Goal: Task Accomplishment & Management: Complete application form

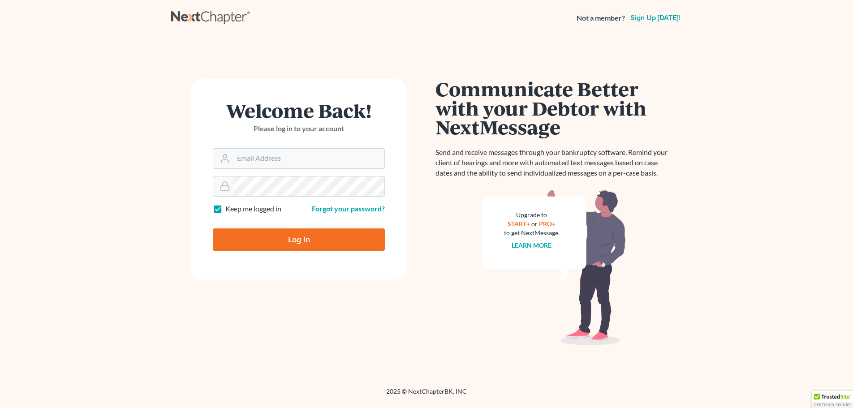
type input "[PERSON_NAME][EMAIL_ADDRESS][DOMAIN_NAME]"
click at [291, 245] on input "Log In" at bounding box center [299, 240] width 172 height 22
type input "Thinking..."
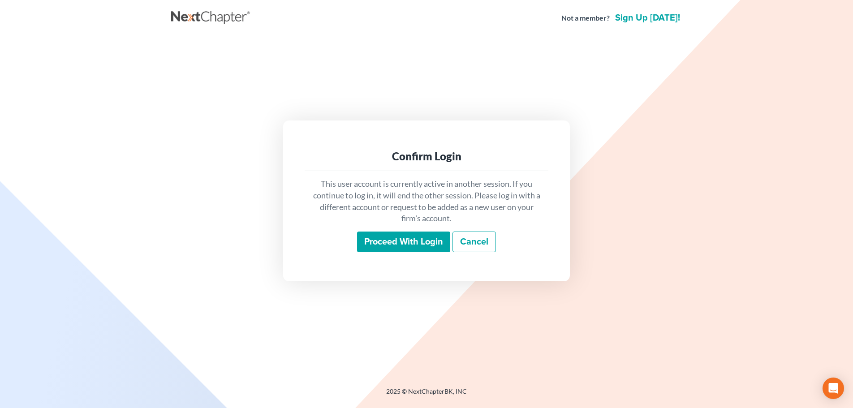
click at [404, 241] on input "Proceed with login" at bounding box center [403, 242] width 93 height 21
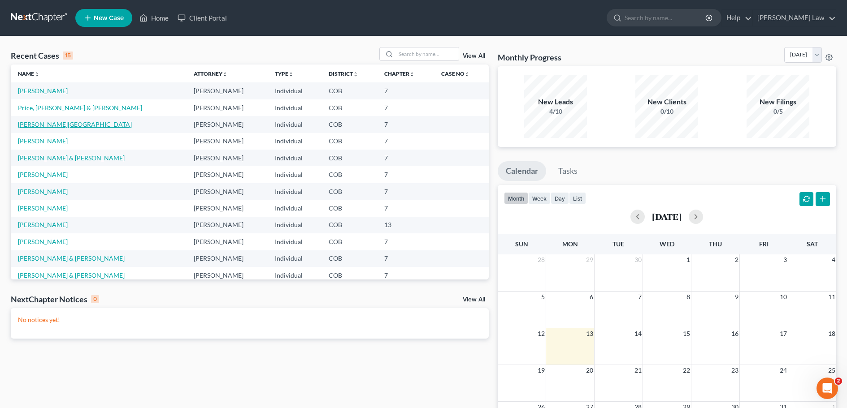
click at [39, 125] on link "[PERSON_NAME][GEOGRAPHIC_DATA]" at bounding box center [75, 125] width 114 height 8
select select "4"
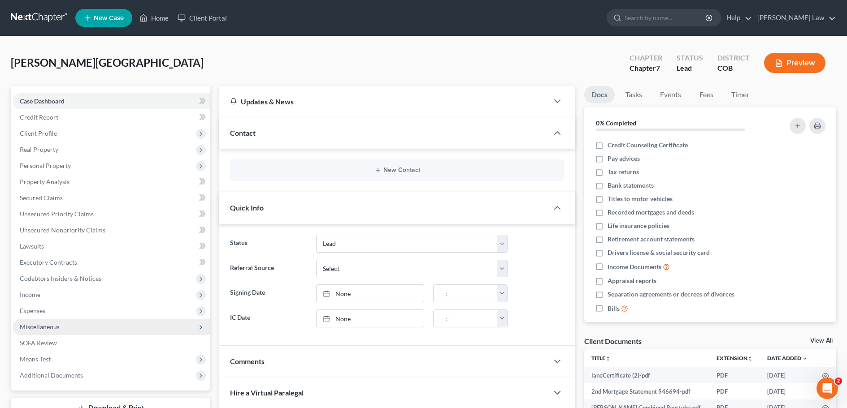
scroll to position [90, 0]
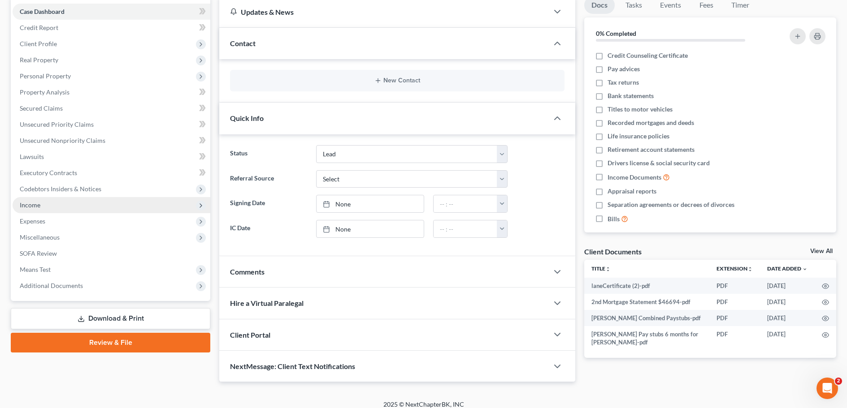
click at [30, 204] on span "Income" at bounding box center [30, 205] width 21 height 8
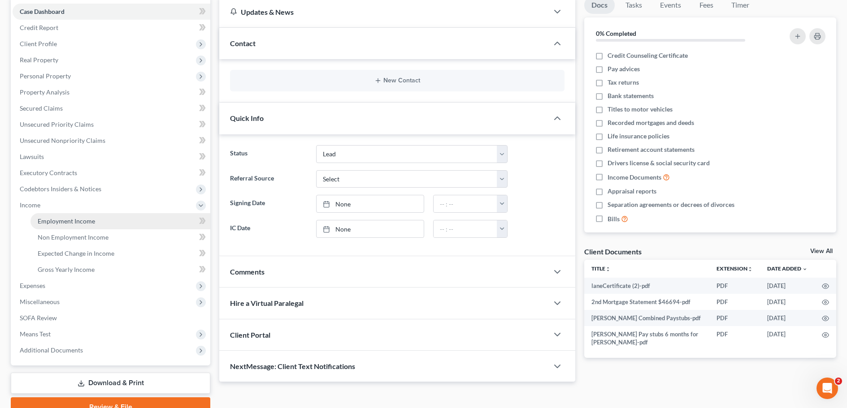
click at [65, 221] on span "Employment Income" at bounding box center [66, 221] width 57 height 8
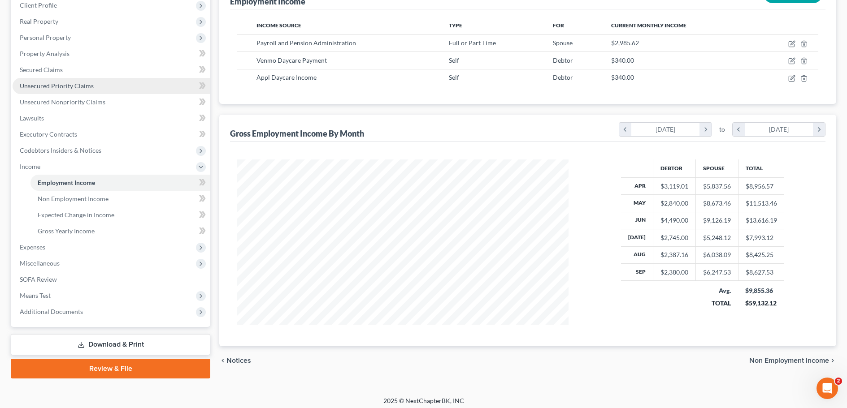
scroll to position [133, 0]
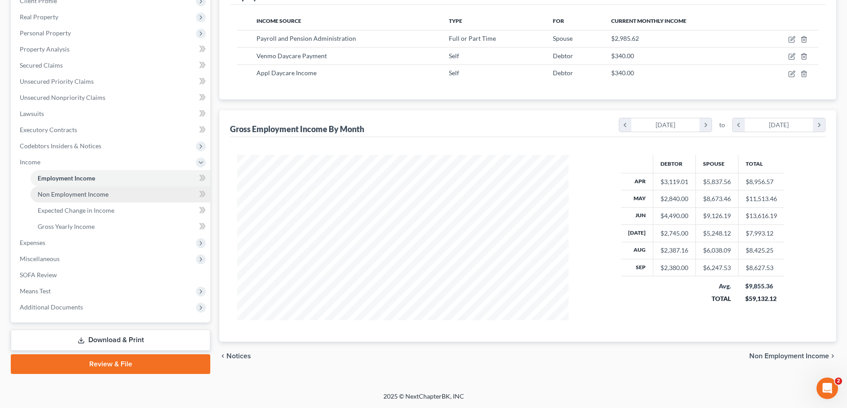
click at [65, 195] on span "Non Employment Income" at bounding box center [73, 194] width 71 height 8
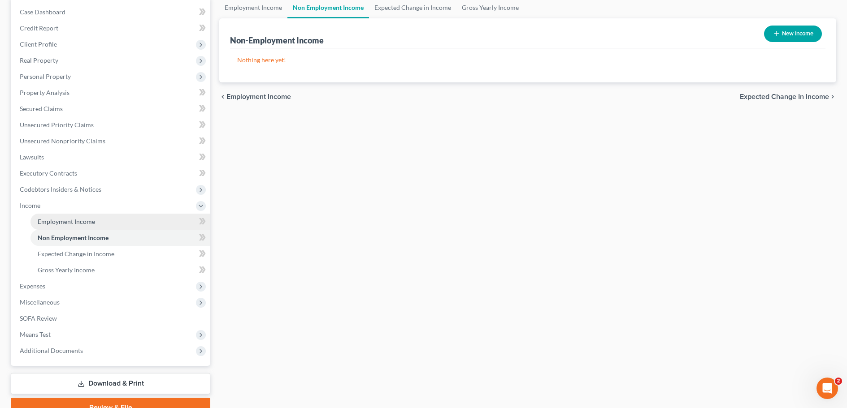
scroll to position [90, 0]
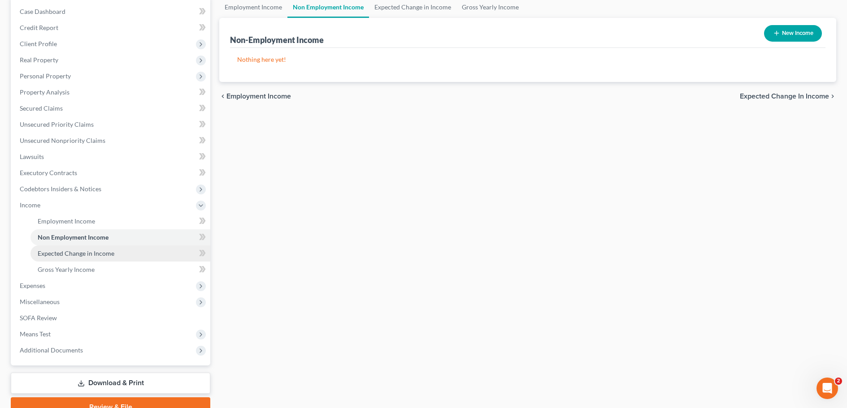
click at [74, 256] on span "Expected Change in Income" at bounding box center [76, 254] width 77 height 8
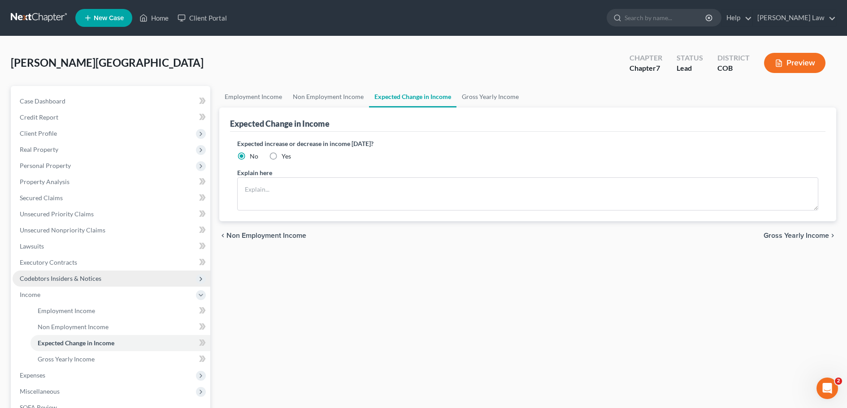
scroll to position [90, 0]
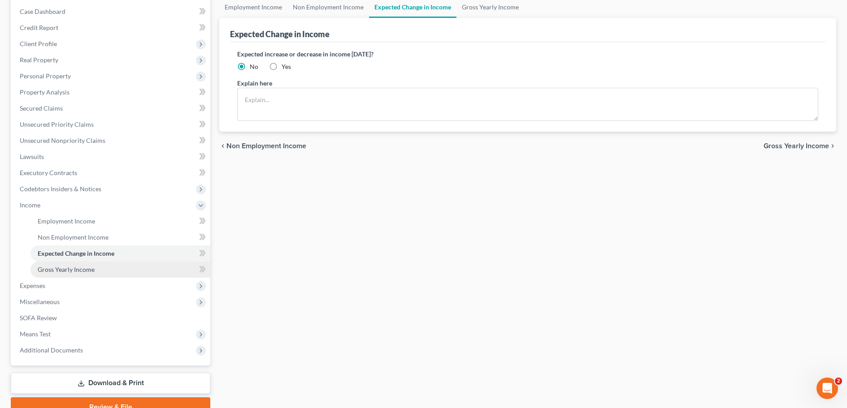
click at [63, 268] on span "Gross Yearly Income" at bounding box center [66, 270] width 57 height 8
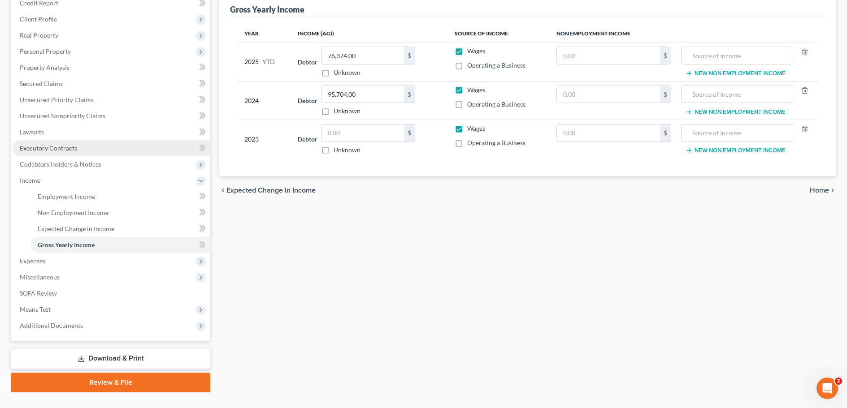
scroll to position [133, 0]
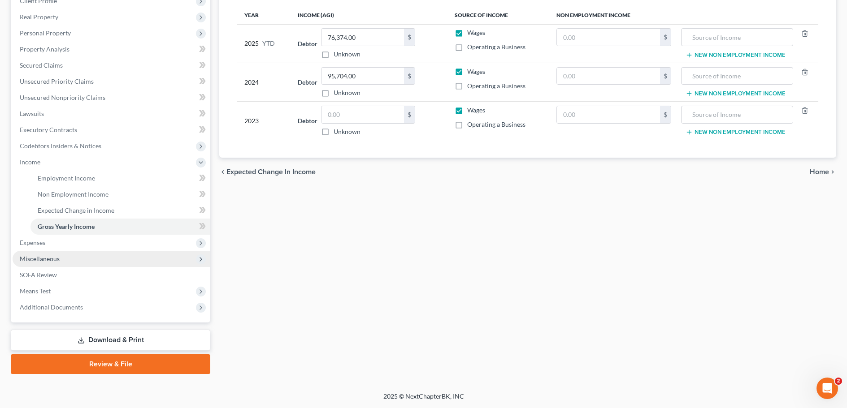
click at [46, 258] on span "Miscellaneous" at bounding box center [40, 259] width 40 height 8
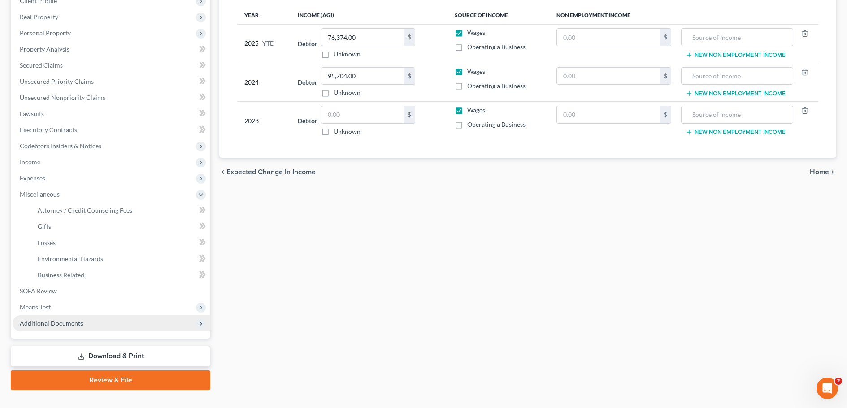
click at [63, 324] on span "Additional Documents" at bounding box center [51, 324] width 63 height 8
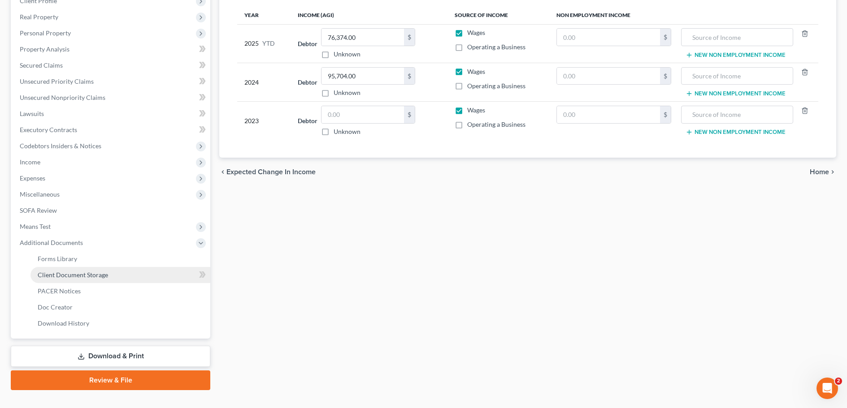
click at [67, 276] on span "Client Document Storage" at bounding box center [73, 275] width 70 height 8
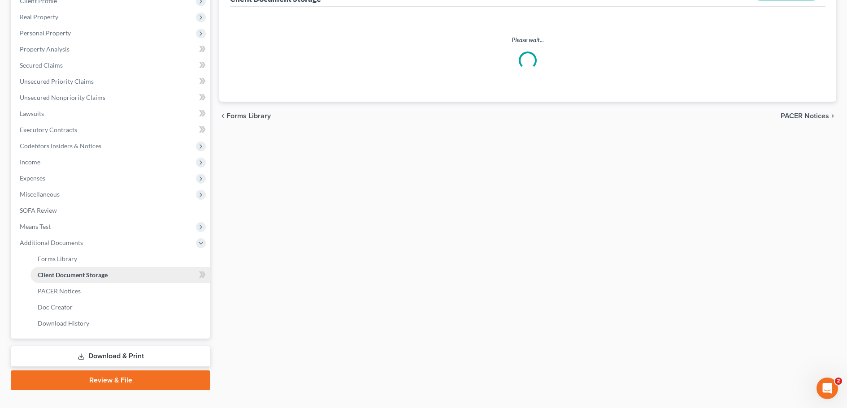
select select "28"
select select "5"
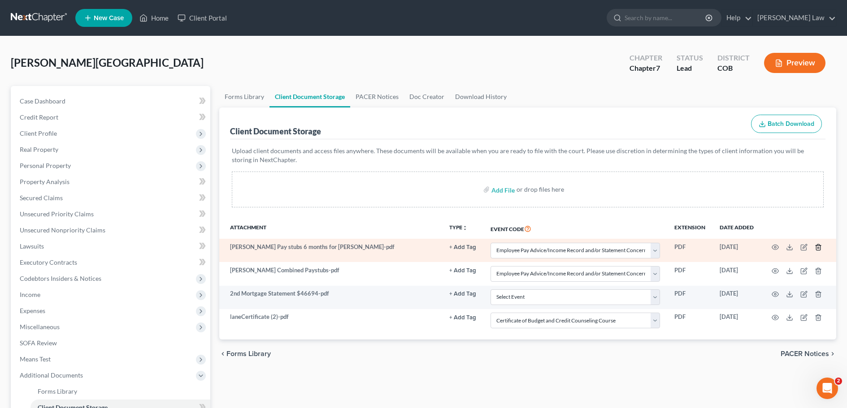
click at [818, 249] on icon "button" at bounding box center [817, 247] width 7 height 7
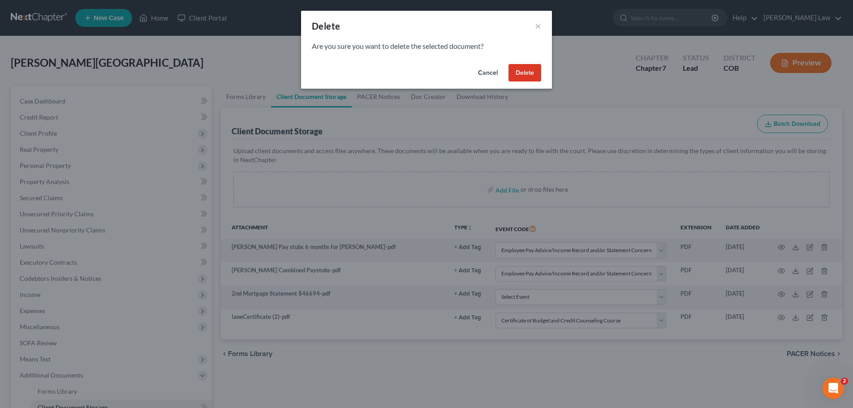
click at [523, 72] on button "Delete" at bounding box center [525, 73] width 33 height 18
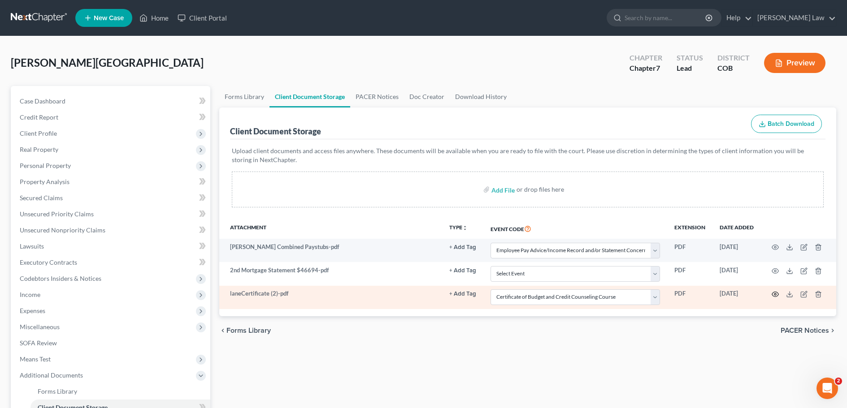
click at [773, 294] on icon "button" at bounding box center [774, 294] width 7 height 7
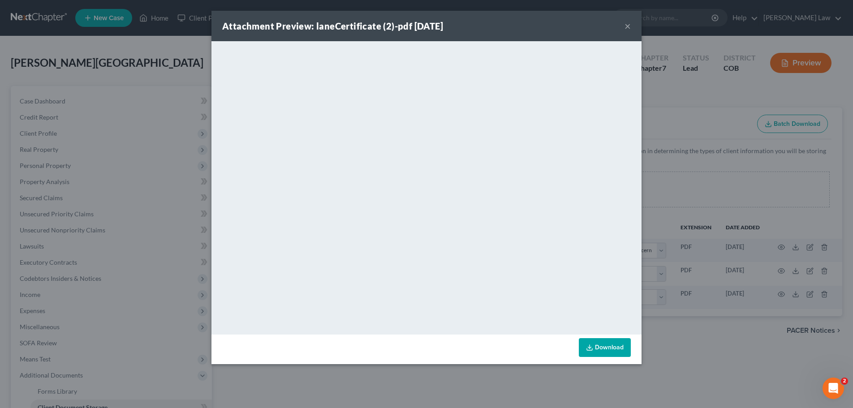
click at [626, 27] on button "×" at bounding box center [628, 26] width 6 height 11
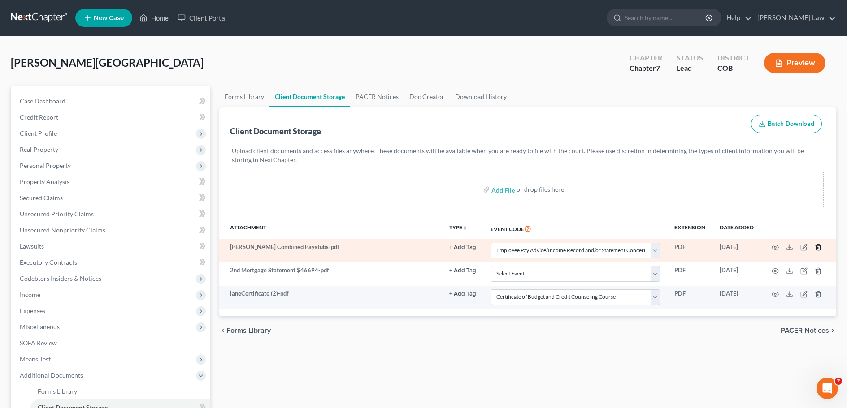
click at [818, 250] on icon "button" at bounding box center [817, 247] width 7 height 7
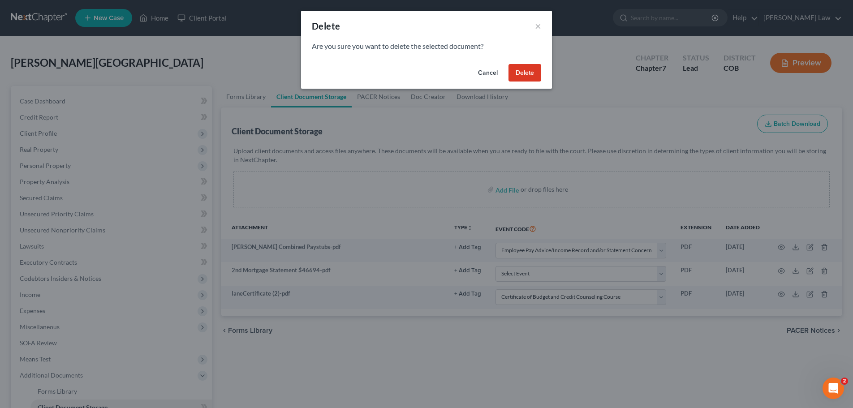
click at [526, 73] on button "Delete" at bounding box center [525, 73] width 33 height 18
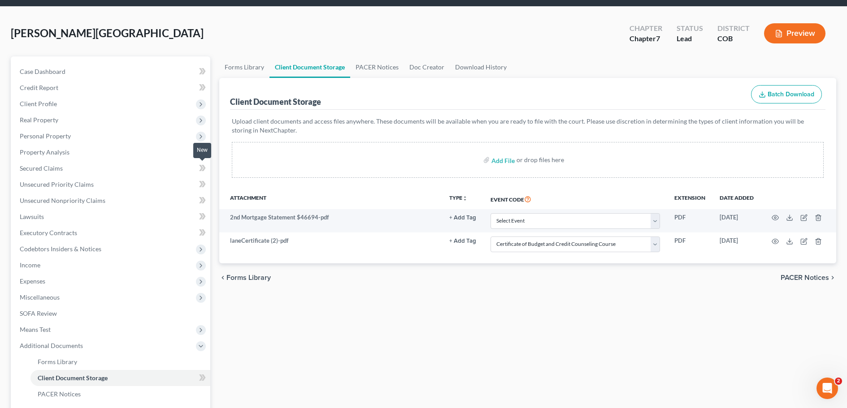
scroll to position [45, 0]
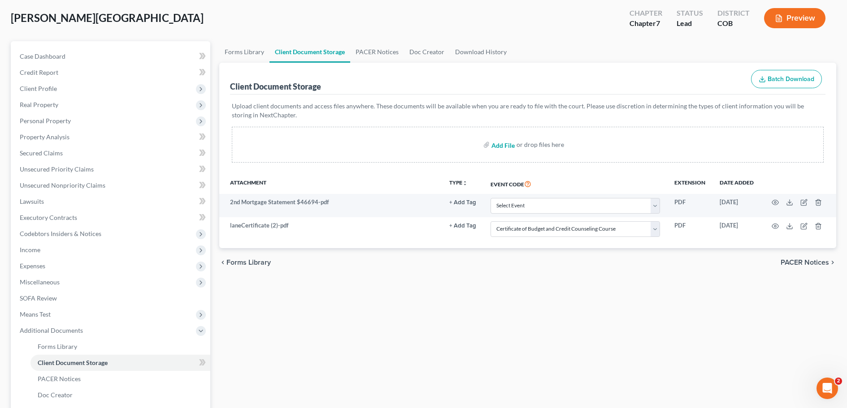
click at [507, 147] on input "file" at bounding box center [502, 145] width 22 height 16
type input "C:\fakepath\S. Lane Income.pdf"
select select "5"
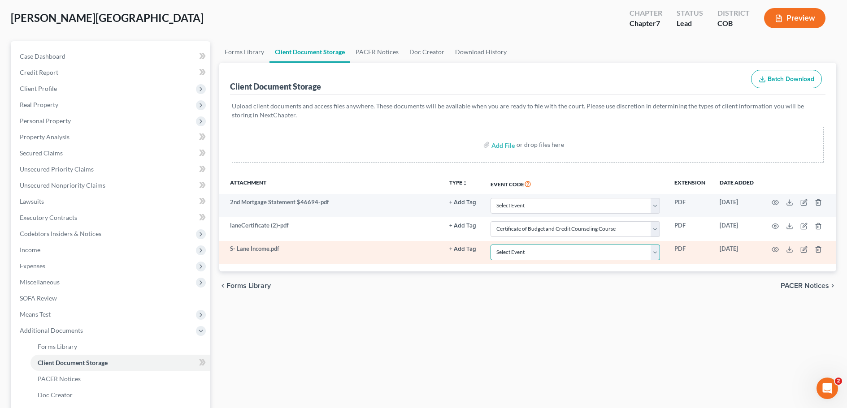
click at [656, 252] on select "Select Event 1009-1.1 Notice of Amendments 20 Largest Unsecured Creditors Amend…" at bounding box center [574, 253] width 169 height 16
select select "28"
click at [490, 245] on select "Select Event 1009-1.1 Notice of Amendments 20 Largest Unsecured Creditors Amend…" at bounding box center [574, 253] width 169 height 16
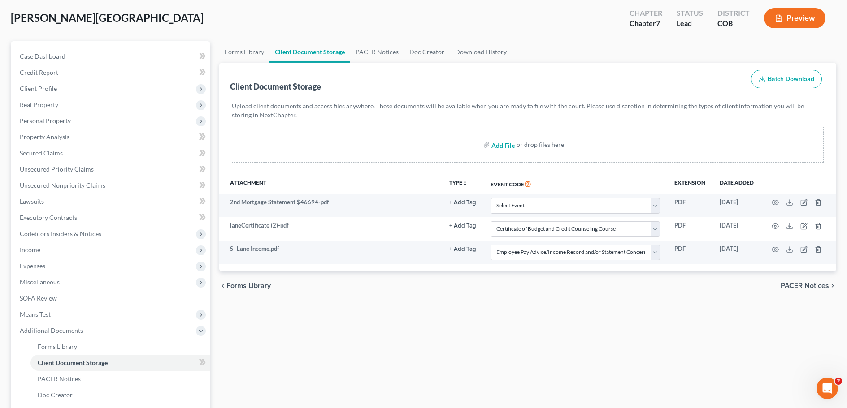
click at [497, 145] on input "file" at bounding box center [502, 145] width 22 height 16
type input "C:\fakepath\Lane C. Husband Combined.pdf"
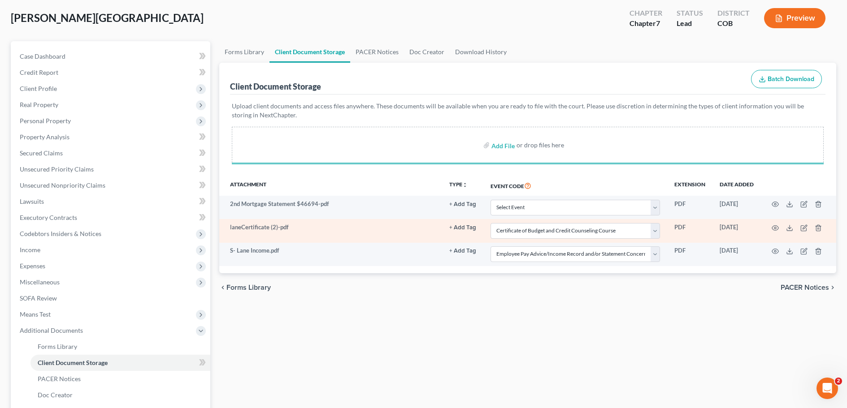
select select "5"
select select "28"
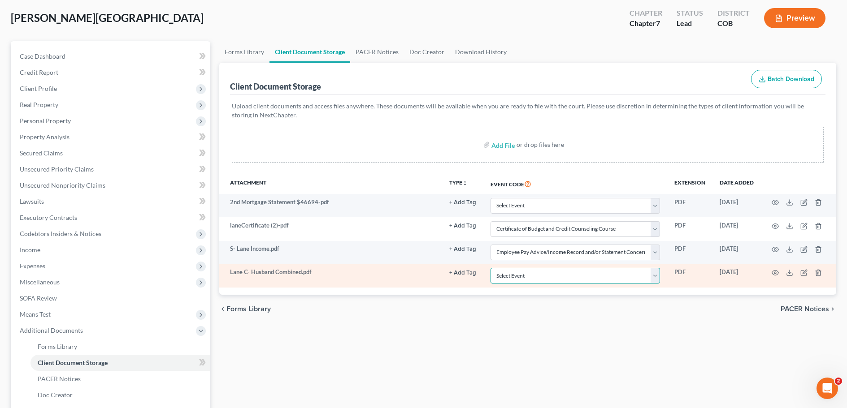
click at [657, 276] on select "Select Event 1009-1.1 Notice of Amendments 20 Largest Unsecured Creditors Amend…" at bounding box center [574, 276] width 169 height 16
select select "28"
click at [490, 268] on select "Select Event 1009-1.1 Notice of Amendments 20 Largest Unsecured Creditors Amend…" at bounding box center [574, 276] width 169 height 16
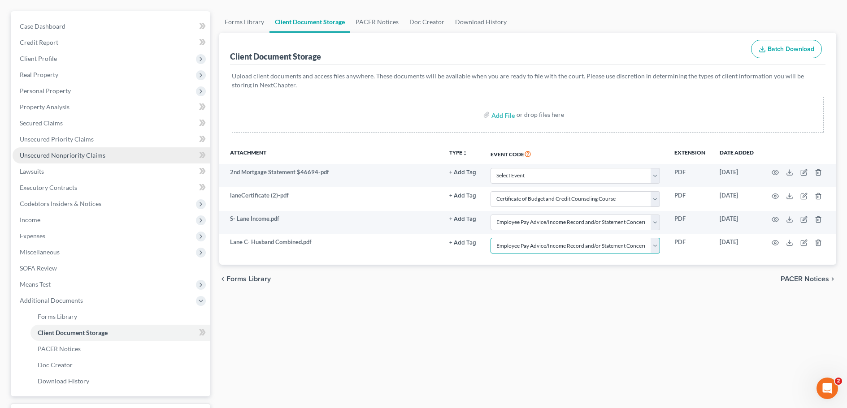
scroll to position [90, 0]
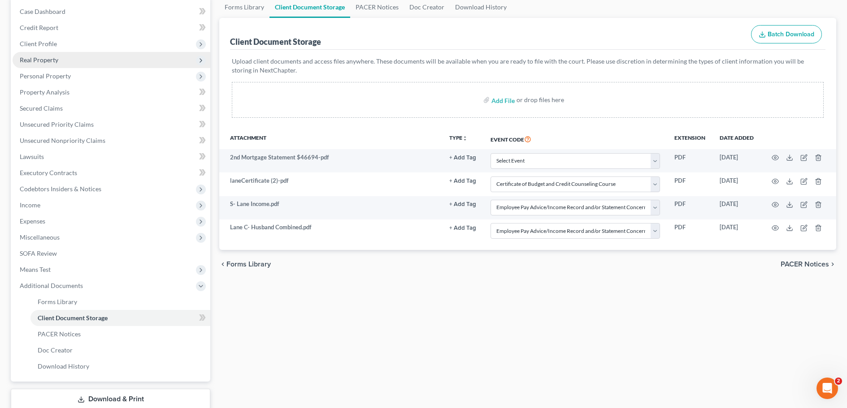
click at [45, 55] on span "Real Property" at bounding box center [112, 60] width 198 height 16
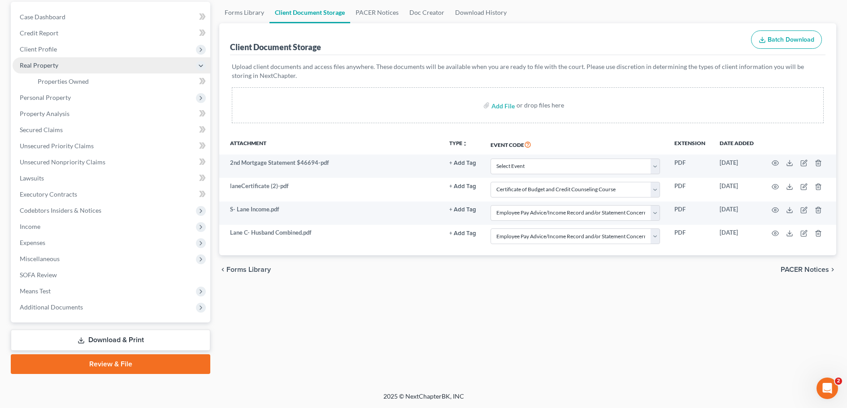
scroll to position [84, 0]
click at [56, 82] on span "Properties Owned" at bounding box center [63, 82] width 51 height 8
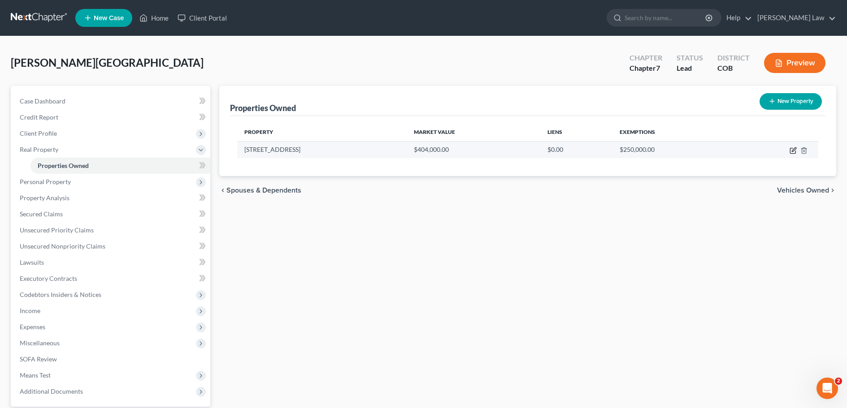
click at [794, 152] on icon "button" at bounding box center [792, 150] width 7 height 7
select select "5"
select select "3"
select select "0"
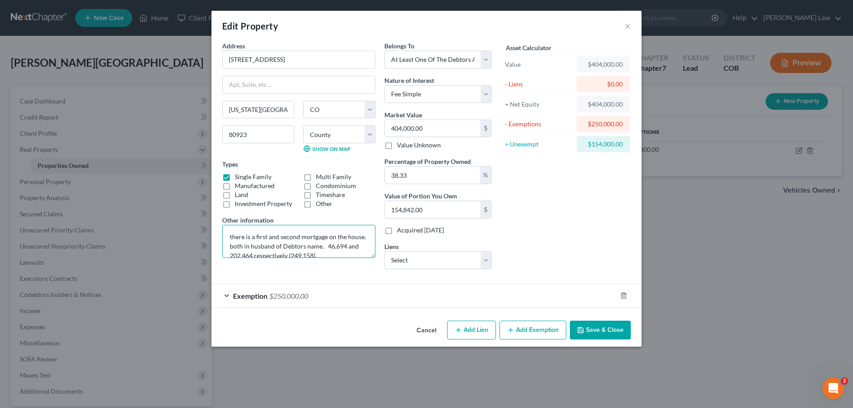
scroll to position [9, 0]
click at [484, 260] on select "Select Dovenmueh/Colorado H & - $0.00 Ent Credit Union - $0.00 Ent Cu - $0.00" at bounding box center [437, 260] width 107 height 18
click at [530, 259] on div "Asset Calculator Value $404,000.00 - Liens $0.00 = Net Equity $404,000.00 - Exe…" at bounding box center [565, 158] width 139 height 235
click at [425, 127] on input "404,000.00" at bounding box center [432, 128] width 95 height 17
type input "0"
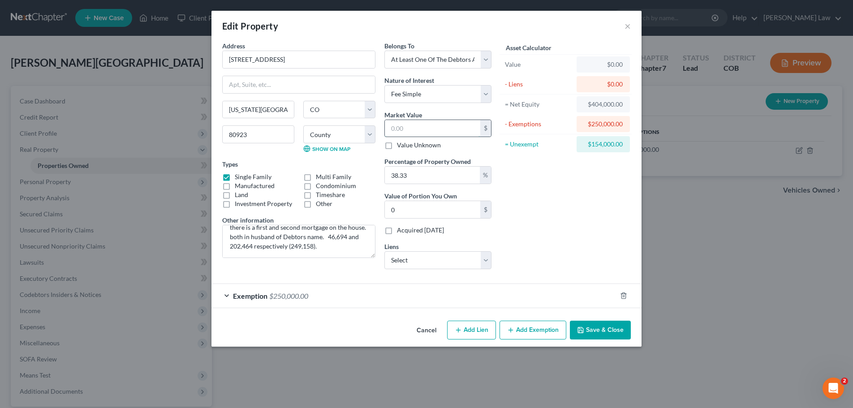
type input "3"
type input "1.14"
type input "38"
type input "14.56"
type input "3"
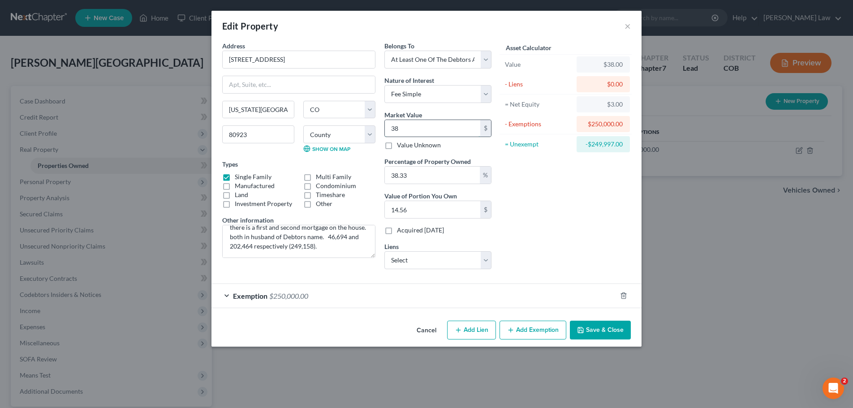
type input "1.14"
type input "39"
type input "14.94"
type input "391"
type input "149.87"
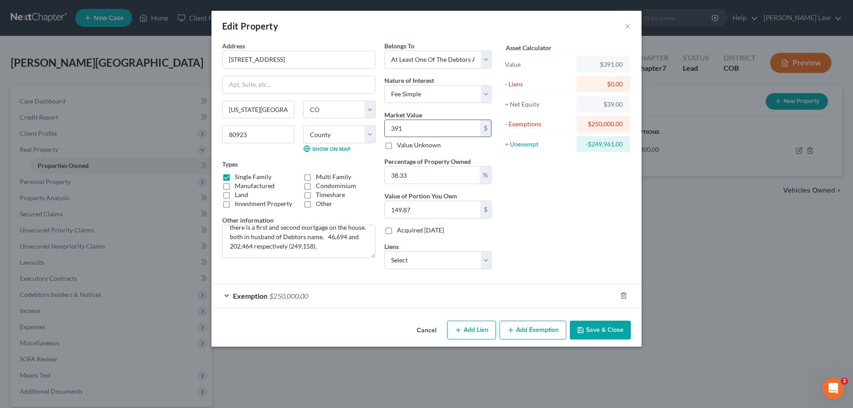
type input "3910"
type input "1,498.70"
type input "3,9100"
type input "14,987.03"
type input "39,1000"
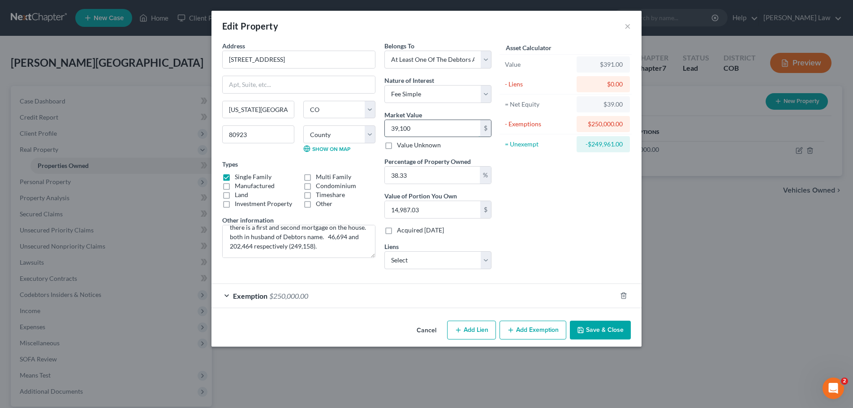
type input "149,870.30"
type input "391,000"
click at [524, 194] on div "Asset Calculator Value $391,000.00 - Liens $0.00 = Net Equity $39,100.00 - Exem…" at bounding box center [565, 158] width 139 height 235
click at [464, 331] on button "Add Lien" at bounding box center [471, 330] width 49 height 19
select select "3"
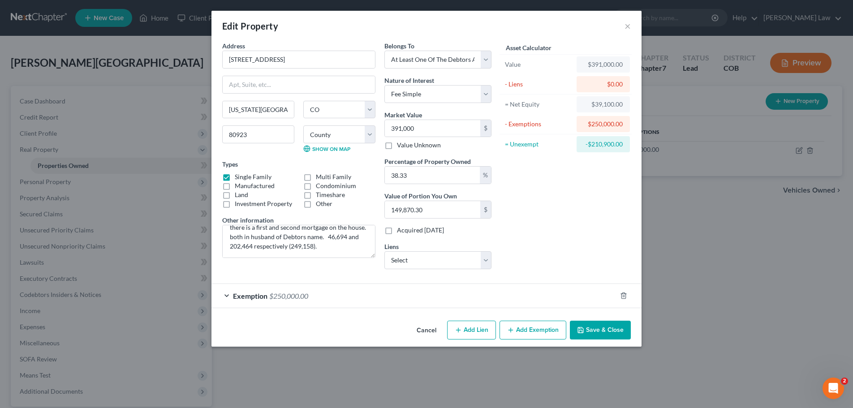
select select "0"
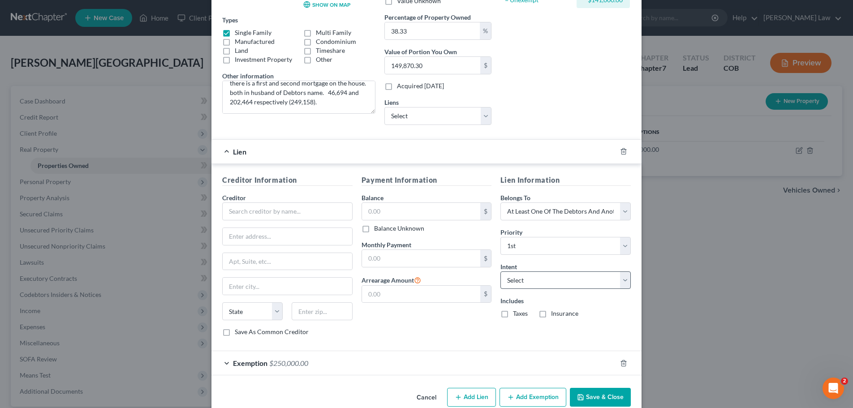
scroll to position [161, 0]
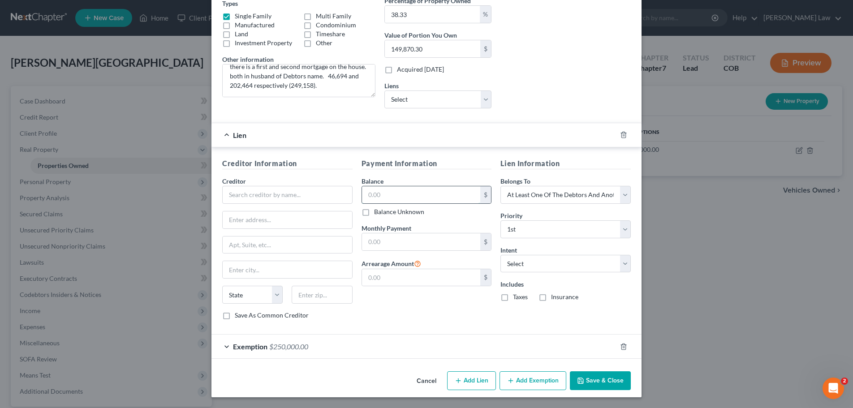
click at [366, 194] on input "text" at bounding box center [421, 194] width 119 height 17
type input "249,000"
click at [622, 264] on select "Select Surrender Redeem Reaffirm Avoid Other" at bounding box center [566, 264] width 130 height 18
click at [624, 246] on div "Intent Select Surrender Redeem Reaffirm Avoid Other" at bounding box center [566, 259] width 130 height 27
click at [595, 378] on button "Save & Close" at bounding box center [600, 381] width 61 height 19
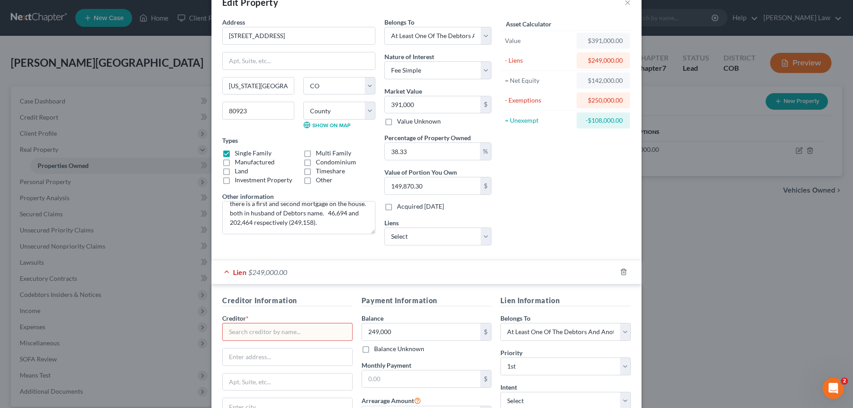
scroll to position [45, 0]
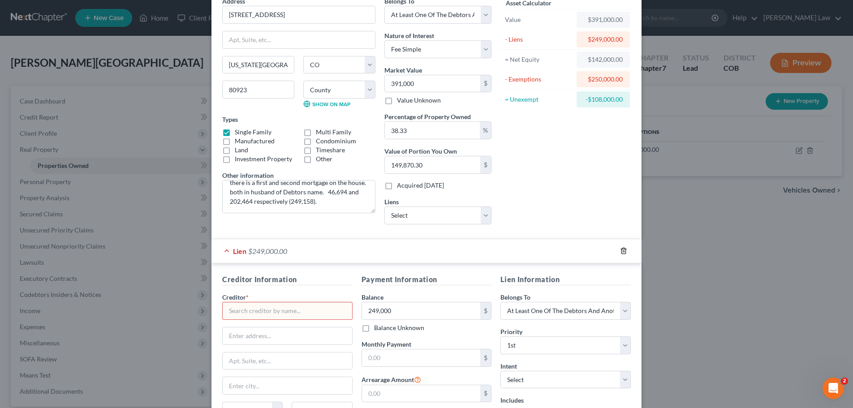
click at [620, 253] on icon "button" at bounding box center [623, 250] width 7 height 7
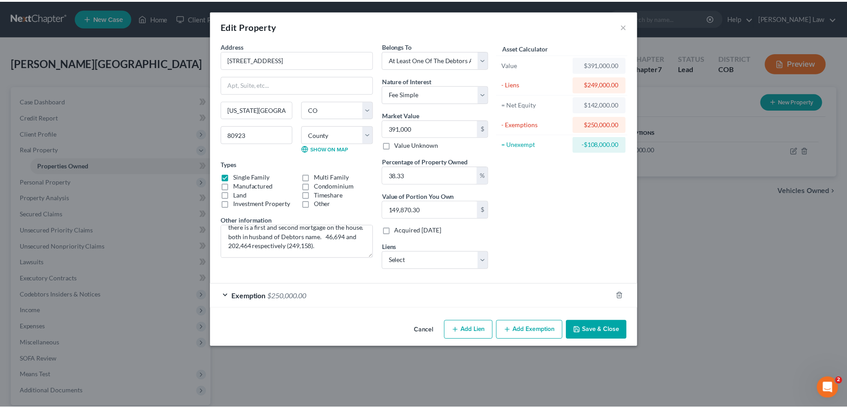
scroll to position [0, 0]
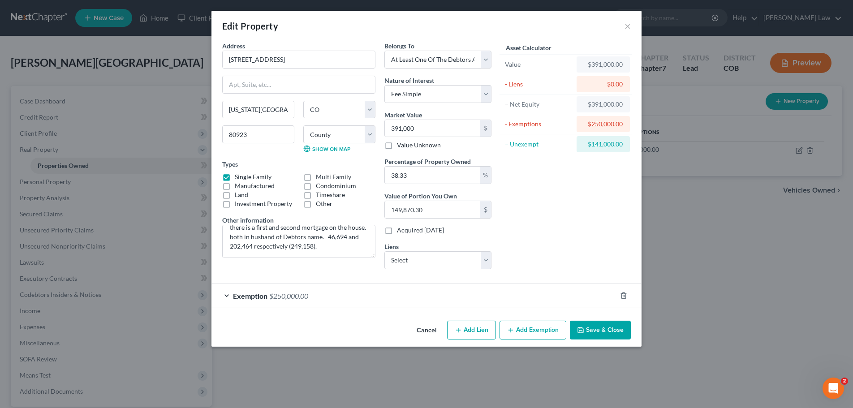
click at [601, 332] on button "Save & Close" at bounding box center [600, 330] width 61 height 19
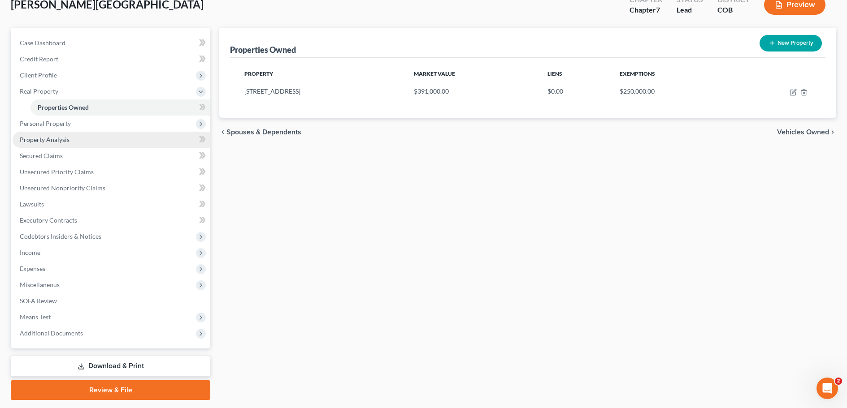
scroll to position [84, 0]
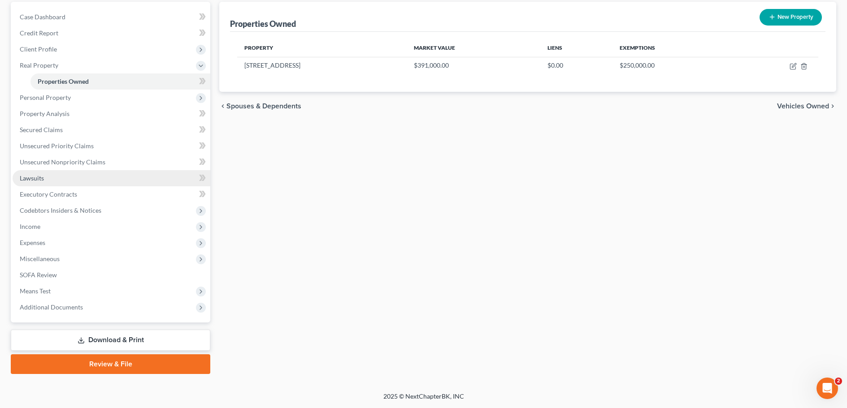
click at [38, 178] on span "Lawsuits" at bounding box center [32, 178] width 24 height 8
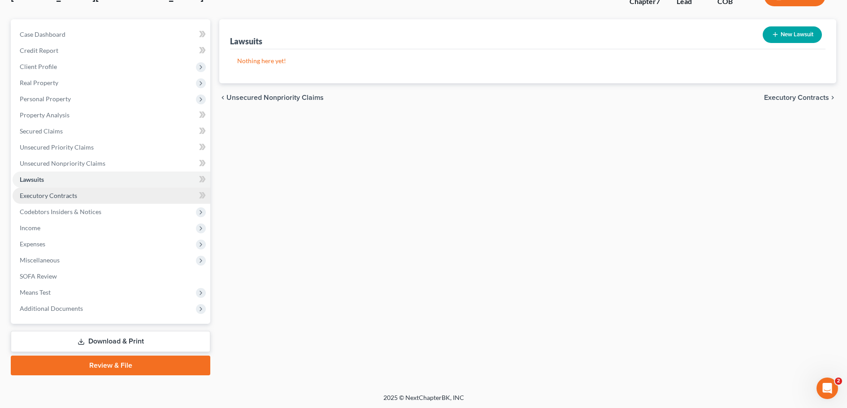
scroll to position [68, 0]
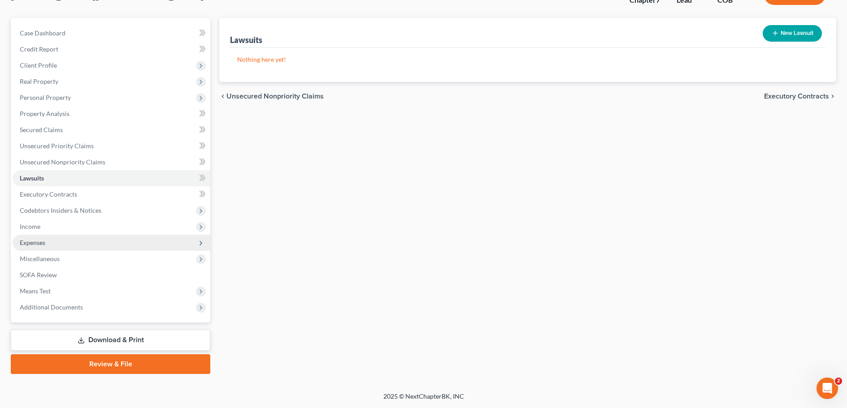
click at [33, 242] on span "Expenses" at bounding box center [33, 243] width 26 height 8
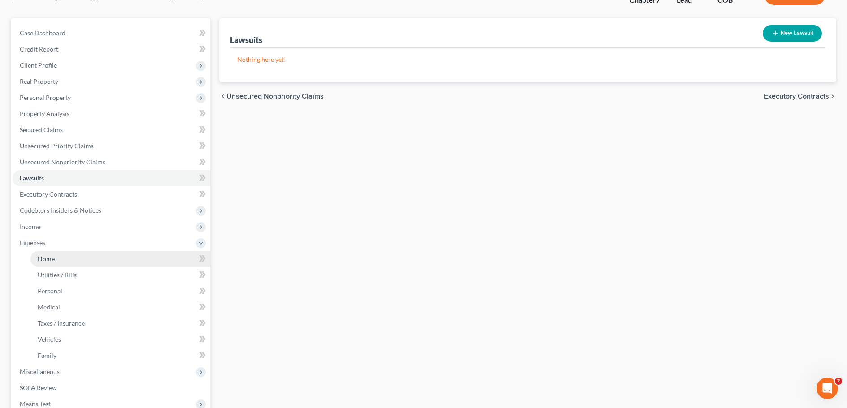
click at [46, 259] on span "Home" at bounding box center [46, 259] width 17 height 8
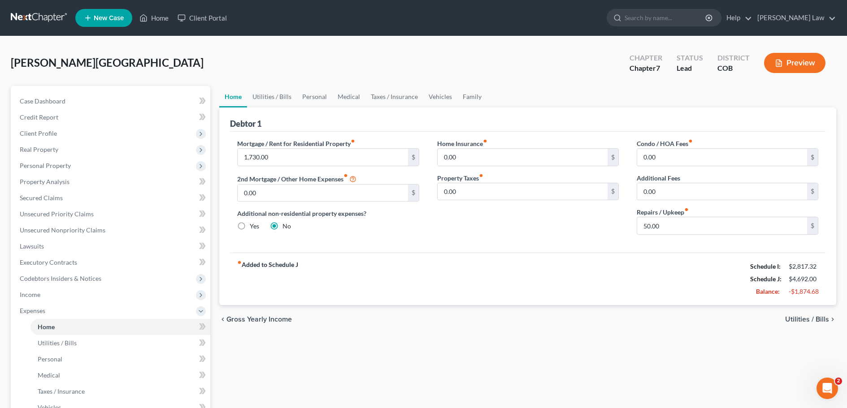
click at [825, 320] on span "Utilities / Bills" at bounding box center [807, 319] width 44 height 7
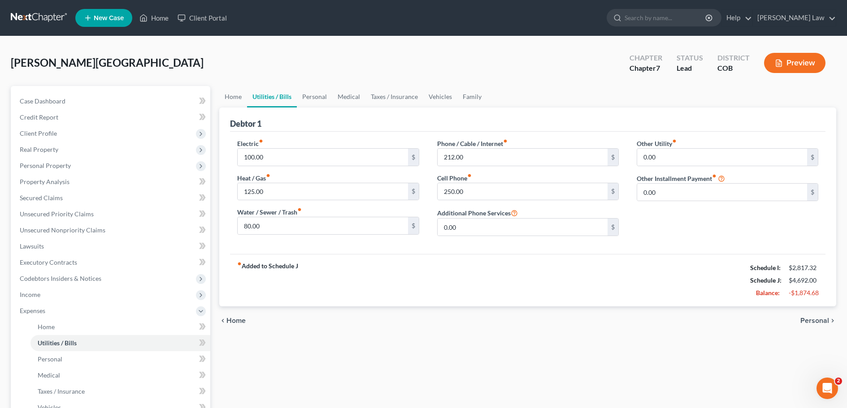
click at [816, 322] on span "Personal" at bounding box center [814, 320] width 29 height 7
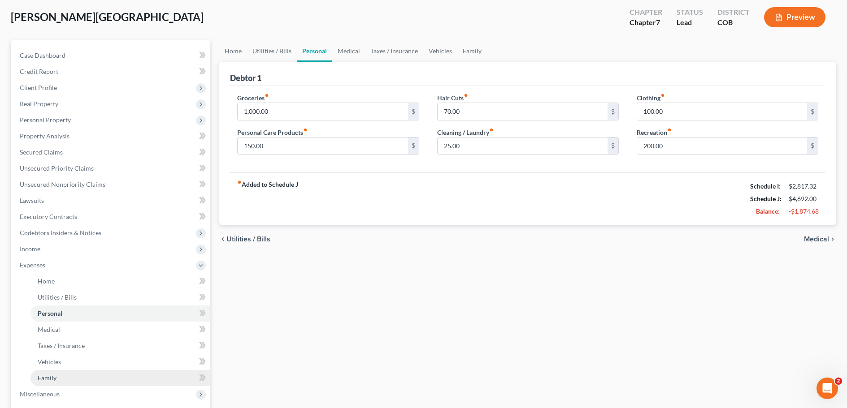
scroll to position [45, 0]
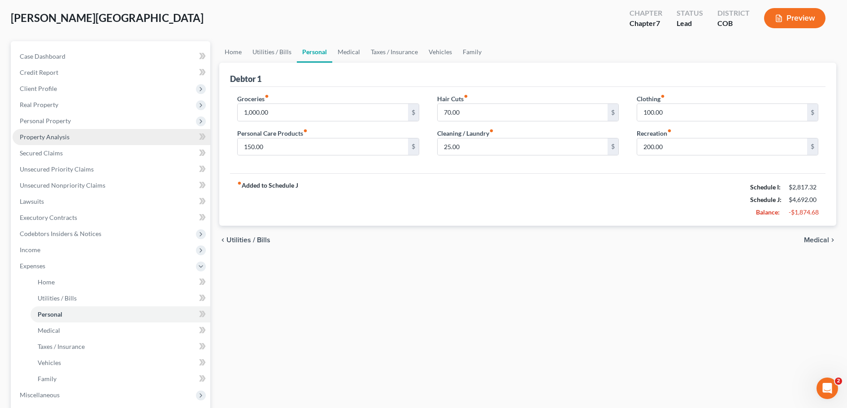
click at [41, 138] on span "Property Analysis" at bounding box center [45, 137] width 50 height 8
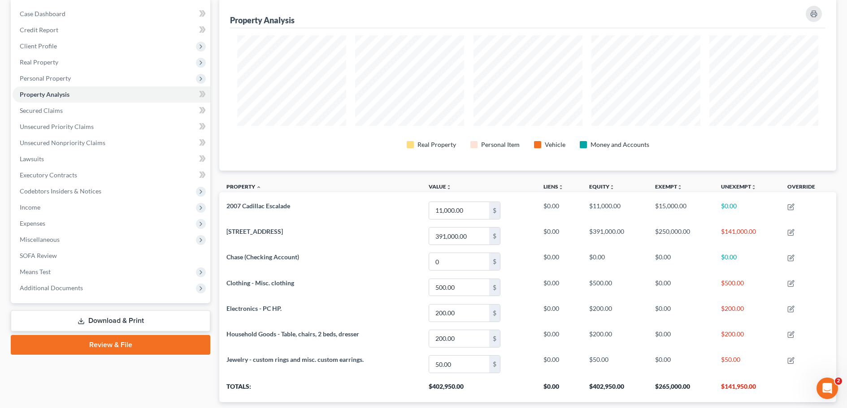
scroll to position [90, 0]
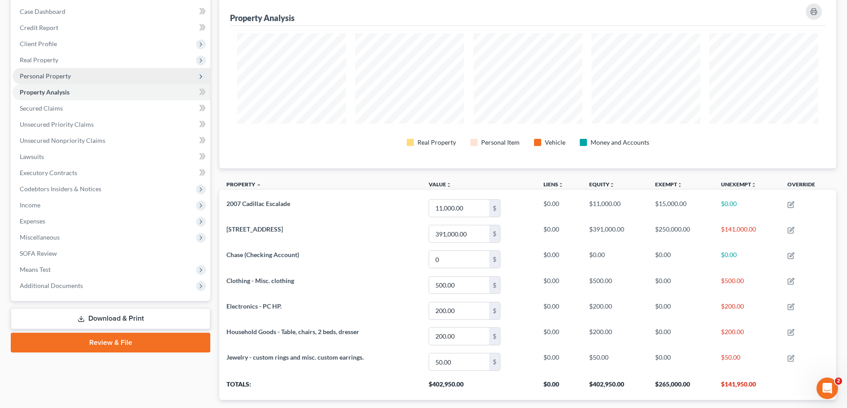
click at [45, 77] on span "Personal Property" at bounding box center [45, 76] width 51 height 8
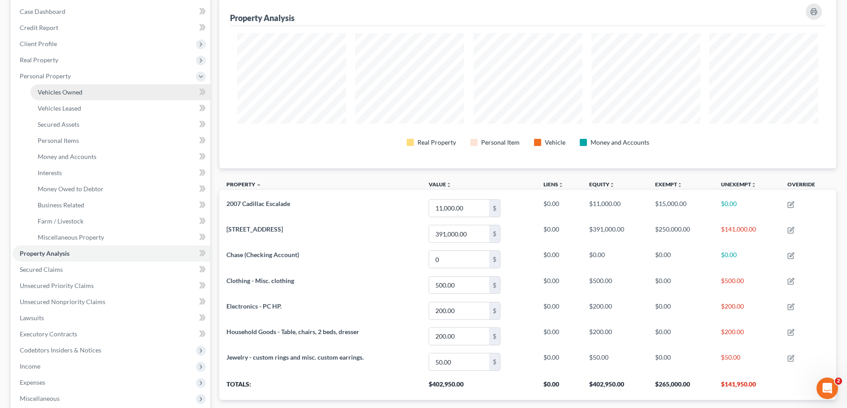
click at [60, 94] on span "Vehicles Owned" at bounding box center [60, 92] width 45 height 8
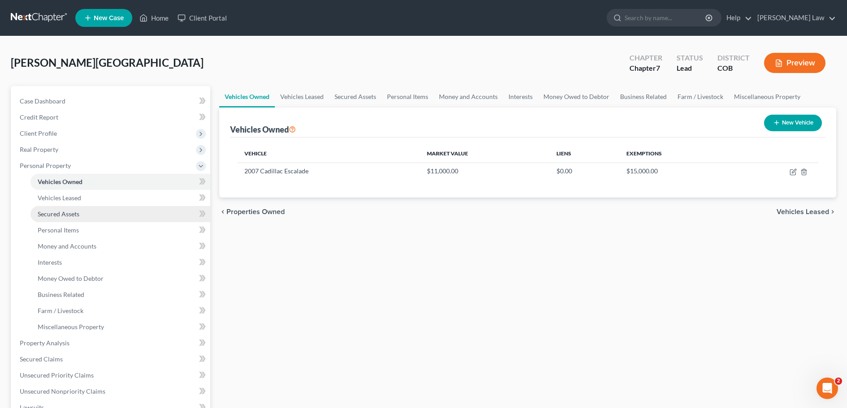
click at [55, 216] on span "Secured Assets" at bounding box center [59, 214] width 42 height 8
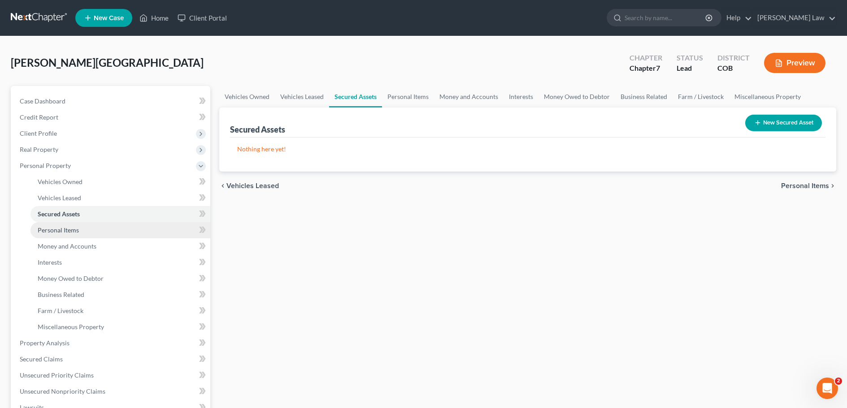
click at [55, 229] on span "Personal Items" at bounding box center [58, 230] width 41 height 8
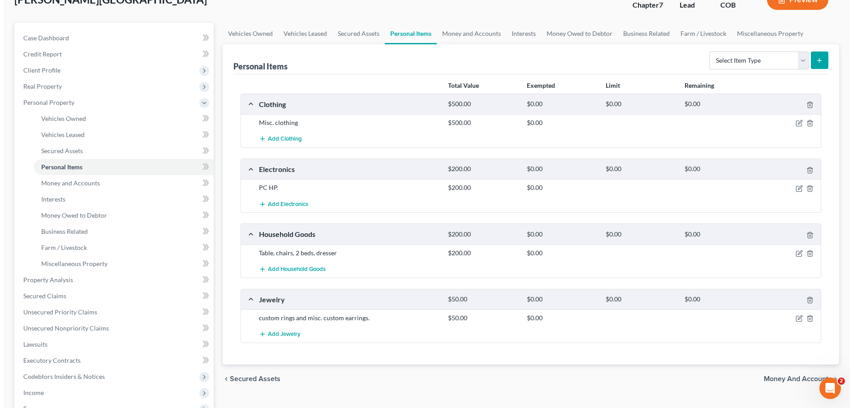
scroll to position [90, 0]
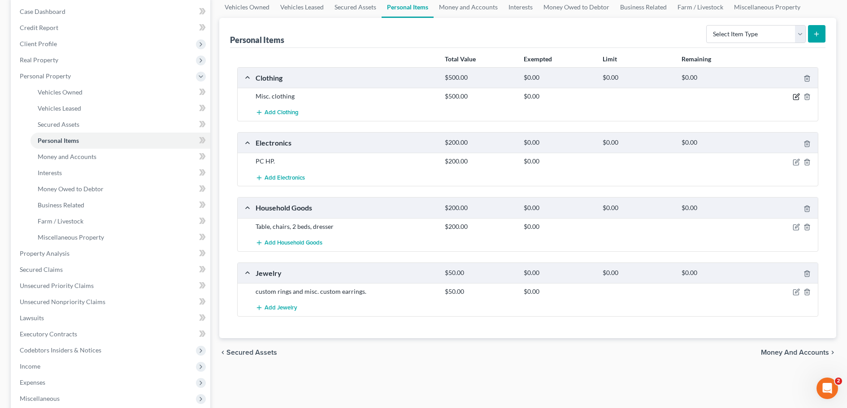
click at [794, 96] on icon "button" at bounding box center [795, 96] width 7 height 7
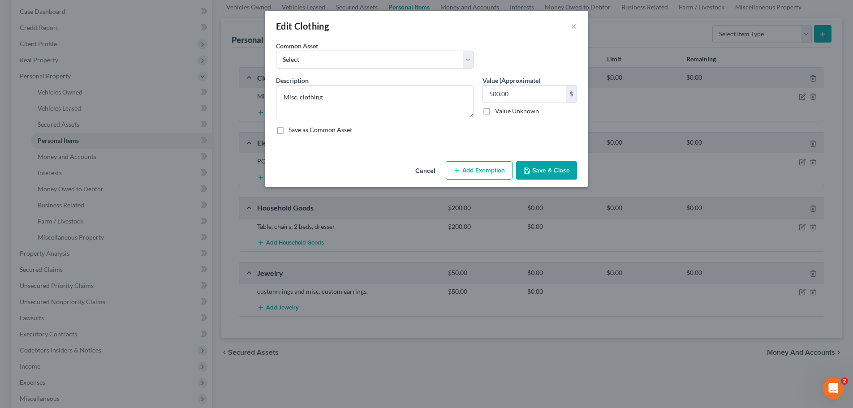
click at [486, 171] on button "Add Exemption" at bounding box center [479, 170] width 67 height 19
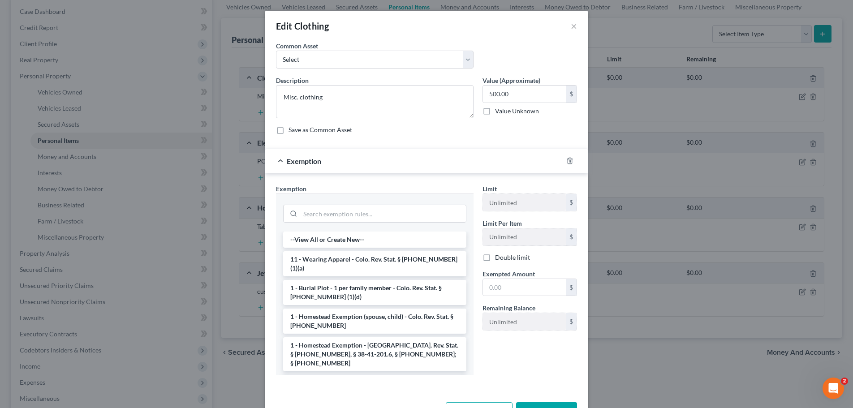
click at [405, 259] on li "11 - Wearing Apparel - Colo. Rev. Stat. § 13-54-102 (1)(a)" at bounding box center [374, 263] width 183 height 25
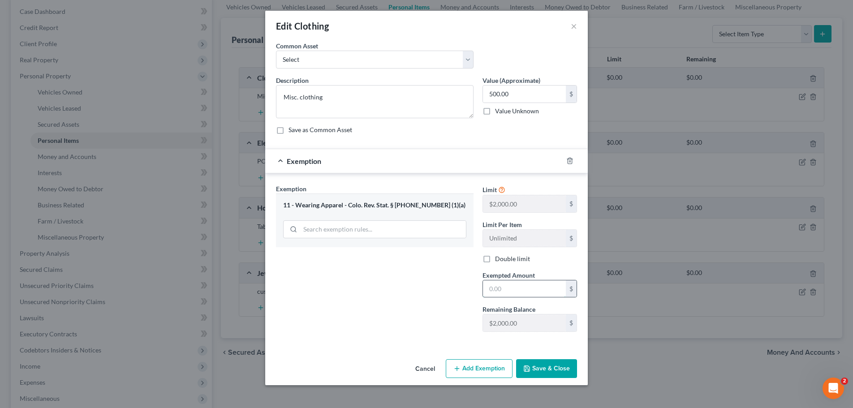
click at [499, 290] on input "text" at bounding box center [524, 289] width 83 height 17
type input "500"
click at [537, 373] on button "Save & Close" at bounding box center [546, 368] width 61 height 19
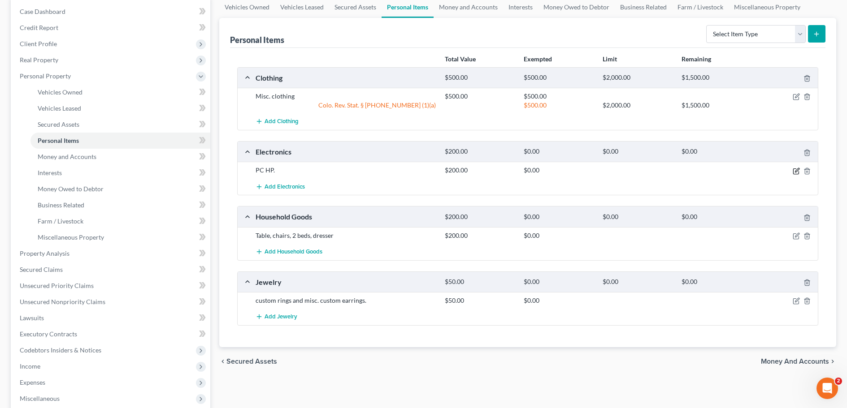
click at [795, 172] on icon "button" at bounding box center [797, 170] width 4 height 4
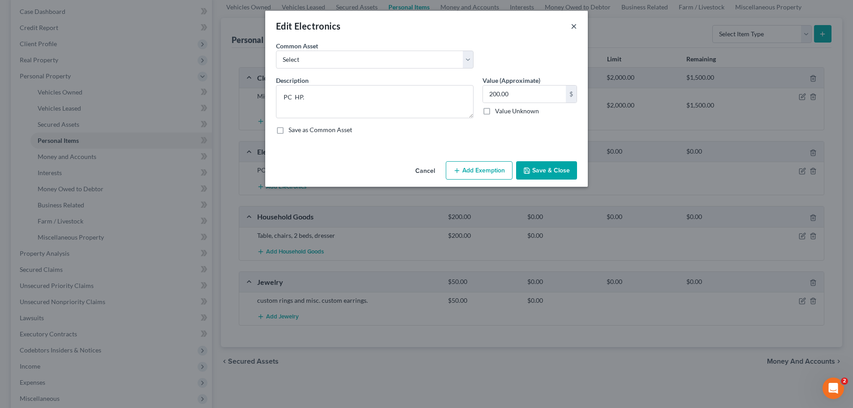
click at [575, 26] on button "×" at bounding box center [574, 26] width 6 height 11
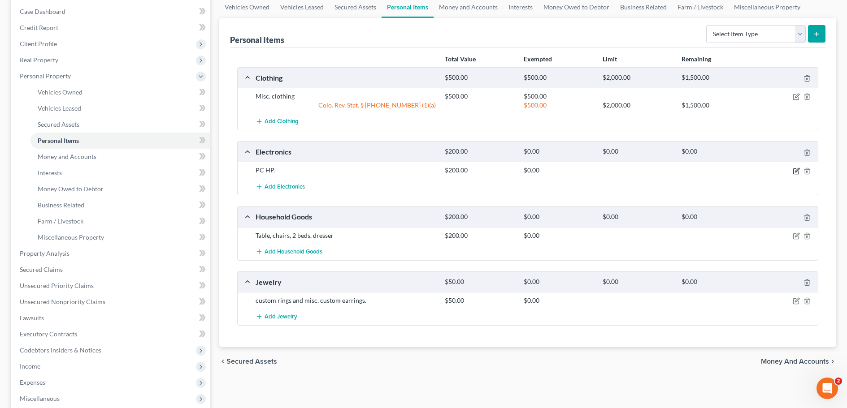
click at [794, 171] on icon "button" at bounding box center [795, 171] width 7 height 7
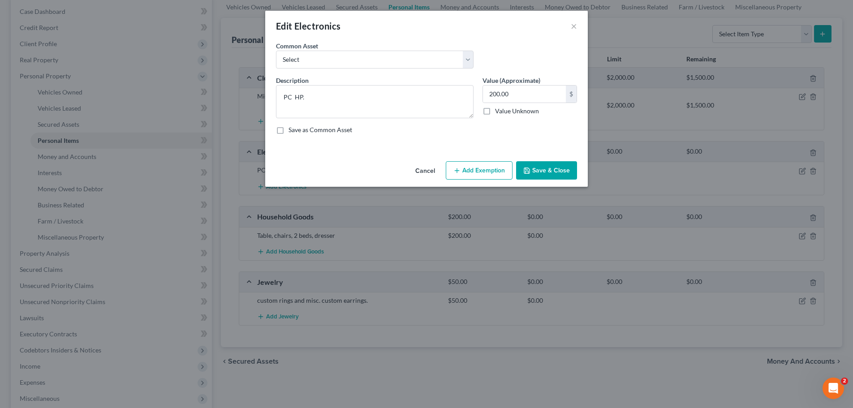
click at [479, 171] on button "Add Exemption" at bounding box center [479, 170] width 67 height 19
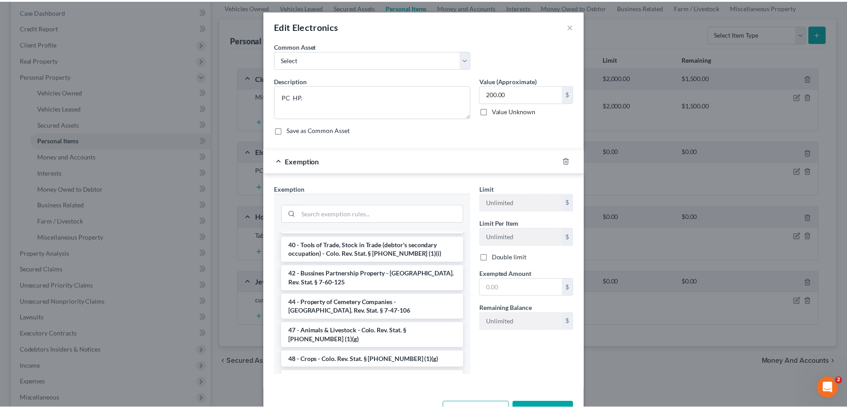
scroll to position [1210, 0]
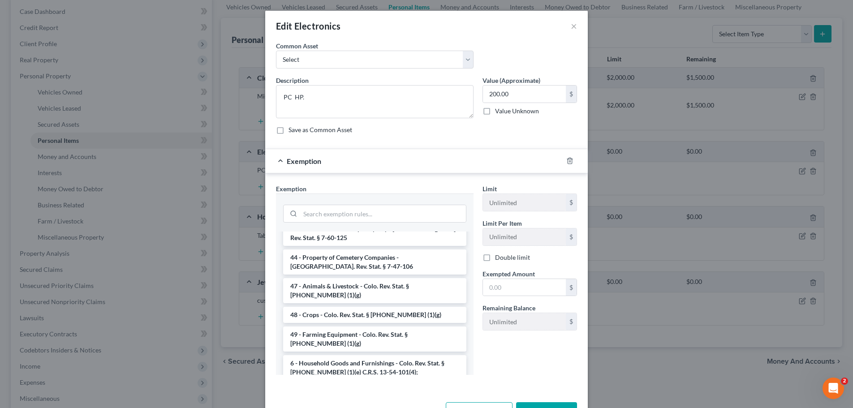
click at [367, 355] on li "6 - Household Goods and Furnishings - Colo. Rev. Stat. § 13-54-102 (1)(e) C.R.S…" at bounding box center [374, 367] width 183 height 25
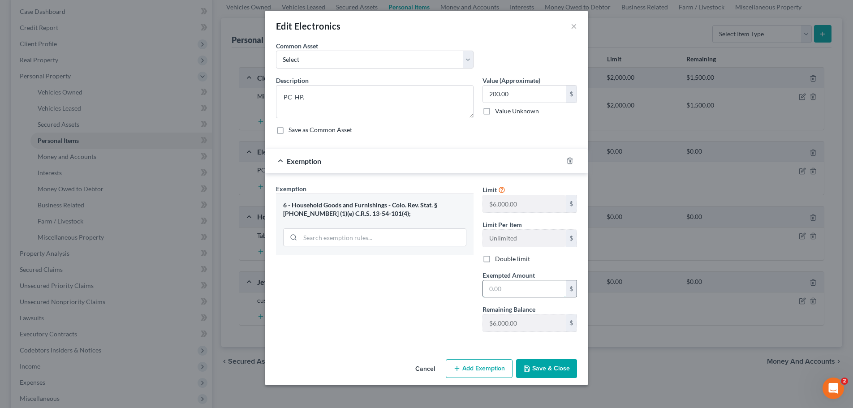
click at [496, 289] on input "text" at bounding box center [524, 289] width 83 height 17
type input "200"
click at [547, 367] on button "Save & Close" at bounding box center [546, 368] width 61 height 19
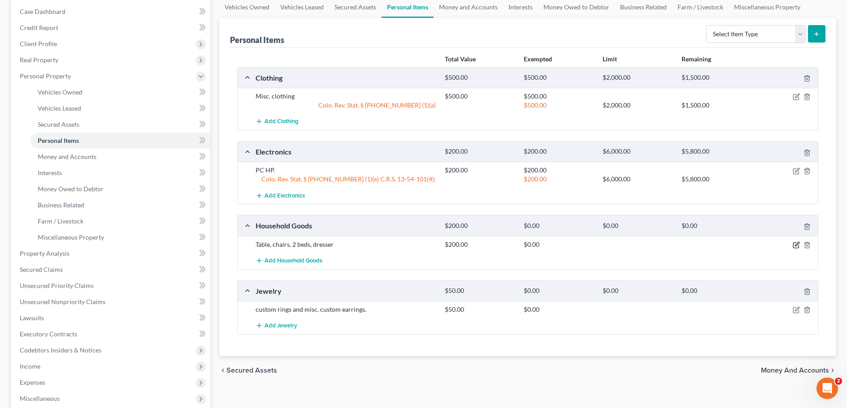
click at [796, 243] on icon "button" at bounding box center [795, 245] width 7 height 7
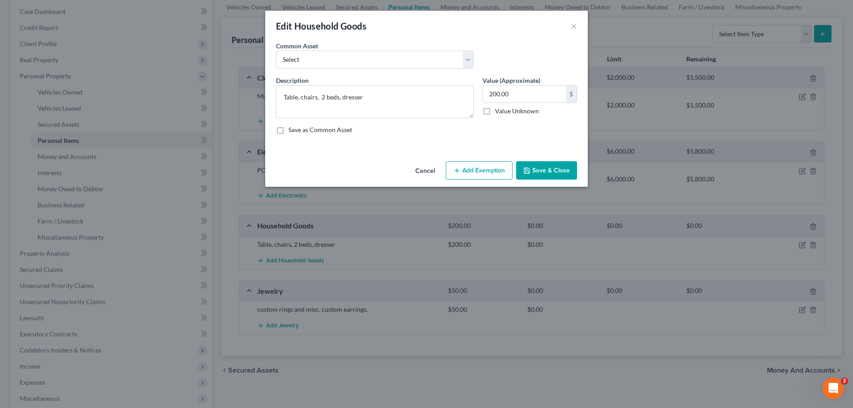
click at [477, 173] on button "Add Exemption" at bounding box center [479, 170] width 67 height 19
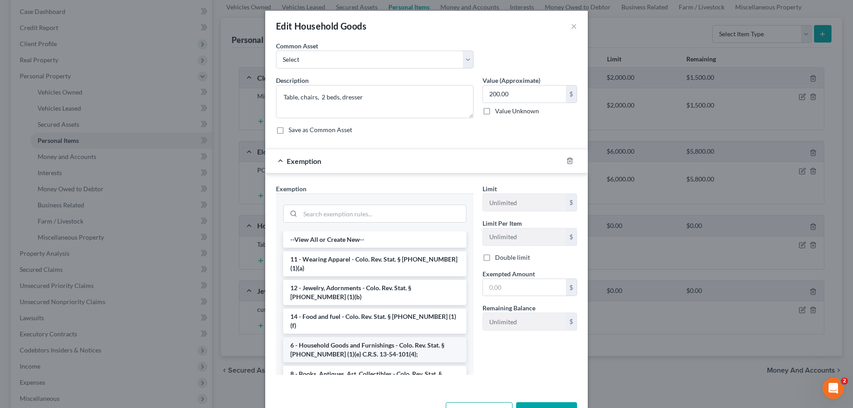
click at [380, 337] on li "6 - Household Goods and Furnishings - Colo. Rev. Stat. § 13-54-102 (1)(e) C.R.S…" at bounding box center [374, 349] width 183 height 25
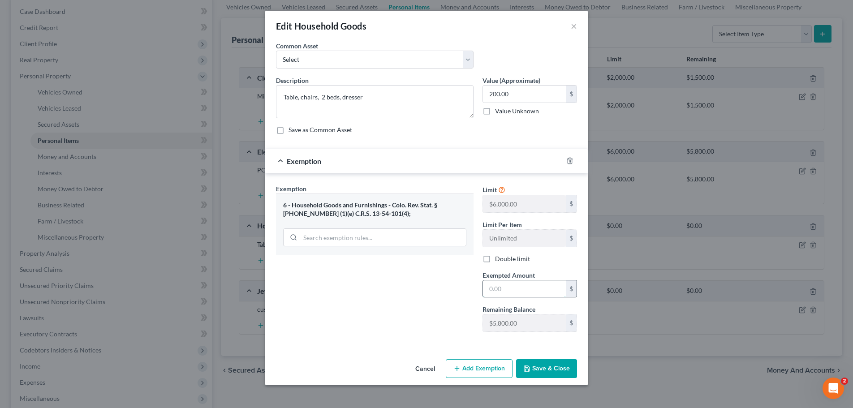
click at [501, 291] on input "text" at bounding box center [524, 289] width 83 height 17
type input "200"
click at [548, 369] on button "Save & Close" at bounding box center [546, 368] width 61 height 19
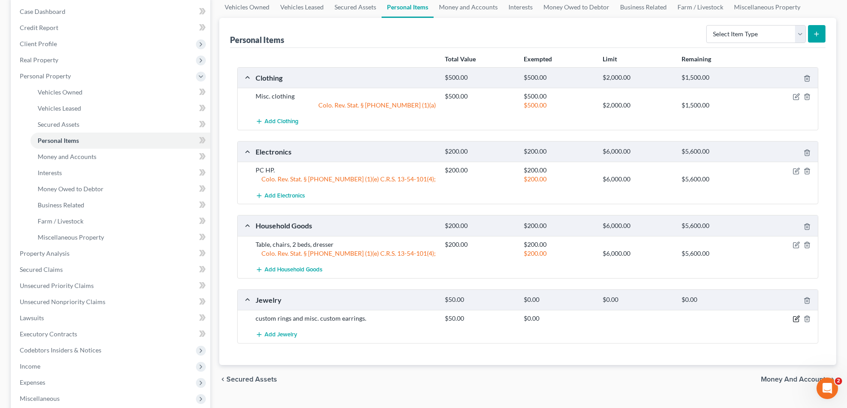
click at [795, 319] on icon "button" at bounding box center [797, 318] width 4 height 4
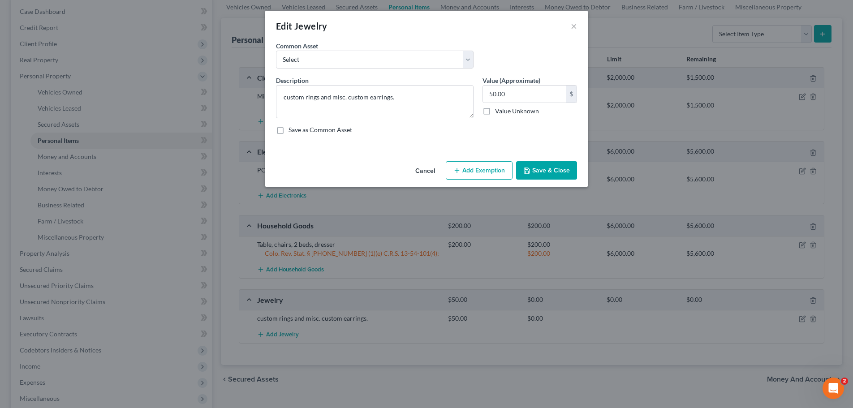
click at [471, 168] on button "Add Exemption" at bounding box center [479, 170] width 67 height 19
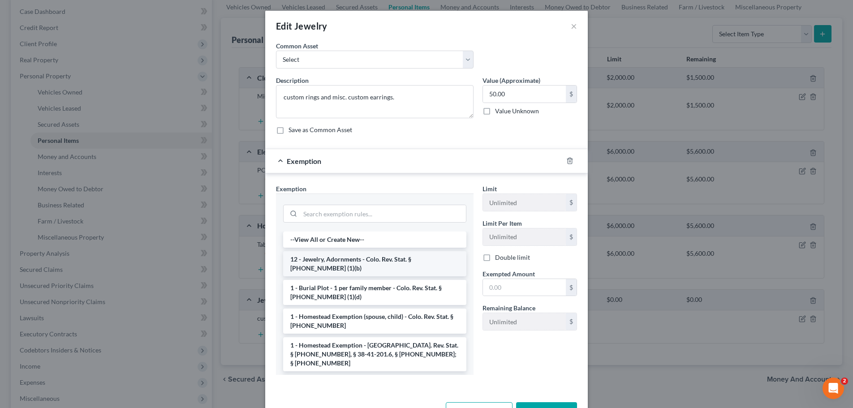
click at [376, 264] on li "12 - Jewelry, Adornments - Colo. Rev. Stat. § 13-54-102 (1)(b)" at bounding box center [374, 263] width 183 height 25
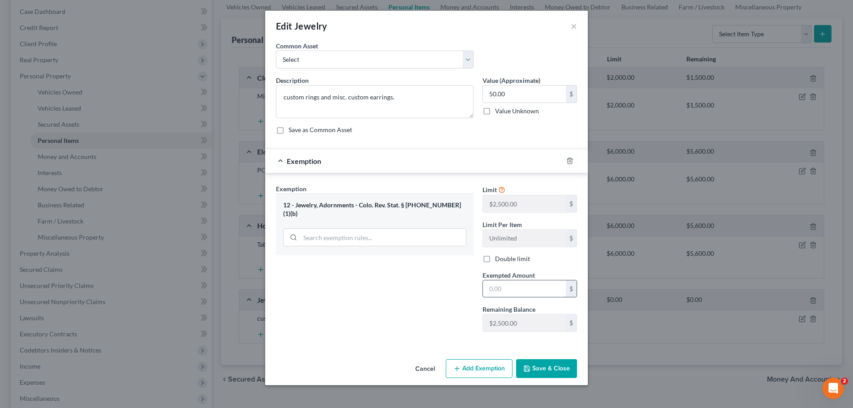
click at [504, 291] on input "text" at bounding box center [524, 289] width 83 height 17
type input "50"
click at [542, 370] on button "Save & Close" at bounding box center [546, 368] width 61 height 19
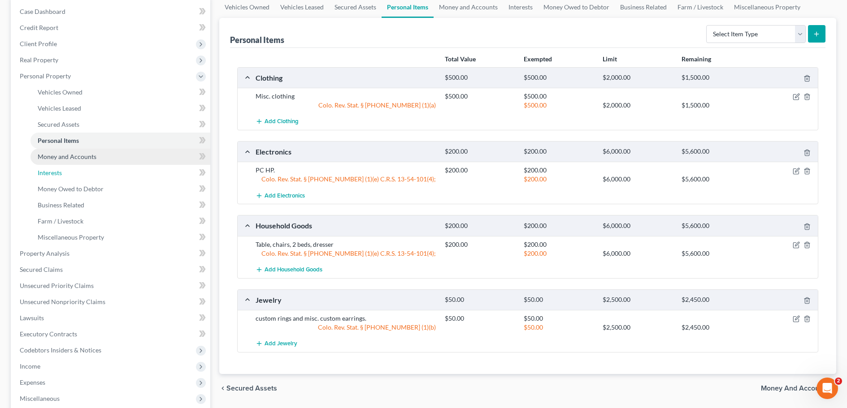
drag, startPoint x: 88, startPoint y: 164, endPoint x: 88, endPoint y: 153, distance: 11.2
click at [88, 165] on link "Interests" at bounding box center [120, 173] width 180 height 16
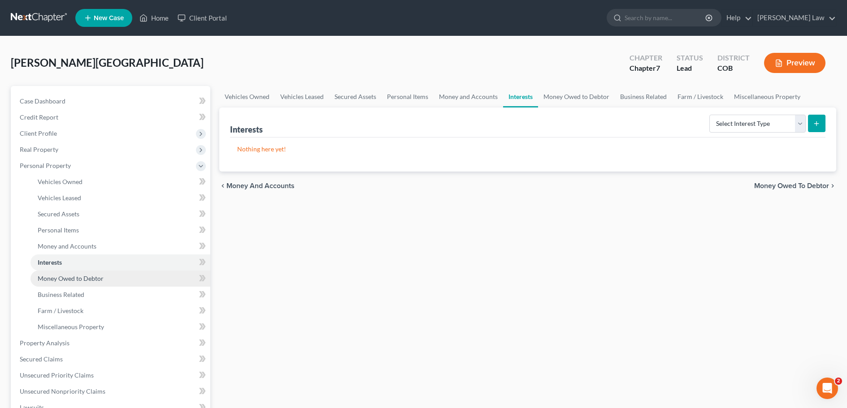
click at [78, 278] on span "Money Owed to Debtor" at bounding box center [71, 279] width 66 height 8
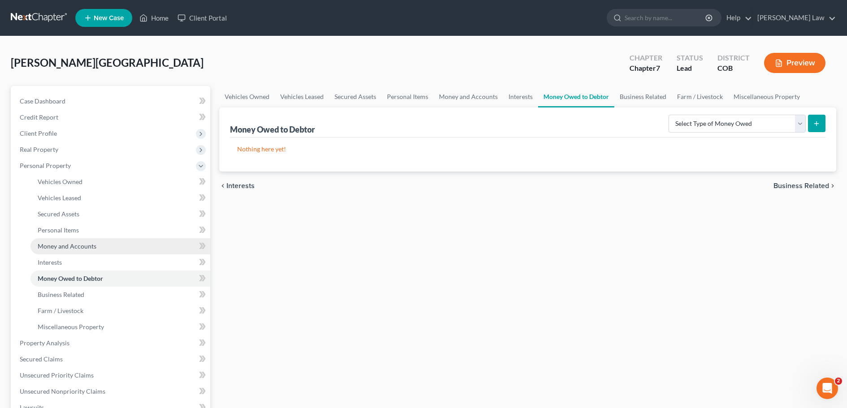
click at [78, 246] on span "Money and Accounts" at bounding box center [67, 246] width 59 height 8
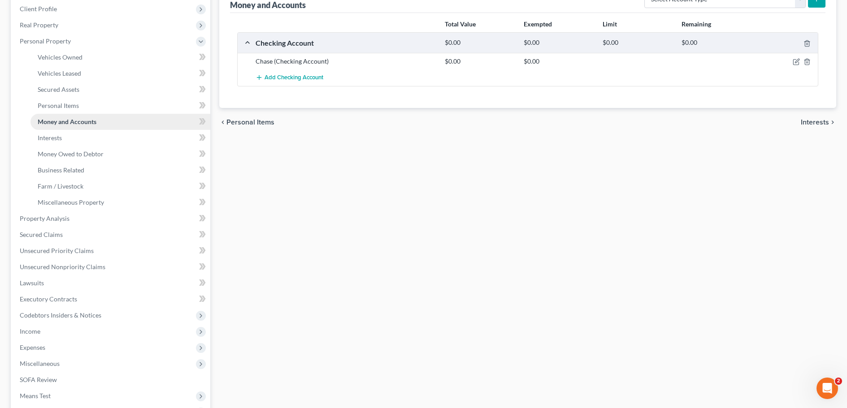
scroll to position [179, 0]
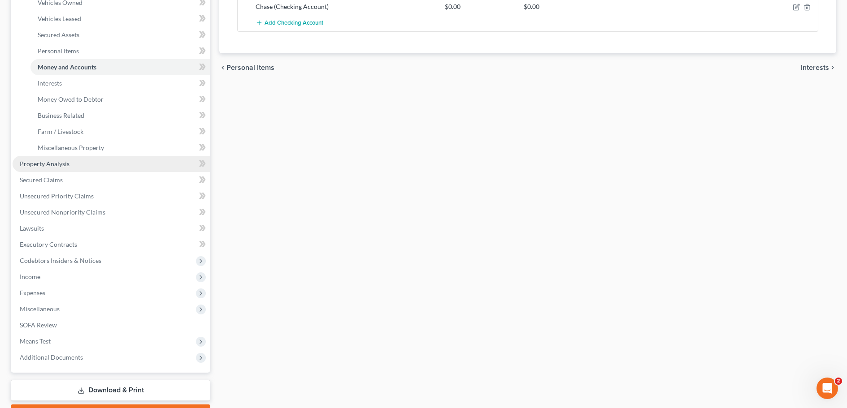
click at [52, 165] on span "Property Analysis" at bounding box center [45, 164] width 50 height 8
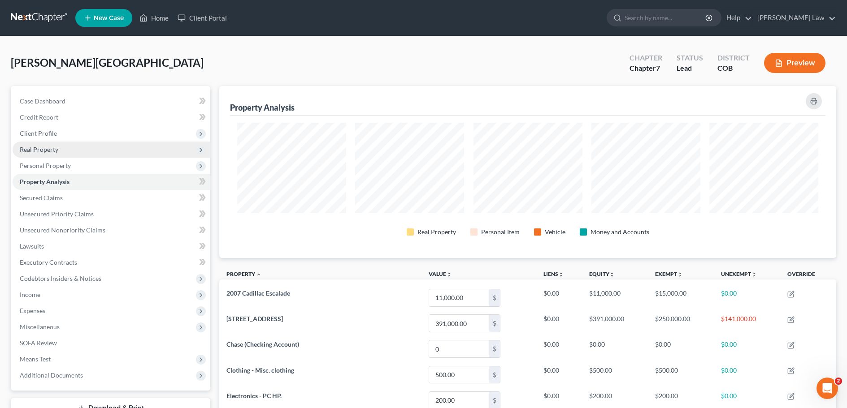
click at [49, 152] on span "Real Property" at bounding box center [39, 150] width 39 height 8
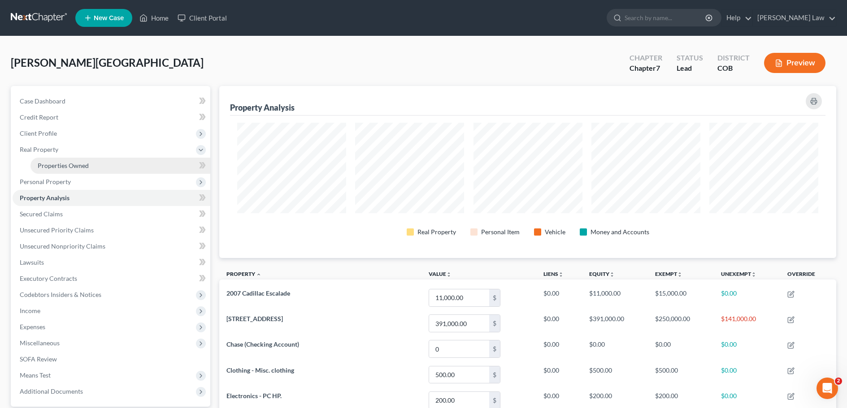
click at [78, 168] on span "Properties Owned" at bounding box center [63, 166] width 51 height 8
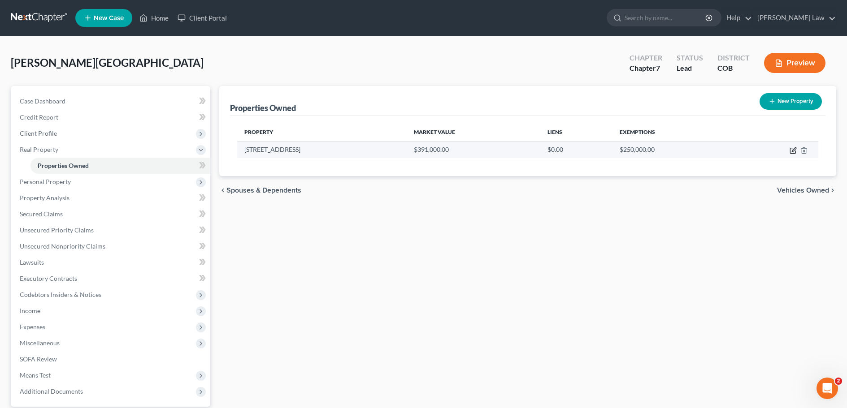
click at [791, 151] on icon "button" at bounding box center [792, 150] width 7 height 7
select select "5"
select select "20"
select select "3"
select select "0"
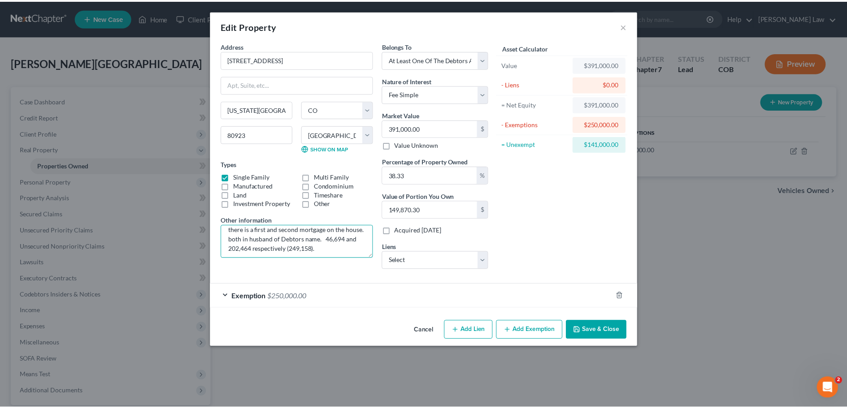
scroll to position [9, 0]
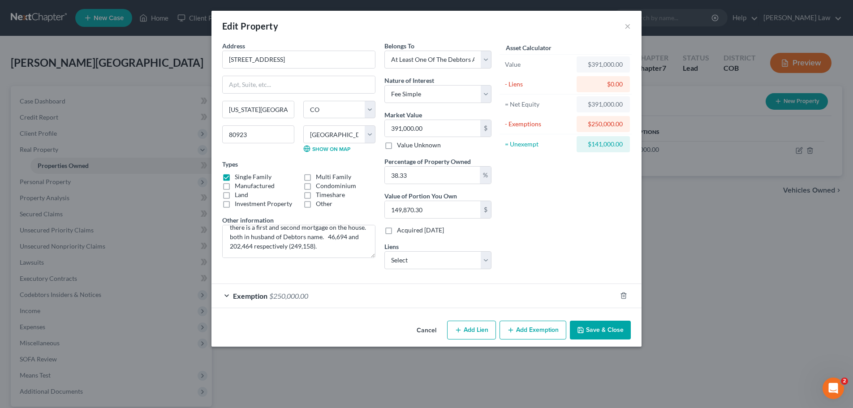
click at [739, 211] on div "Edit Property × Address * 6815 Bear Tooth Dr. Colorado Springs State AL AK AR A…" at bounding box center [426, 204] width 853 height 408
click at [625, 27] on button "×" at bounding box center [628, 26] width 6 height 11
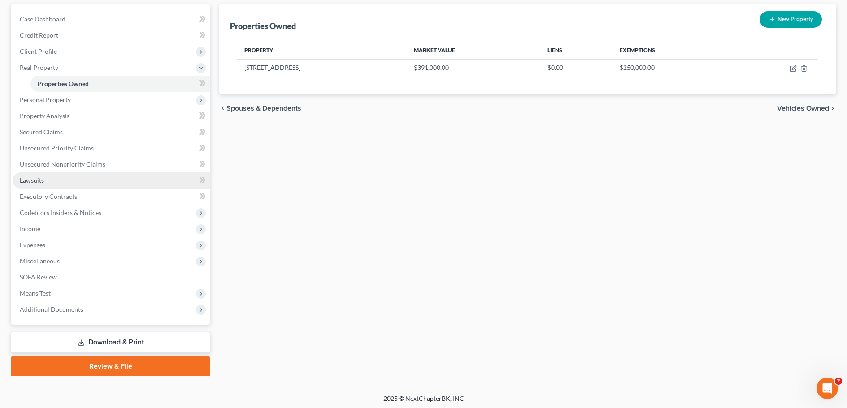
scroll to position [84, 0]
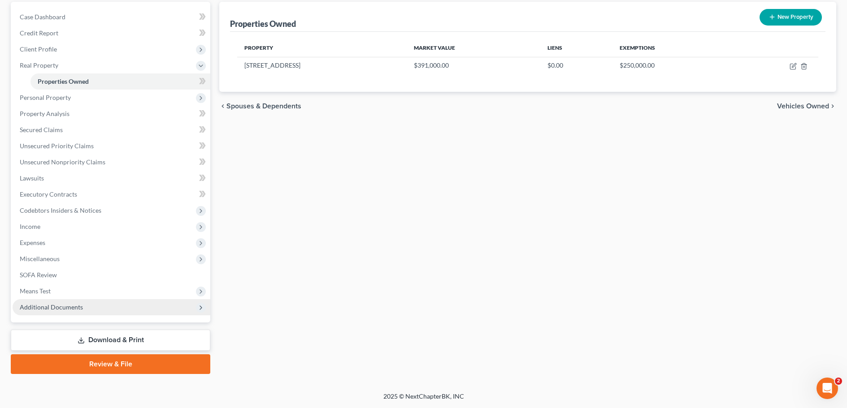
click at [64, 306] on span "Additional Documents" at bounding box center [51, 307] width 63 height 8
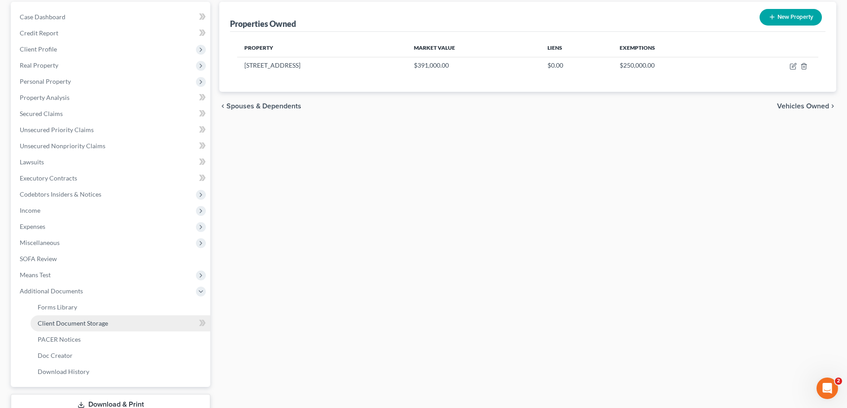
click at [69, 324] on span "Client Document Storage" at bounding box center [73, 324] width 70 height 8
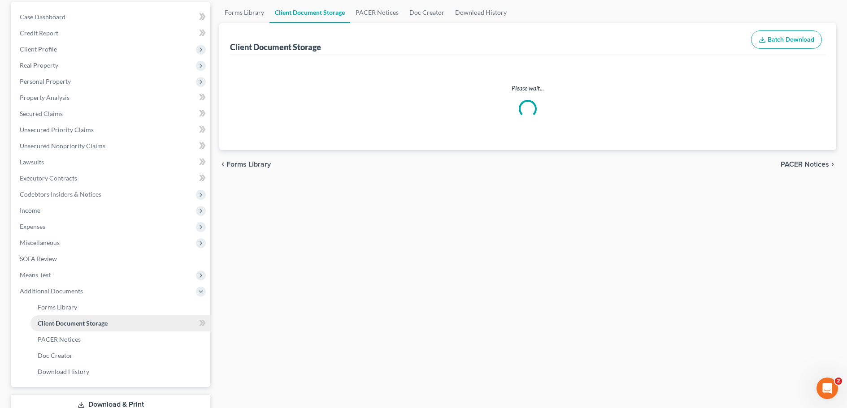
select select "5"
select select "28"
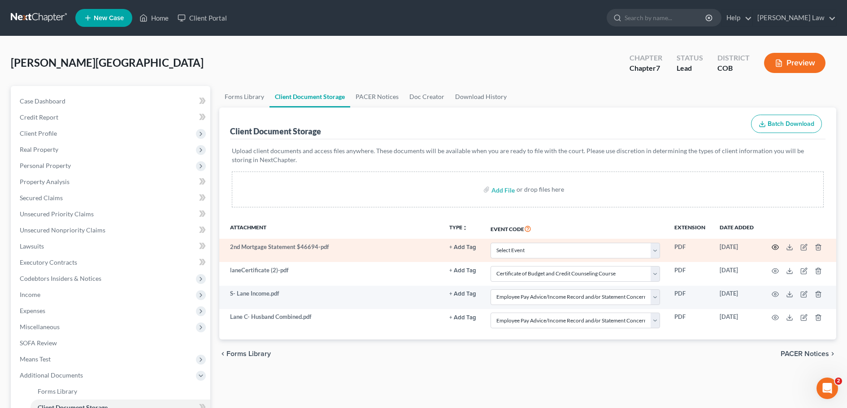
click at [774, 247] on icon "button" at bounding box center [774, 247] width 7 height 7
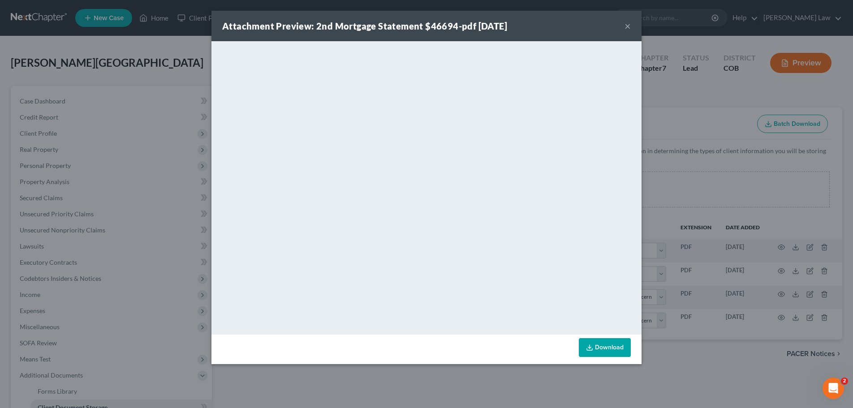
click at [628, 26] on button "×" at bounding box center [628, 26] width 6 height 11
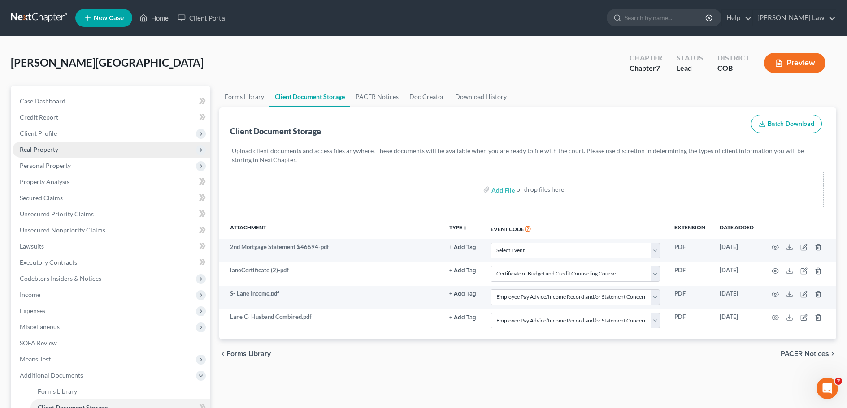
click at [39, 148] on span "Real Property" at bounding box center [39, 150] width 39 height 8
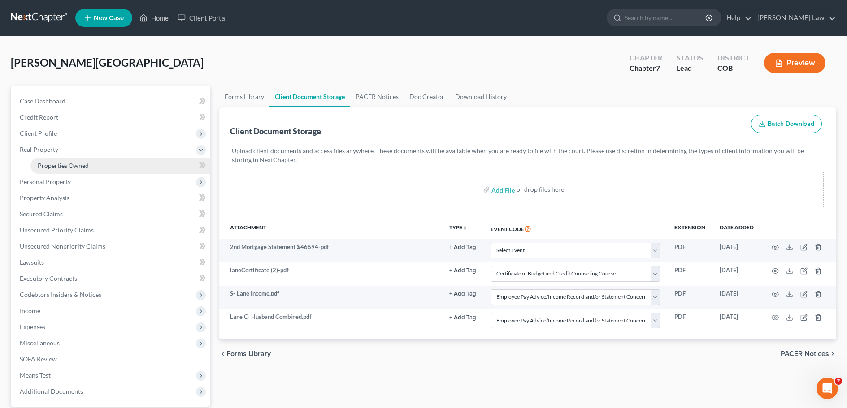
click at [64, 166] on span "Properties Owned" at bounding box center [63, 166] width 51 height 8
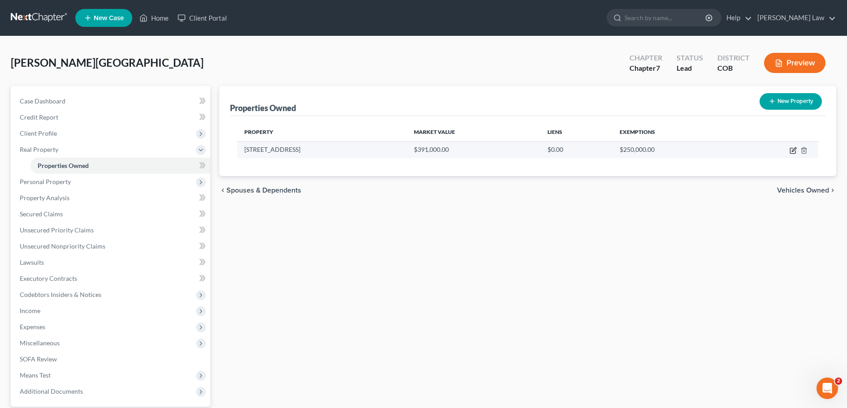
click at [791, 152] on icon "button" at bounding box center [792, 150] width 7 height 7
select select "5"
select select "20"
select select "3"
select select "0"
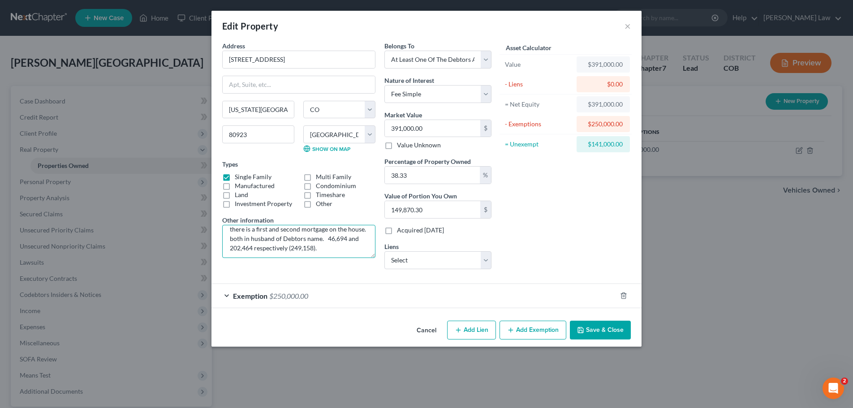
scroll to position [9, 0]
click at [467, 331] on button "Add Lien" at bounding box center [471, 330] width 49 height 19
select select "3"
select select "0"
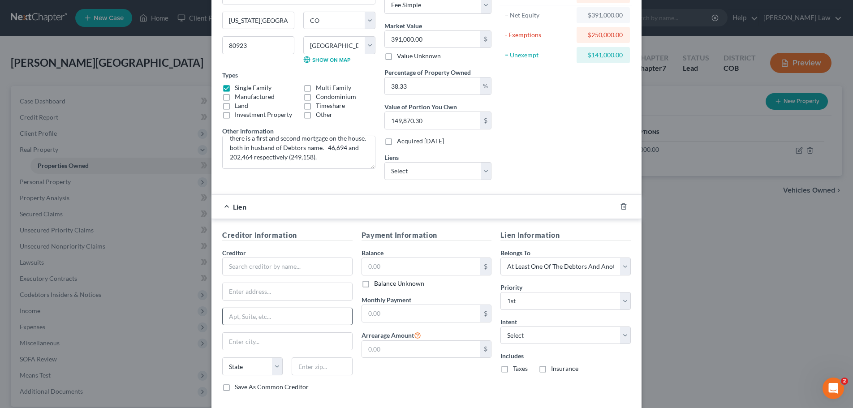
scroll to position [90, 0]
click at [233, 267] on input "text" at bounding box center [287, 266] width 130 height 18
drag, startPoint x: 234, startPoint y: 267, endPoint x: 254, endPoint y: 272, distance: 20.6
click at [258, 267] on input "Blure Credit union" at bounding box center [287, 266] width 130 height 18
click at [239, 267] on input "Blure Credit union" at bounding box center [287, 266] width 130 height 18
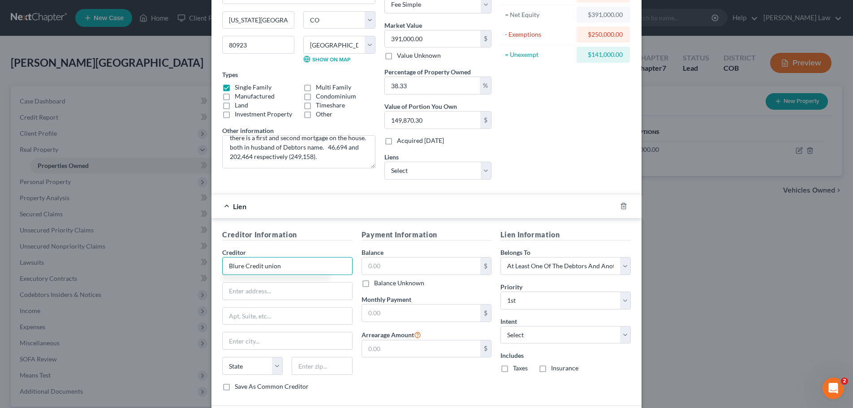
click at [235, 267] on input "Blure Credit union" at bounding box center [287, 266] width 130 height 18
type input "Blue Credit union"
click at [376, 267] on input "text" at bounding box center [421, 266] width 119 height 17
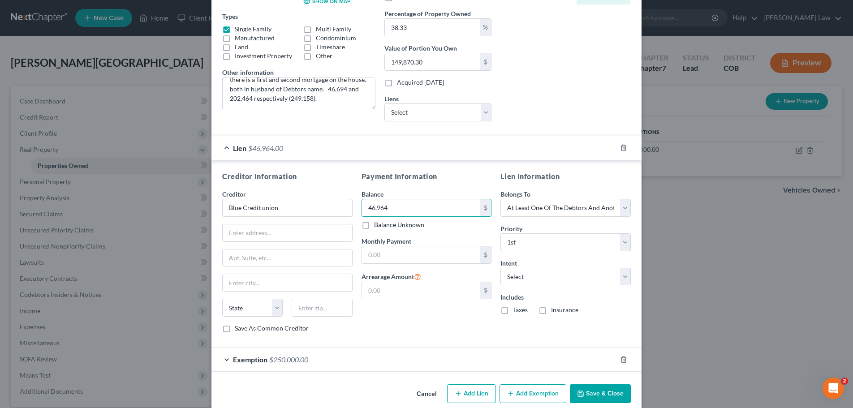
scroll to position [161, 0]
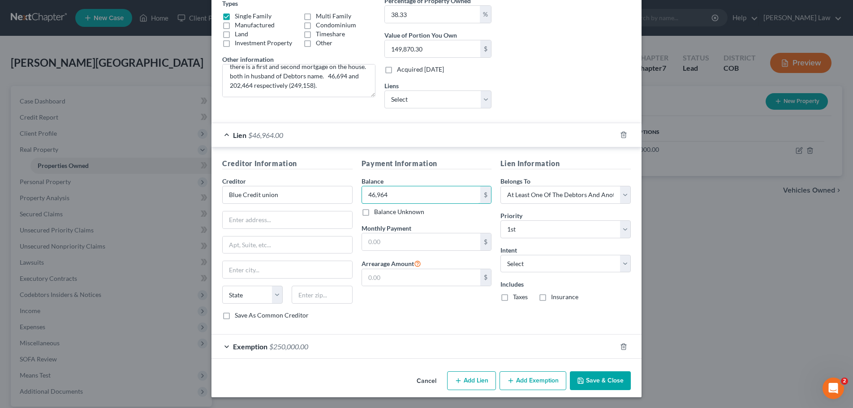
type input "46,964"
click at [590, 380] on button "Save & Close" at bounding box center [600, 381] width 61 height 19
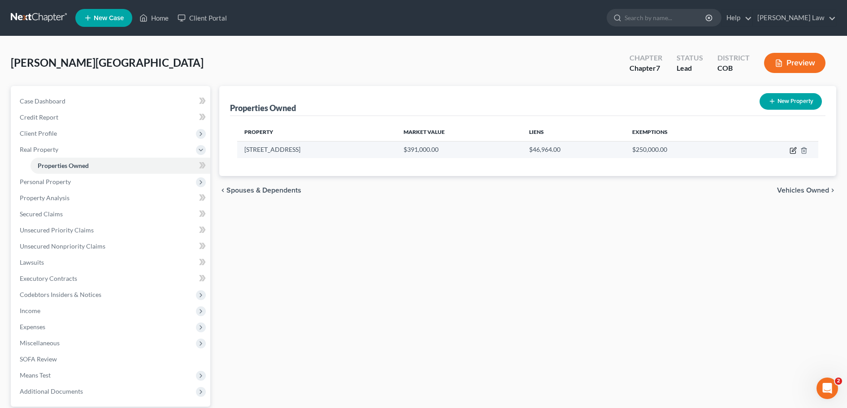
click at [791, 151] on icon "button" at bounding box center [792, 150] width 7 height 7
select select "5"
select select "20"
select select "3"
select select "0"
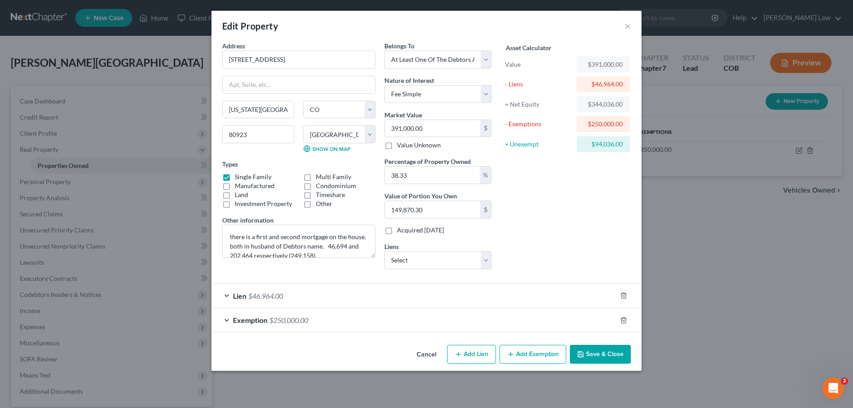
click at [472, 354] on button "Add Lien" at bounding box center [471, 354] width 49 height 19
select select "3"
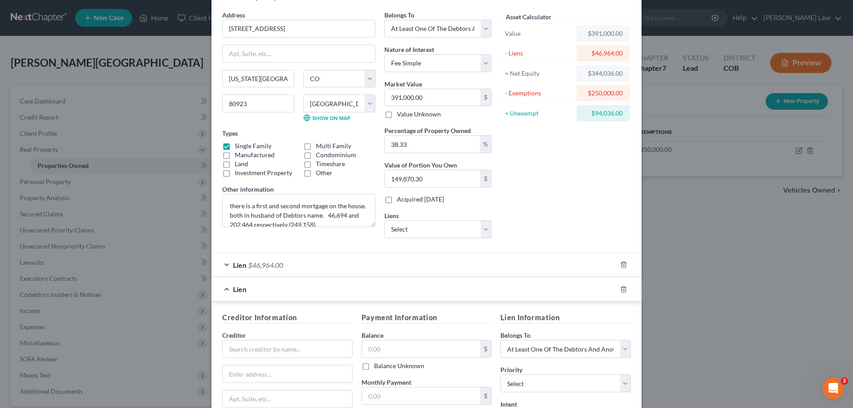
scroll to position [45, 0]
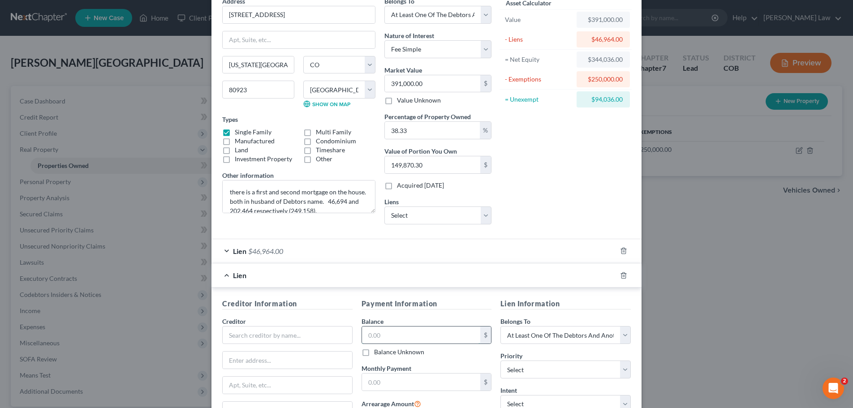
click at [395, 335] on input "text" at bounding box center [421, 335] width 119 height 17
type input "202,464"
click at [238, 330] on input "text" at bounding box center [287, 335] width 130 height 18
type input "CMG Financial"
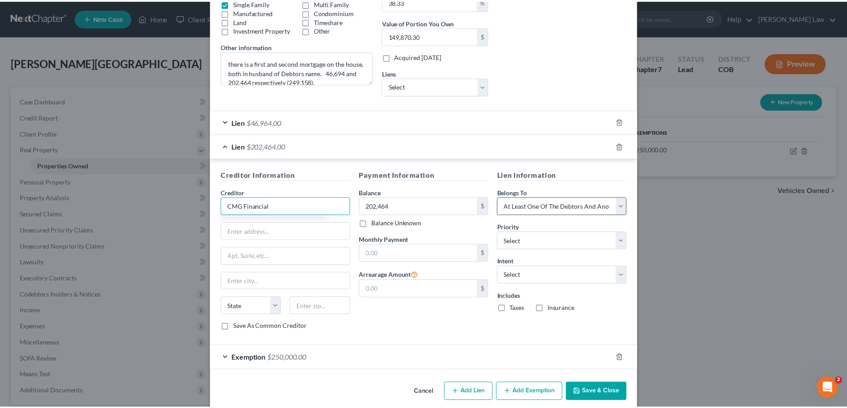
scroll to position [179, 0]
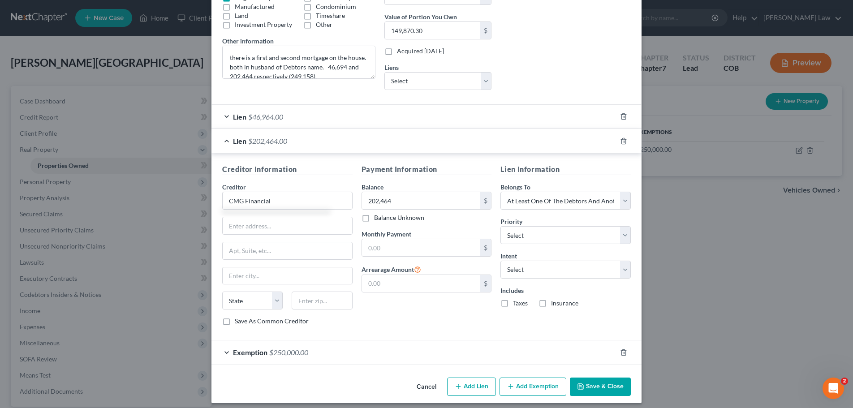
click at [595, 389] on button "Save & Close" at bounding box center [600, 387] width 61 height 19
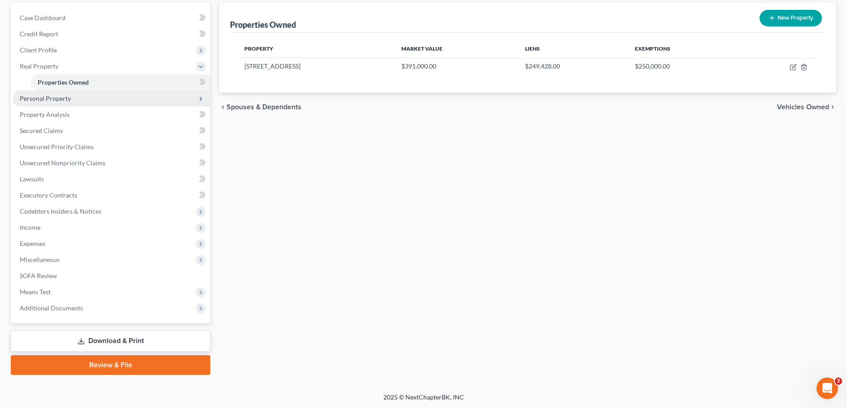
scroll to position [84, 0]
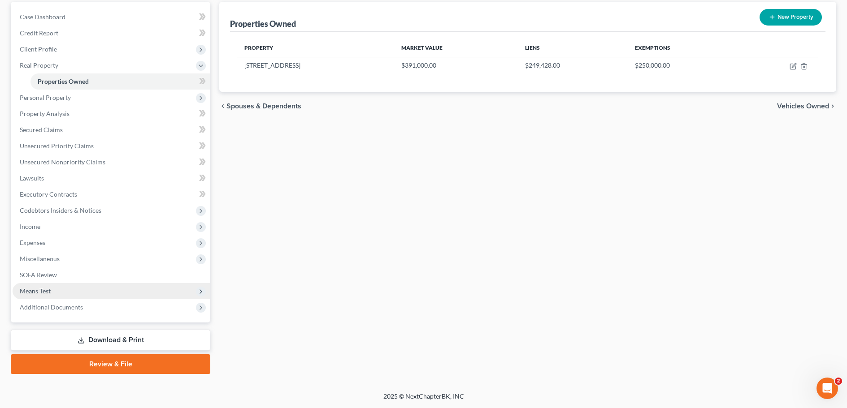
click at [47, 288] on span "Means Test" at bounding box center [35, 291] width 31 height 8
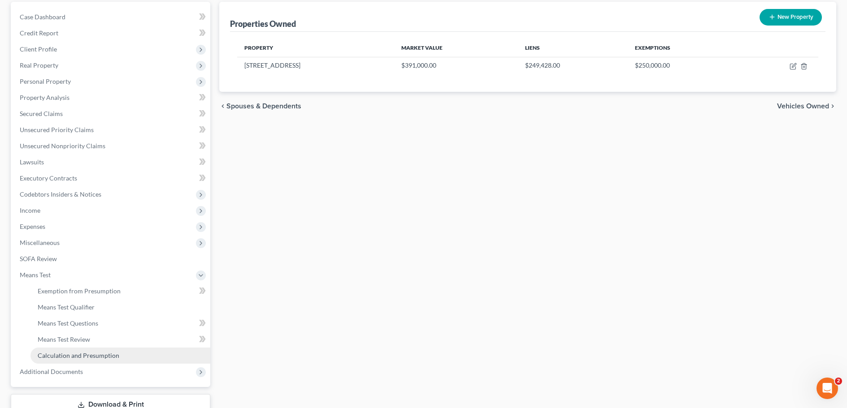
click at [69, 357] on span "Calculation and Presumption" at bounding box center [79, 356] width 82 height 8
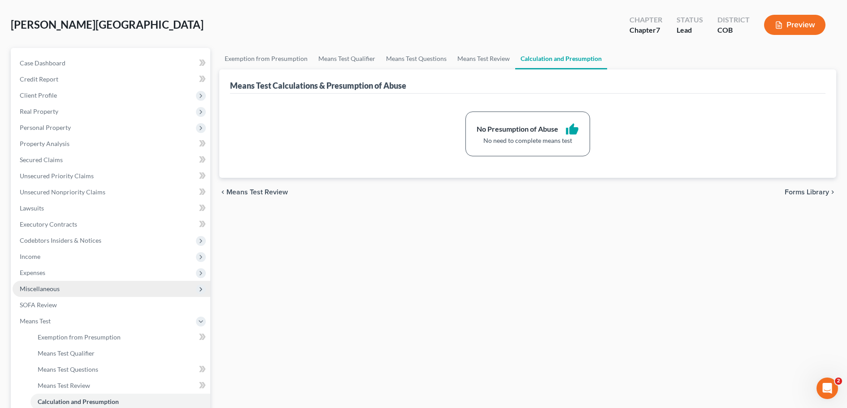
scroll to position [90, 0]
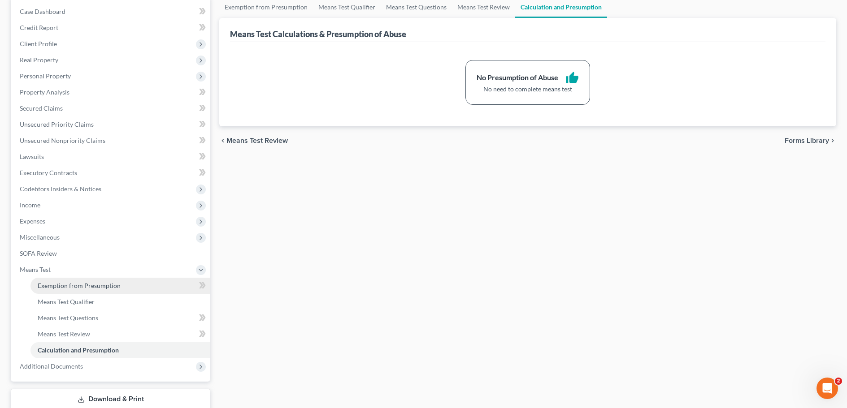
click at [71, 286] on span "Exemption from Presumption" at bounding box center [79, 286] width 83 height 8
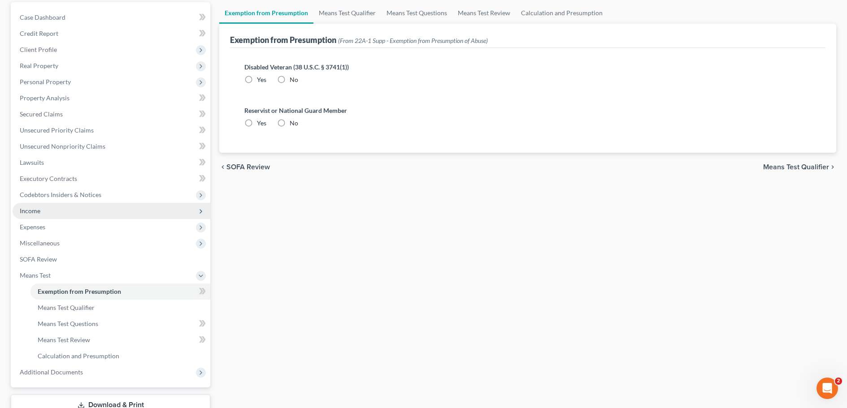
scroll to position [90, 0]
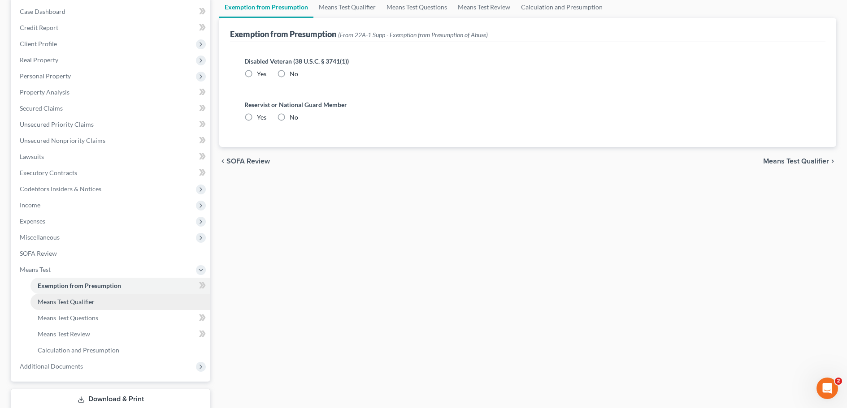
click at [64, 302] on span "Means Test Qualifier" at bounding box center [66, 302] width 57 height 8
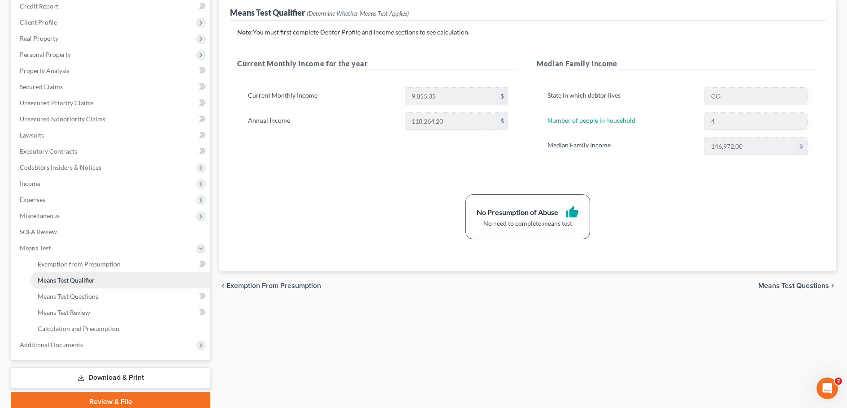
scroll to position [149, 0]
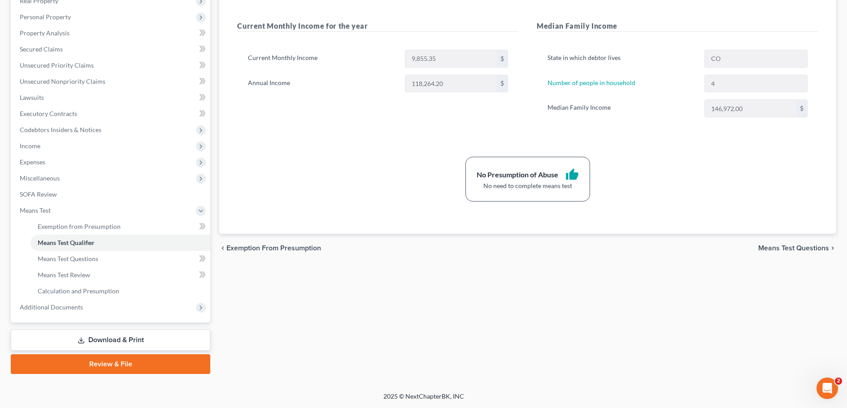
click at [101, 365] on link "Review & File" at bounding box center [110, 364] width 199 height 20
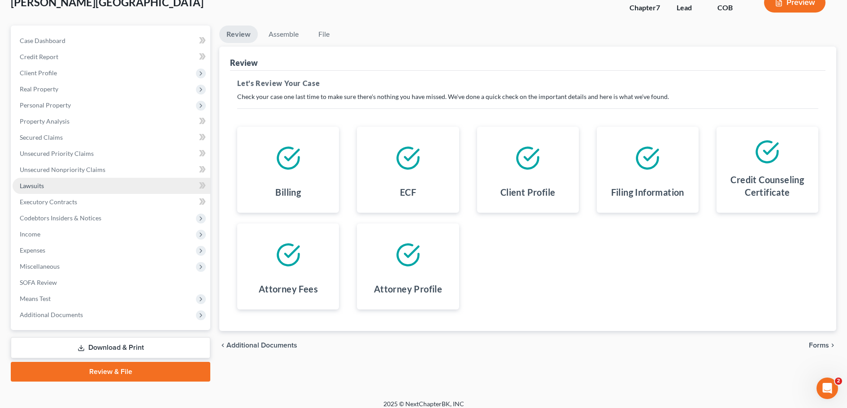
scroll to position [68, 0]
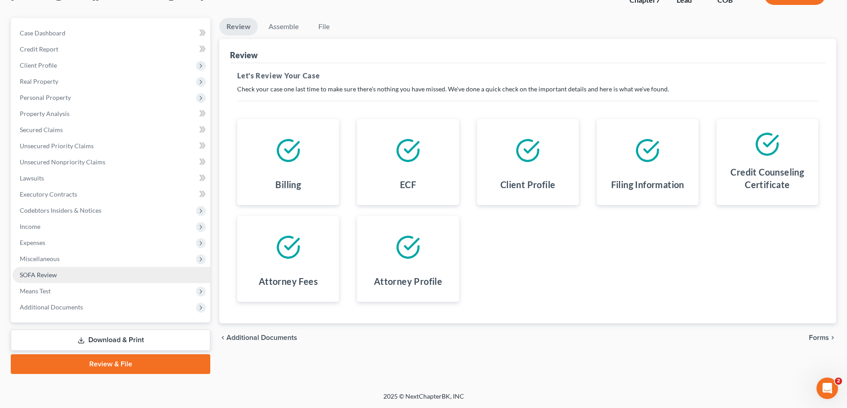
click at [45, 276] on span "SOFA Review" at bounding box center [38, 275] width 37 height 8
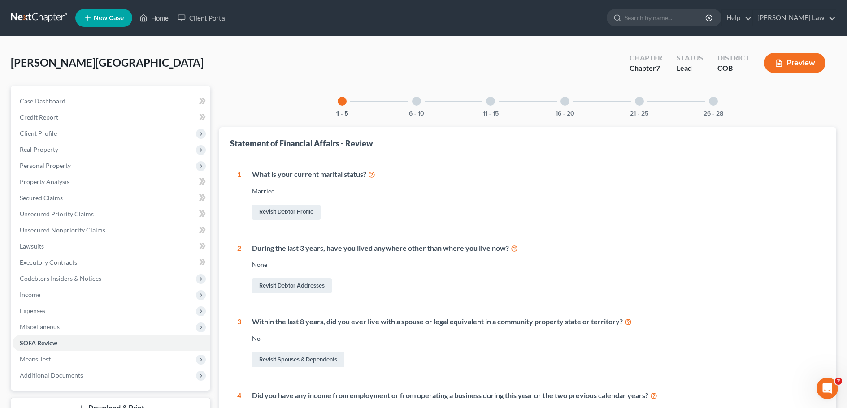
click at [565, 102] on div at bounding box center [564, 101] width 9 height 9
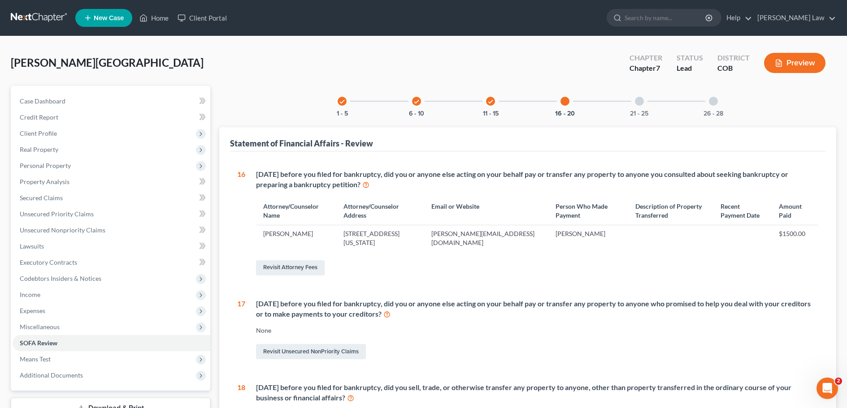
click at [416, 103] on icon "check" at bounding box center [416, 102] width 6 height 6
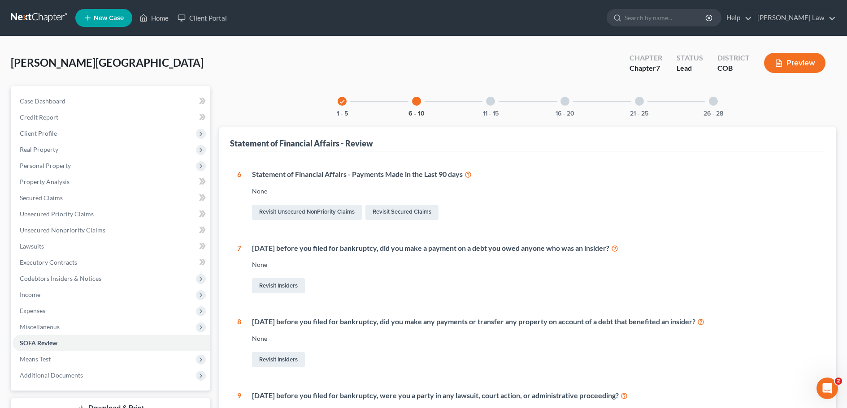
drag, startPoint x: 344, startPoint y: 103, endPoint x: 349, endPoint y: 106, distance: 6.1
click at [343, 102] on icon "check" at bounding box center [342, 102] width 6 height 6
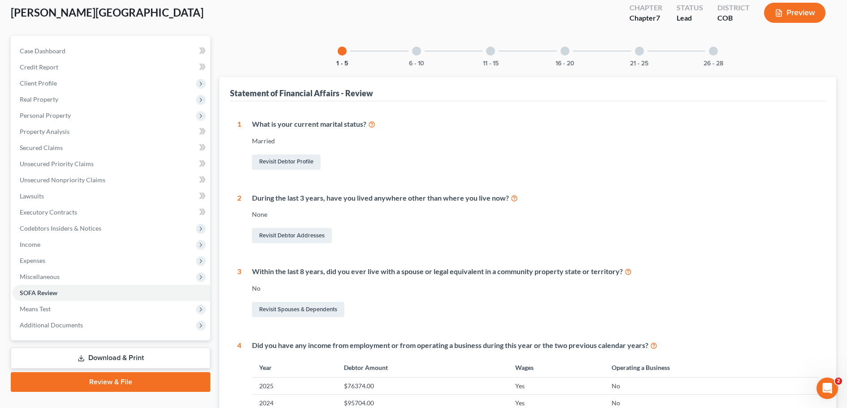
scroll to position [45, 0]
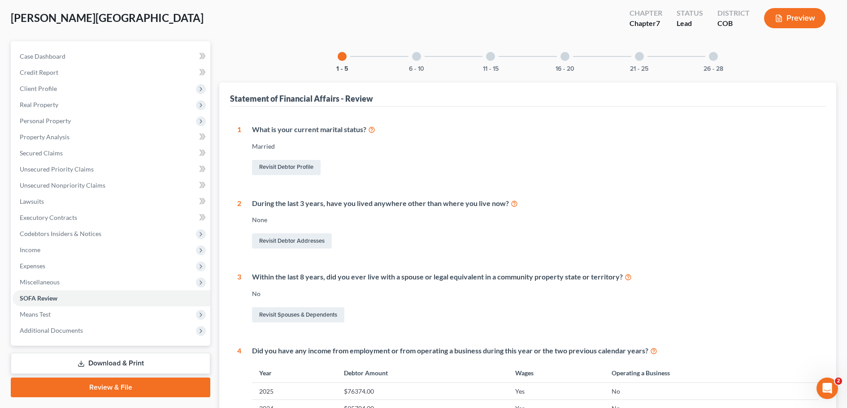
click at [416, 56] on div at bounding box center [416, 56] width 9 height 9
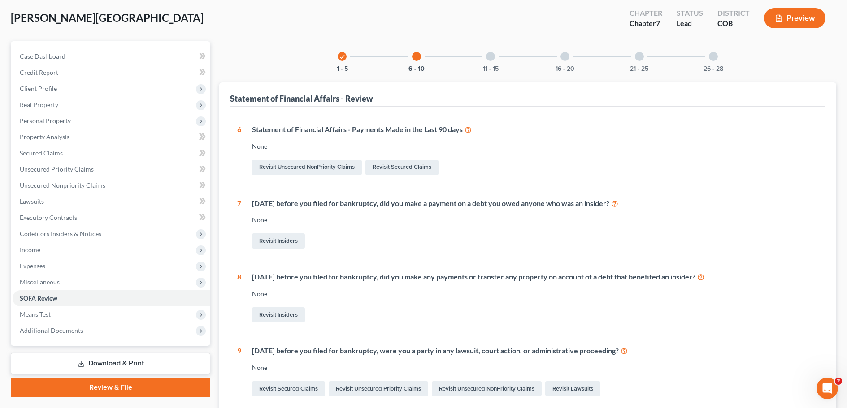
click at [493, 56] on div at bounding box center [490, 56] width 9 height 9
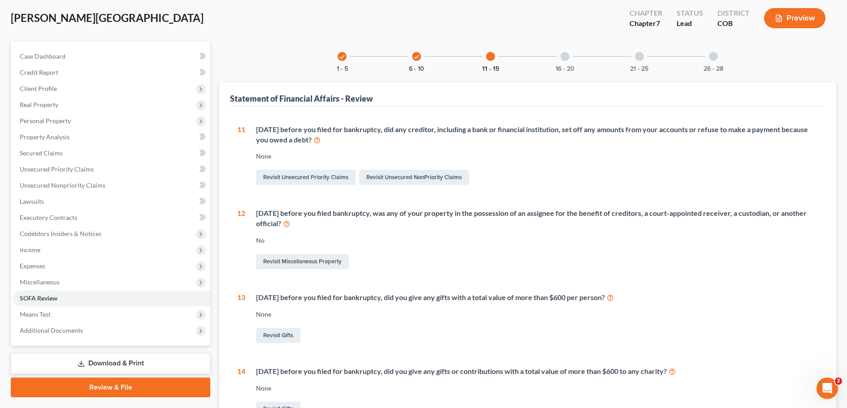
click at [565, 57] on div at bounding box center [564, 56] width 9 height 9
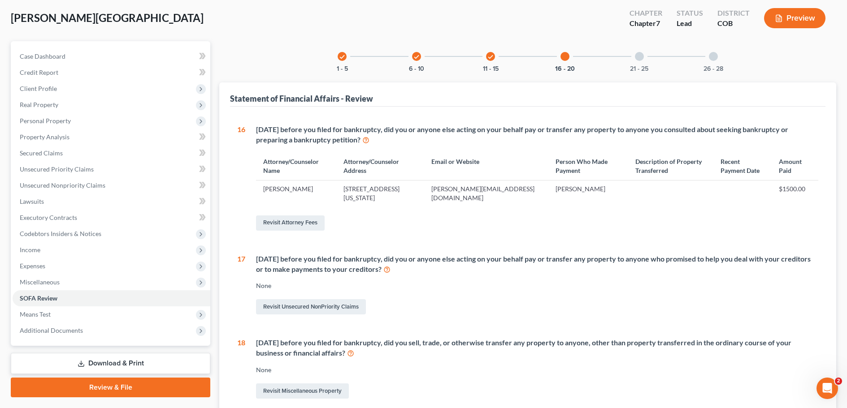
click at [640, 57] on div at bounding box center [639, 56] width 9 height 9
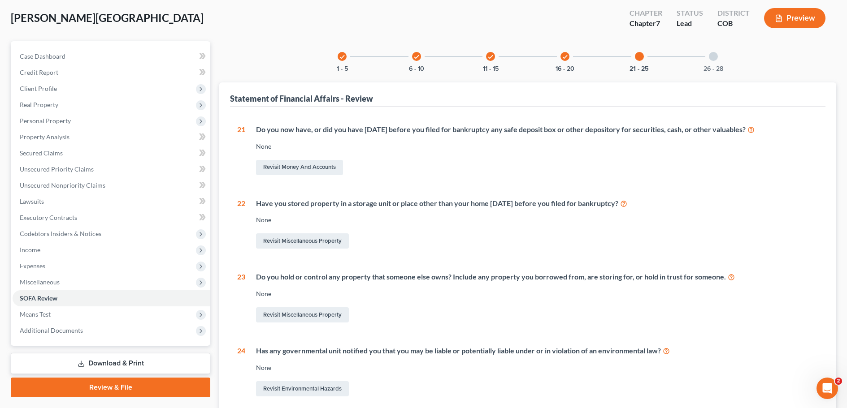
click at [713, 57] on div at bounding box center [712, 56] width 9 height 9
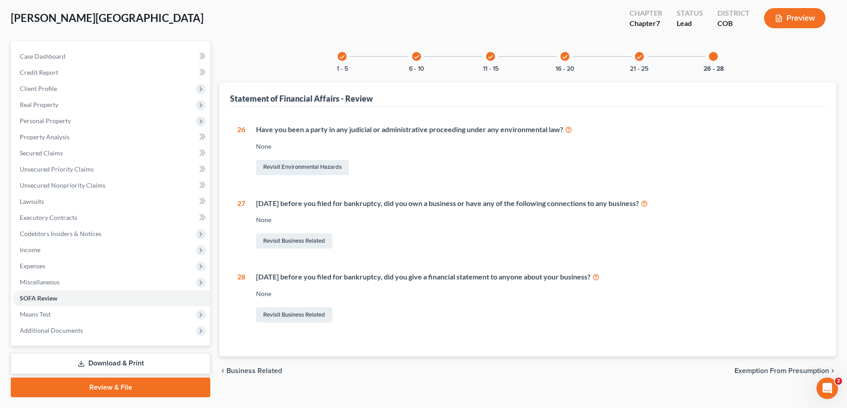
click at [340, 56] on icon "check" at bounding box center [342, 57] width 6 height 6
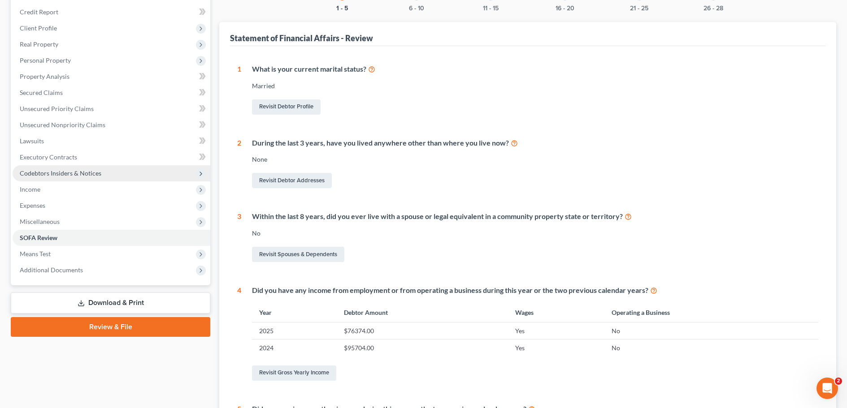
scroll to position [90, 0]
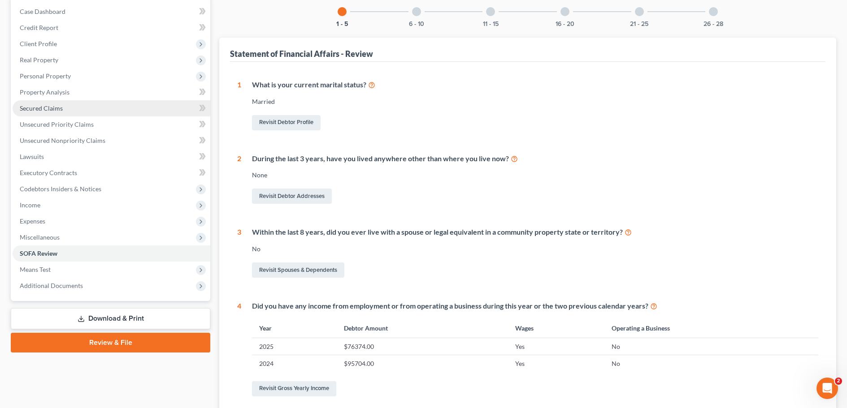
click at [33, 107] on span "Secured Claims" at bounding box center [41, 108] width 43 height 8
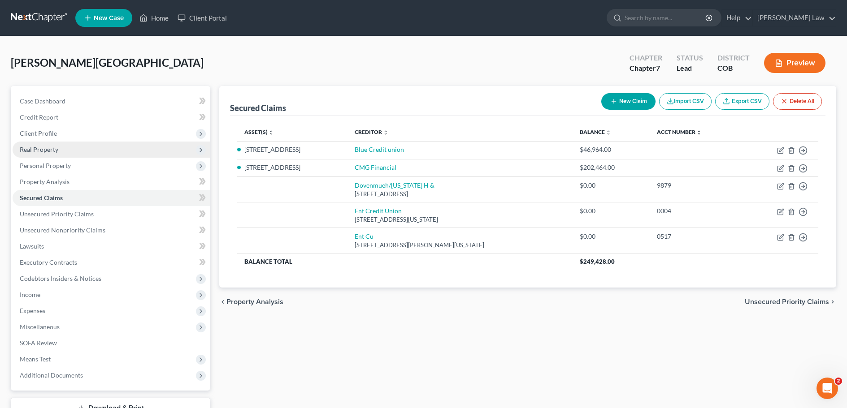
click at [39, 148] on span "Real Property" at bounding box center [39, 150] width 39 height 8
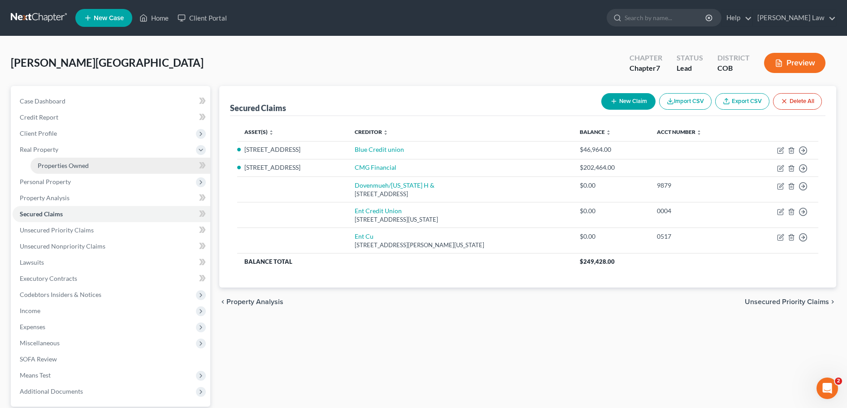
click at [61, 165] on span "Properties Owned" at bounding box center [63, 166] width 51 height 8
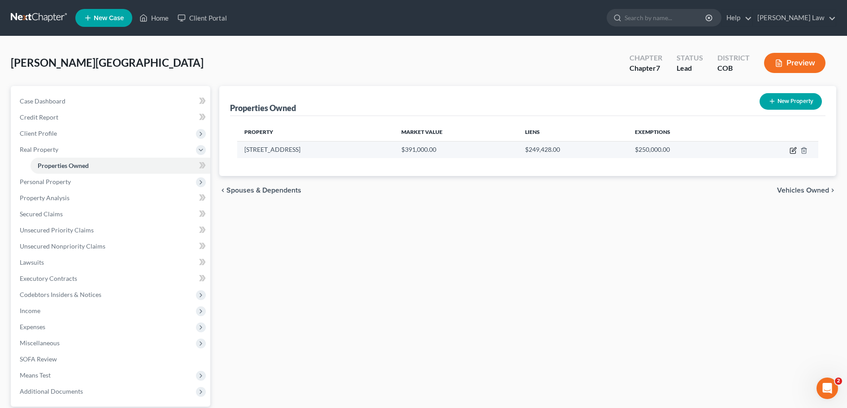
click at [789, 148] on icon "button" at bounding box center [792, 150] width 7 height 7
select select "5"
select select "20"
select select "3"
select select "0"
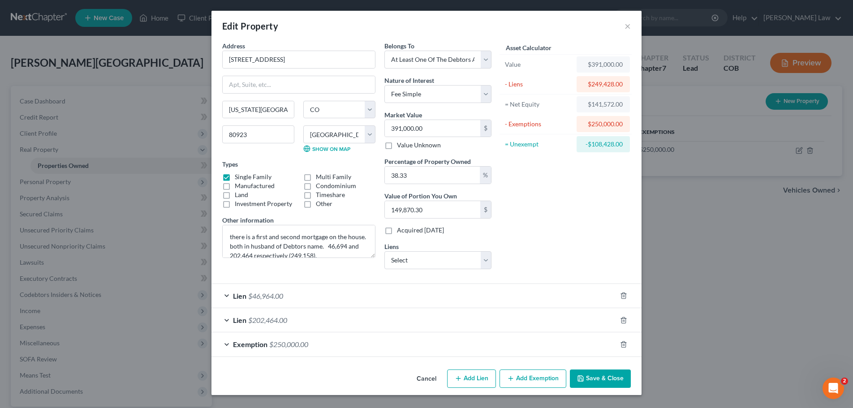
click at [340, 298] on div "Lien $46,964.00" at bounding box center [414, 296] width 405 height 24
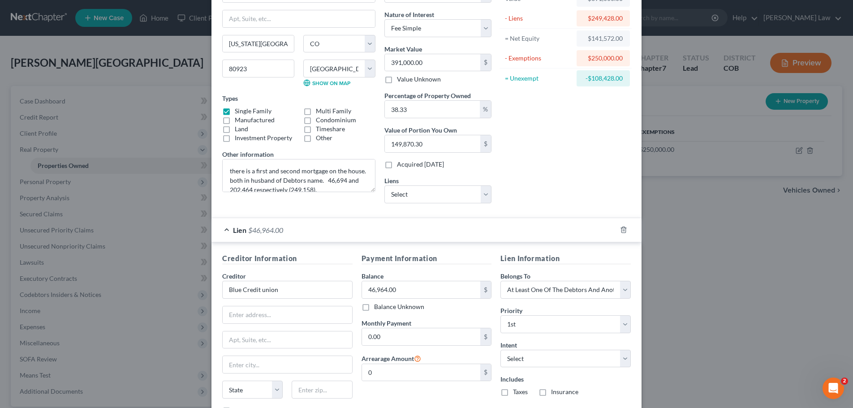
scroll to position [179, 0]
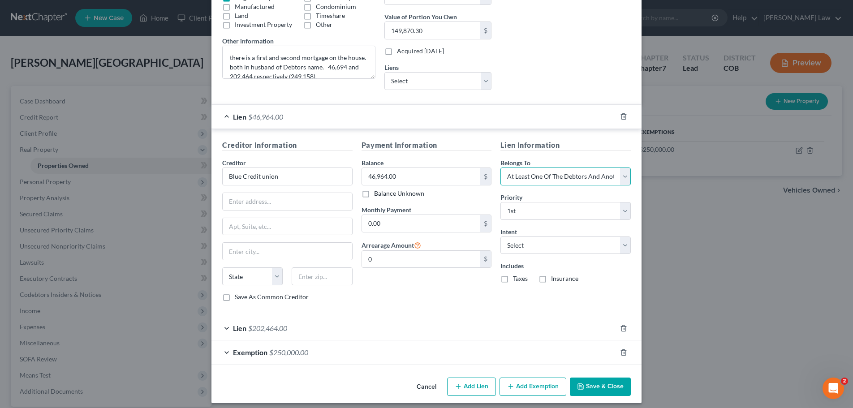
click at [622, 176] on select "Select Debtor 1 Only Debtor 2 Only Debtor 1 And Debtor 2 Only At Least One Of T…" at bounding box center [566, 177] width 130 height 18
click at [501, 168] on select "Select Debtor 1 Only Debtor 2 Only Debtor 1 And Debtor 2 Only At Least One Of T…" at bounding box center [566, 177] width 130 height 18
click at [621, 175] on select "Select Debtor 1 Only Debtor 2 Only Debtor 1 And Debtor 2 Only At Least One Of T…" at bounding box center [566, 177] width 130 height 18
click at [501, 168] on select "Select Debtor 1 Only Debtor 2 Only Debtor 1 And Debtor 2 Only At Least One Of T…" at bounding box center [566, 177] width 130 height 18
click at [619, 177] on select "Select Debtor 1 Only Debtor 2 Only Debtor 1 And Debtor 2 Only At Least One Of T…" at bounding box center [566, 177] width 130 height 18
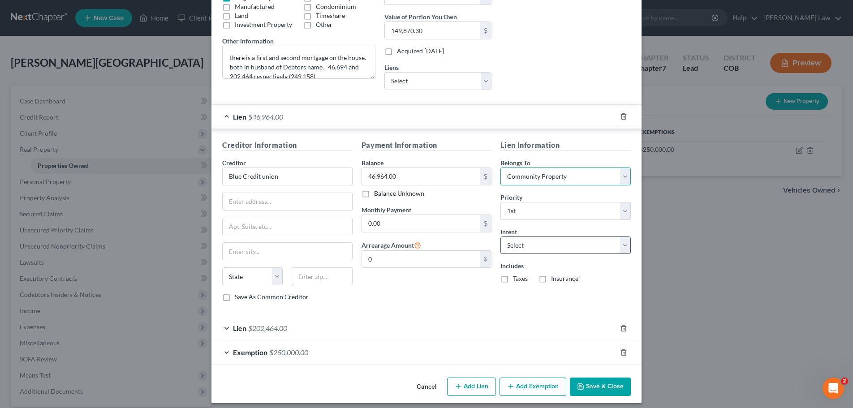
select select "1"
click at [501, 168] on select "Select Debtor 1 Only Debtor 2 Only Debtor 1 And Debtor 2 Only At Least One Of T…" at bounding box center [566, 177] width 130 height 18
click at [620, 117] on icon "button" at bounding box center [623, 116] width 7 height 7
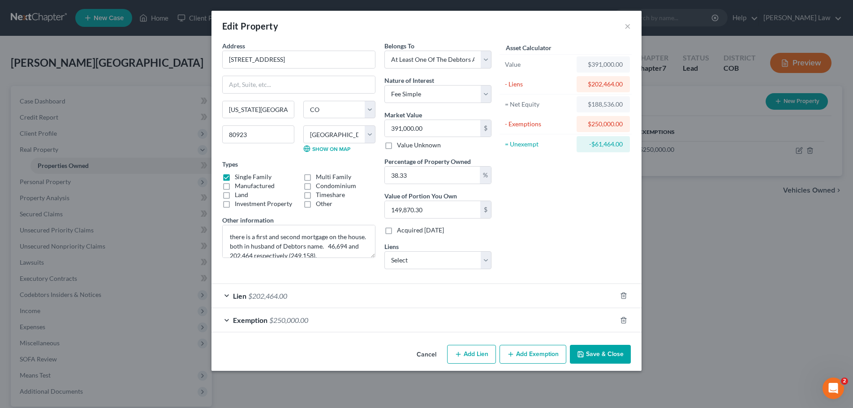
scroll to position [0, 0]
click at [623, 297] on line "button" at bounding box center [623, 297] width 0 height 2
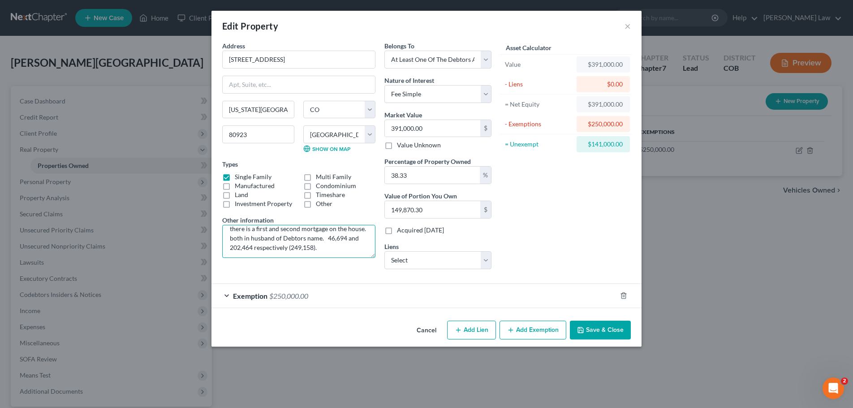
scroll to position [9, 0]
click at [486, 264] on select "Select Dovenmueh/Colorado H & - $0.00 Ent Credit Union - $0.00 Ent Cu - $0.00" at bounding box center [437, 260] width 107 height 18
click at [553, 245] on div "Asset Calculator Value $391,000.00 - Liens $0.00 = Net Equity $391,000.00 - Exe…" at bounding box center [565, 158] width 139 height 235
click at [596, 334] on button "Save & Close" at bounding box center [600, 330] width 61 height 19
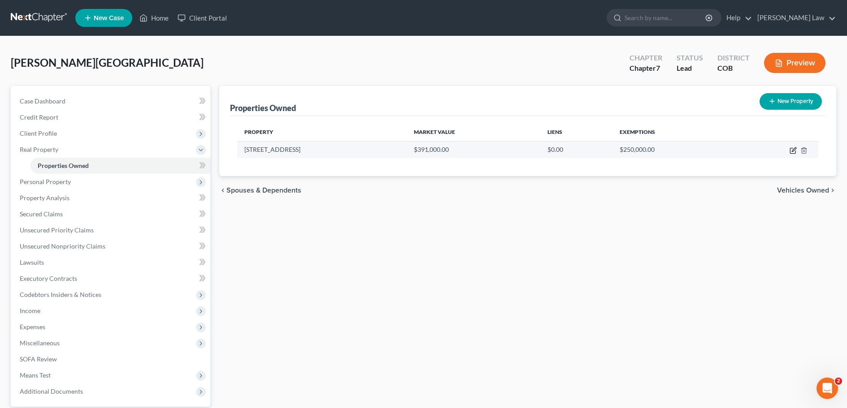
click at [792, 151] on icon "button" at bounding box center [792, 150] width 7 height 7
select select "5"
select select "20"
select select "3"
select select "0"
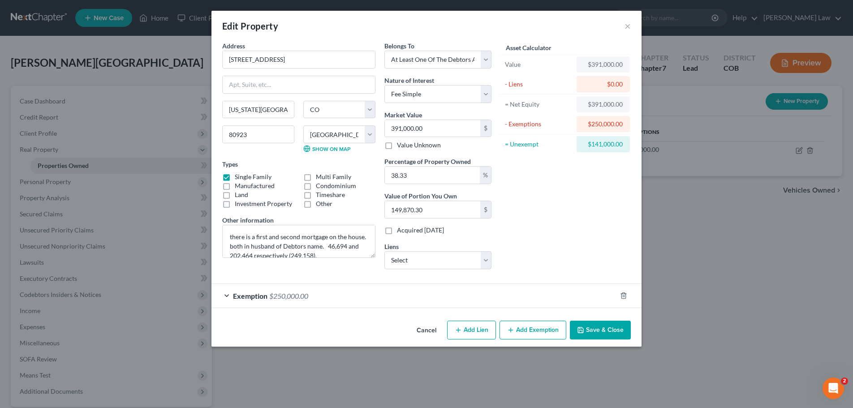
click at [467, 333] on button "Add Lien" at bounding box center [471, 330] width 49 height 19
select select "3"
select select "0"
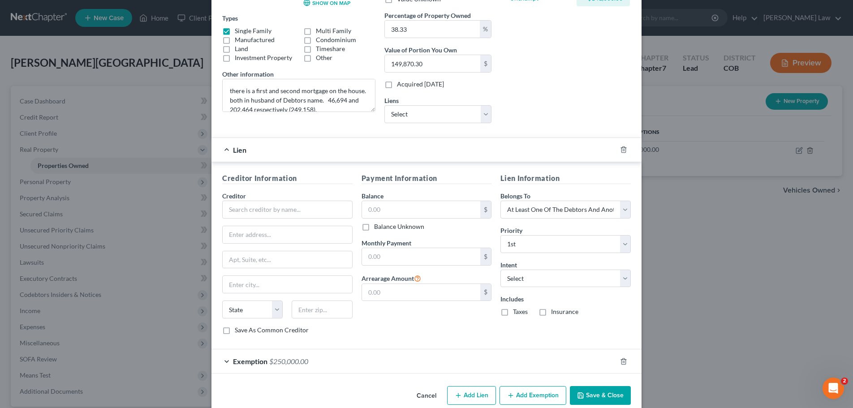
scroll to position [161, 0]
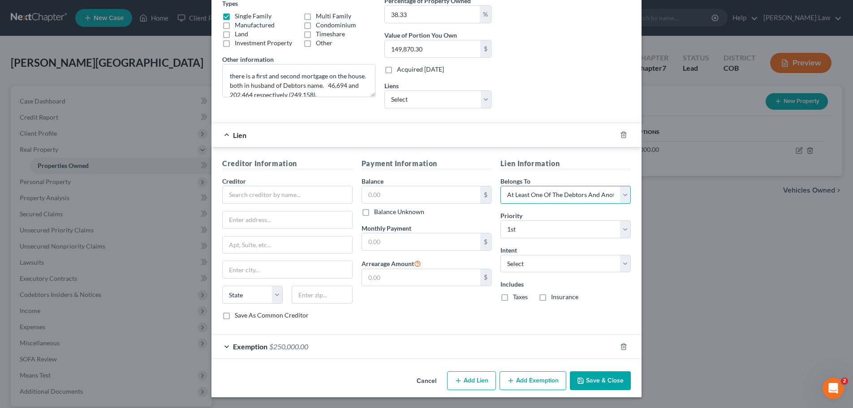
click at [623, 194] on select "Select Debtor 1 Only Debtor 2 Only Debtor 1 And Debtor 2 Only At Least One Of T…" at bounding box center [566, 195] width 130 height 18
click at [417, 337] on div "Exemption $250,000.00" at bounding box center [414, 347] width 405 height 24
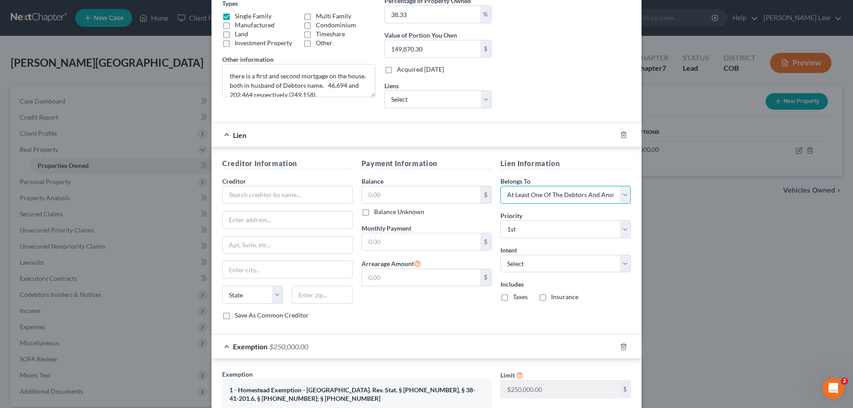
click at [625, 194] on select "Select Debtor 1 Only Debtor 2 Only Debtor 1 And Debtor 2 Only At Least One Of T…" at bounding box center [566, 195] width 130 height 18
drag, startPoint x: 565, startPoint y: 66, endPoint x: 568, endPoint y: 105, distance: 38.7
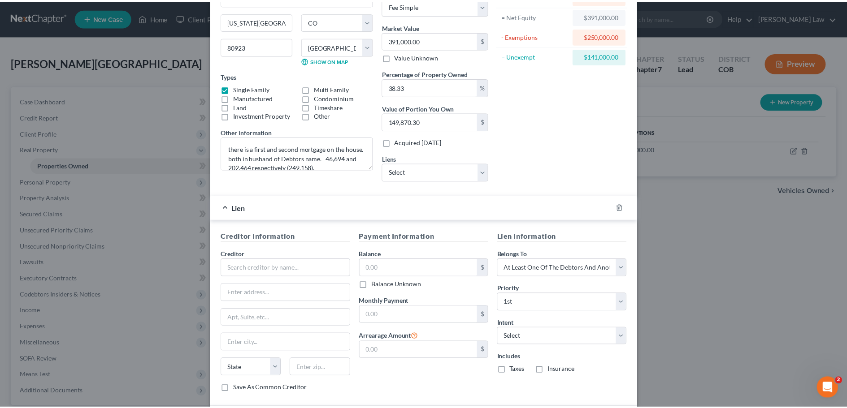
scroll to position [0, 0]
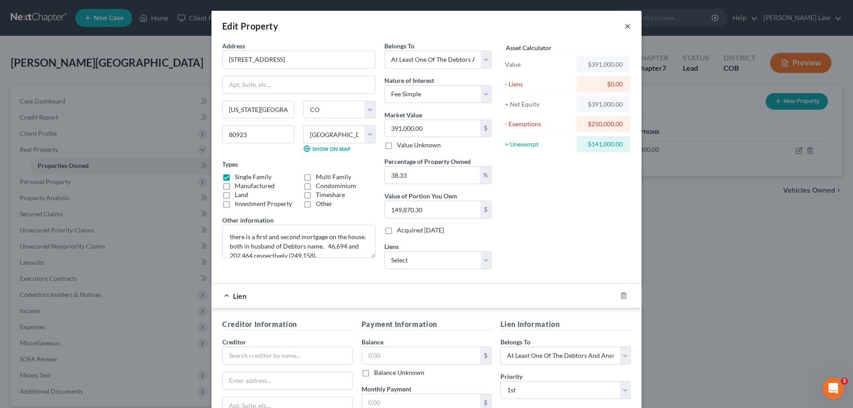
click at [626, 26] on button "×" at bounding box center [628, 26] width 6 height 11
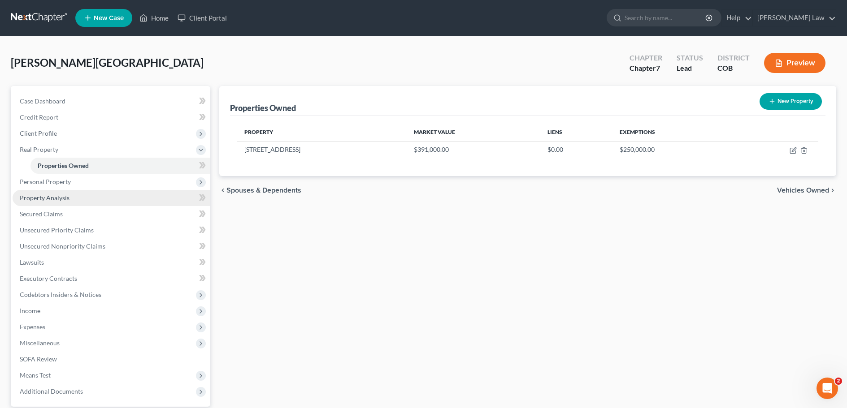
click at [57, 196] on span "Property Analysis" at bounding box center [45, 198] width 50 height 8
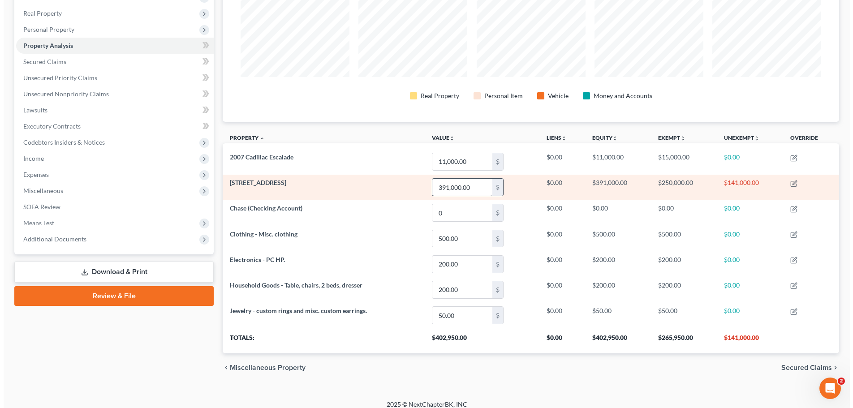
scroll to position [144, 0]
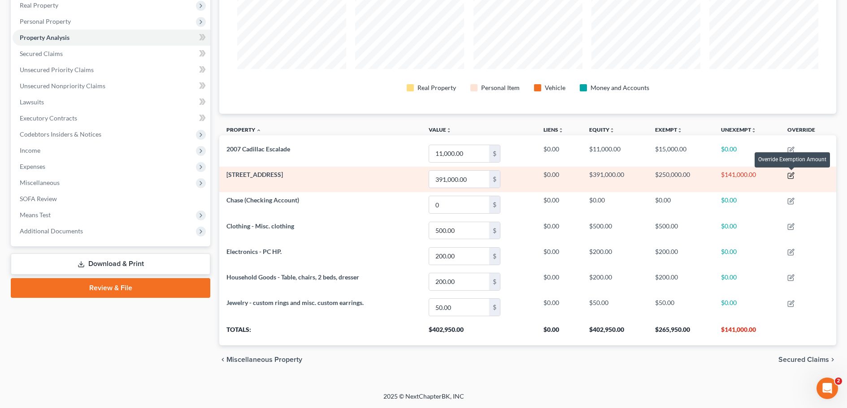
click at [791, 175] on icon "button" at bounding box center [791, 175] width 4 height 4
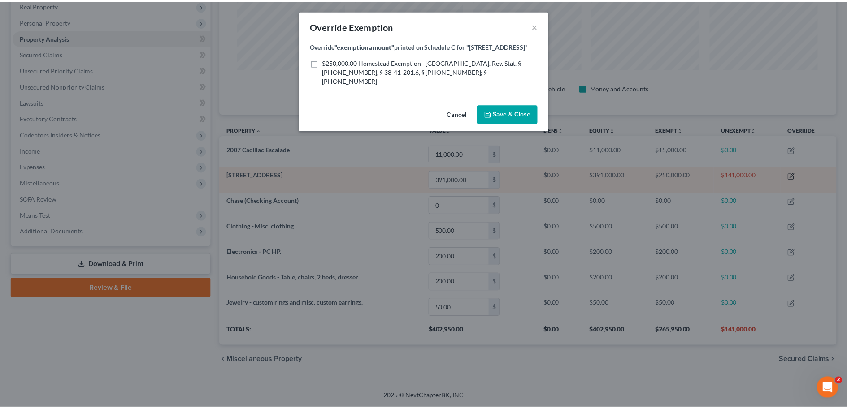
scroll to position [173, 622]
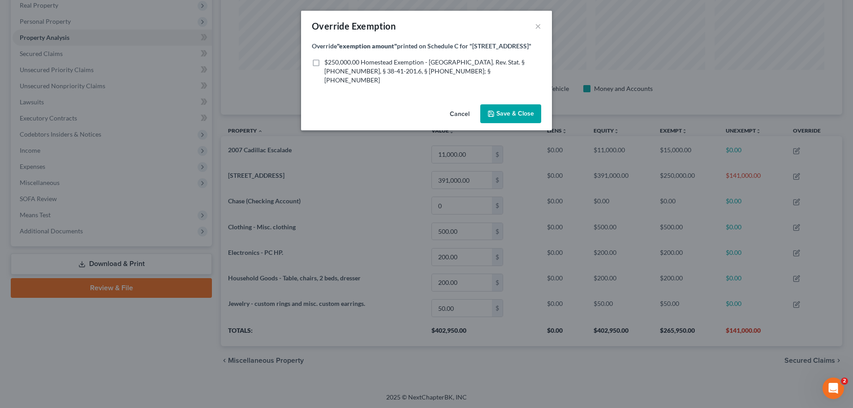
click at [324, 64] on label "$250,000.00 Homestead Exemption - Colo. Rev. Stat. § 38-41-201, § 38-41-201.6, …" at bounding box center [432, 71] width 217 height 27
click at [328, 64] on input "$250,000.00 Homestead Exemption - Colo. Rev. Stat. § 38-41-201, § 38-41-201.6, …" at bounding box center [331, 61] width 6 height 6
checkbox input "true"
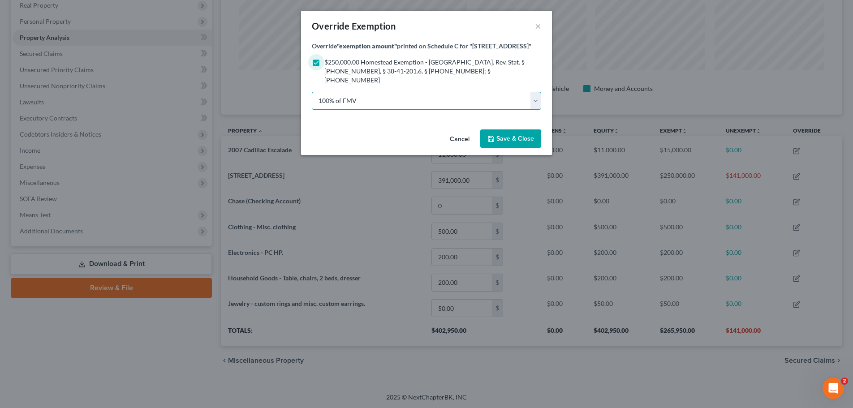
click at [535, 92] on select "100% of FMV Unknown Other" at bounding box center [426, 101] width 229 height 18
click at [312, 92] on select "100% of FMV Unknown Other" at bounding box center [426, 101] width 229 height 18
click at [514, 135] on span "Save & Close" at bounding box center [516, 139] width 38 height 8
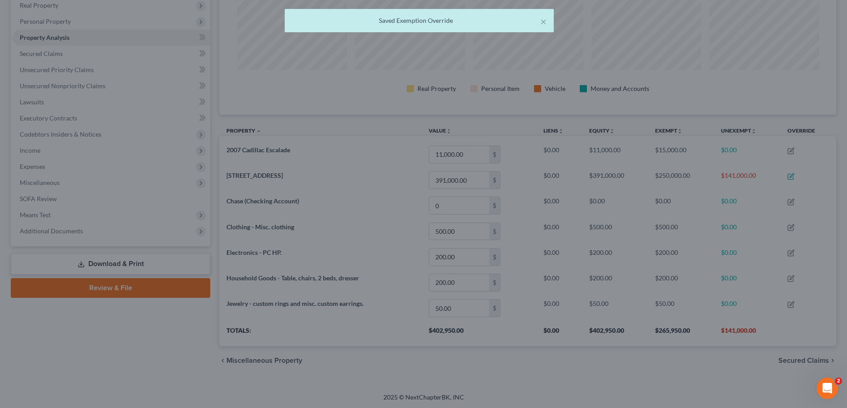
scroll to position [447961, 447517]
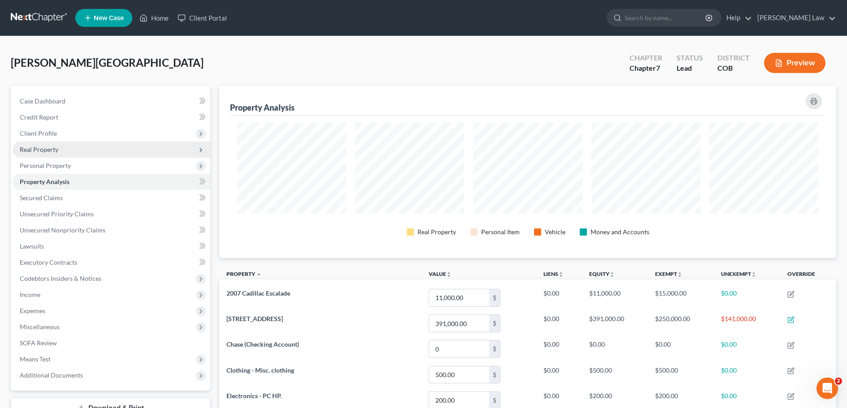
click at [57, 149] on span "Real Property" at bounding box center [39, 150] width 39 height 8
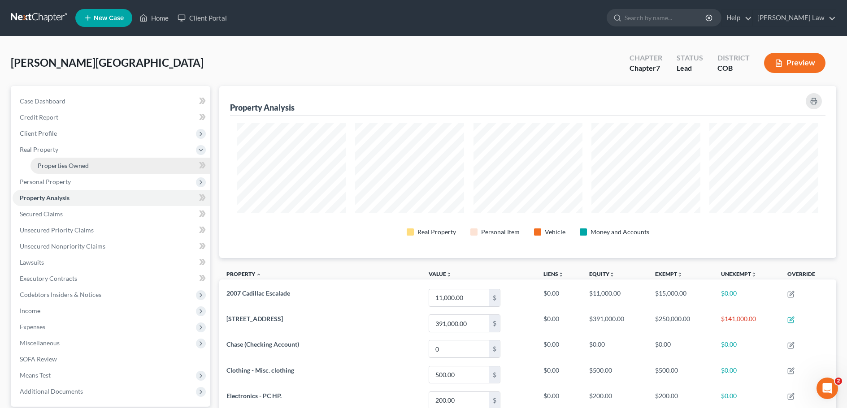
click at [72, 166] on span "Properties Owned" at bounding box center [63, 166] width 51 height 8
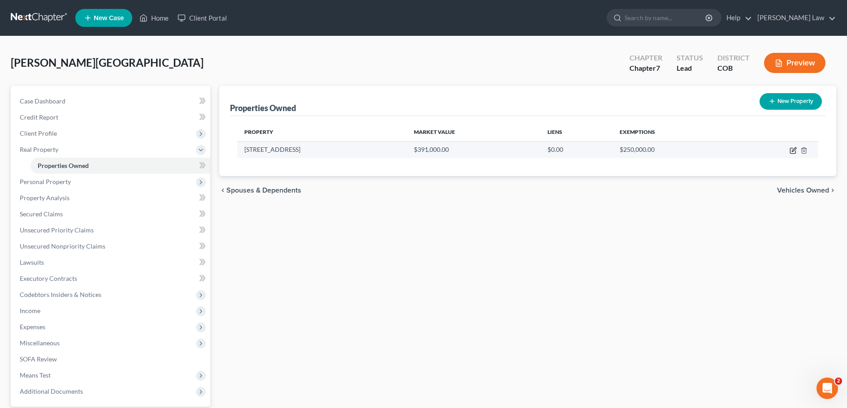
click at [791, 150] on icon "button" at bounding box center [792, 150] width 7 height 7
select select "5"
select select "20"
select select "3"
select select "0"
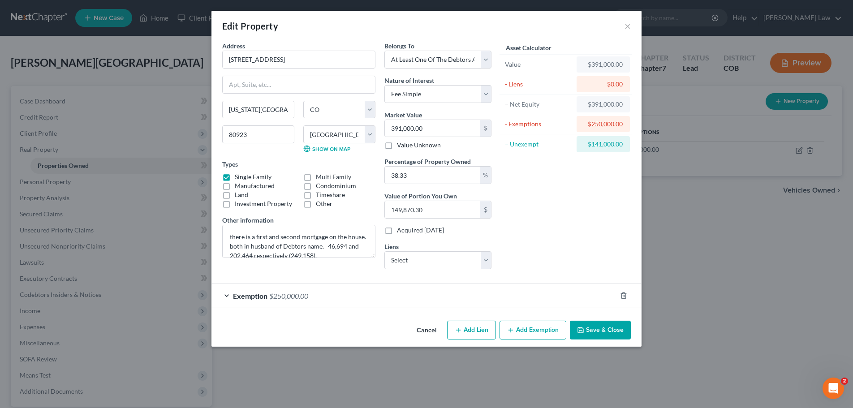
click at [521, 329] on button "Add Exemption" at bounding box center [533, 330] width 67 height 19
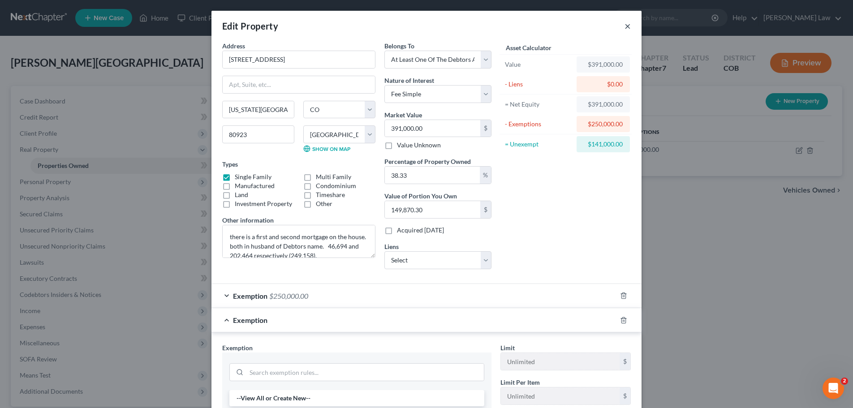
click at [625, 26] on button "×" at bounding box center [628, 26] width 6 height 11
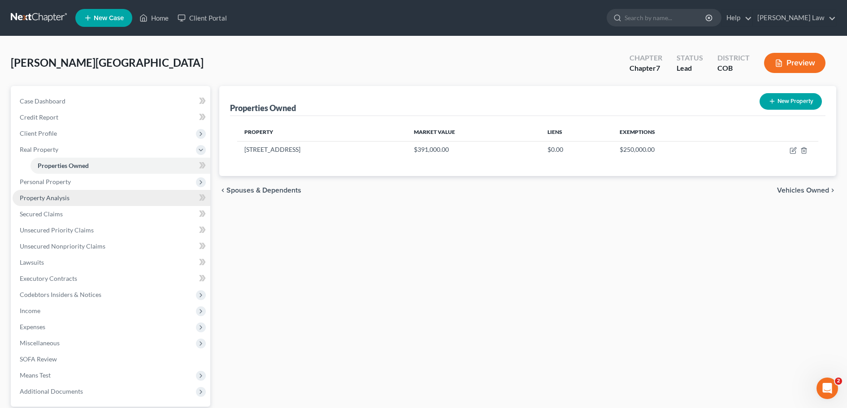
click at [47, 198] on span "Property Analysis" at bounding box center [45, 198] width 50 height 8
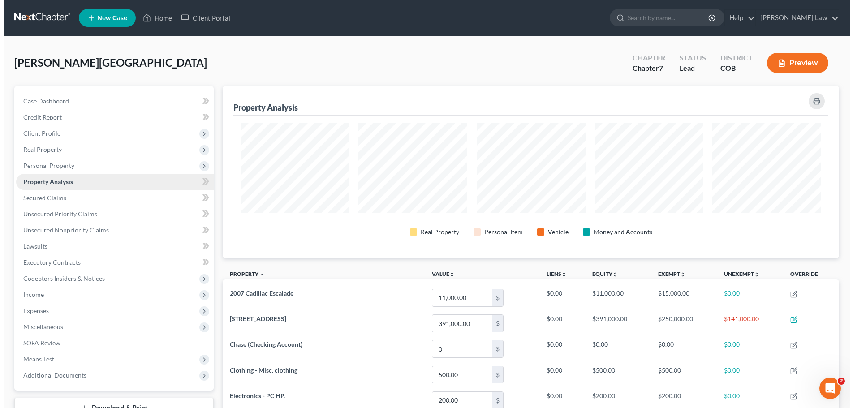
scroll to position [172, 617]
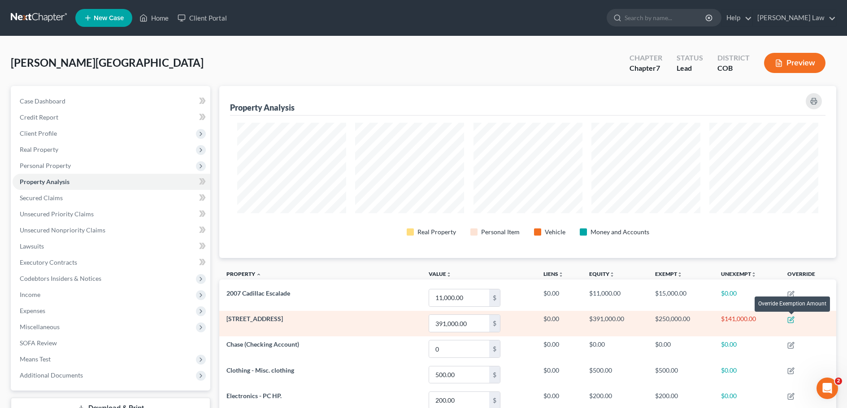
click at [791, 320] on icon "button" at bounding box center [790, 319] width 7 height 7
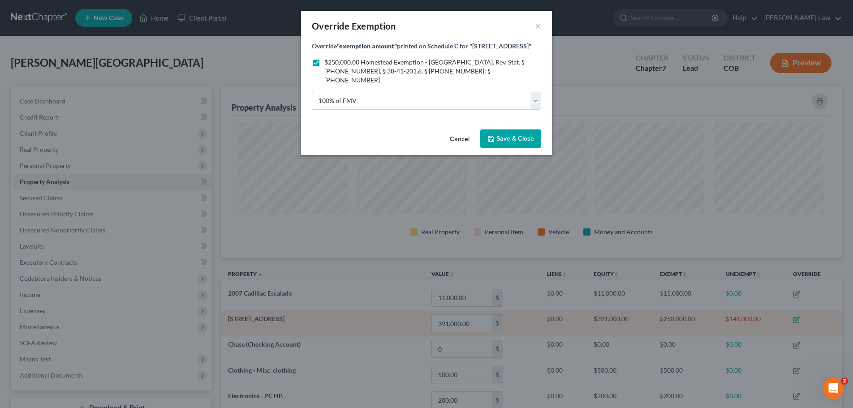
scroll to position [447960, 447512]
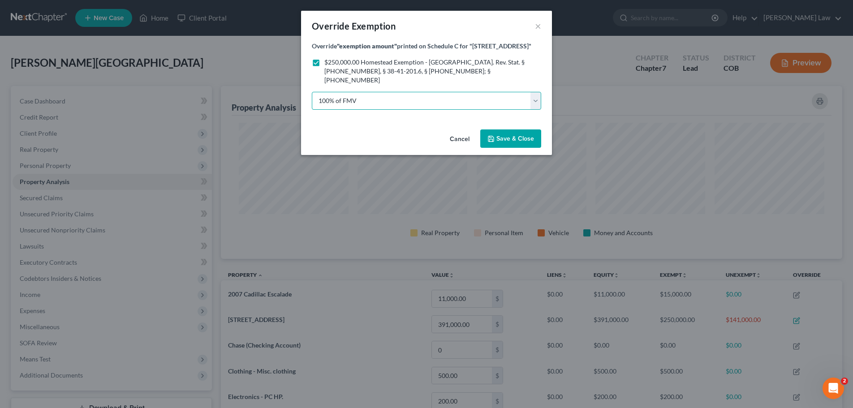
click at [536, 92] on select "100% of FMV Unknown Other" at bounding box center [426, 101] width 229 height 18
click at [312, 92] on select "100% of FMV Unknown Other" at bounding box center [426, 101] width 229 height 18
click at [460, 130] on button "Cancel" at bounding box center [460, 139] width 34 height 18
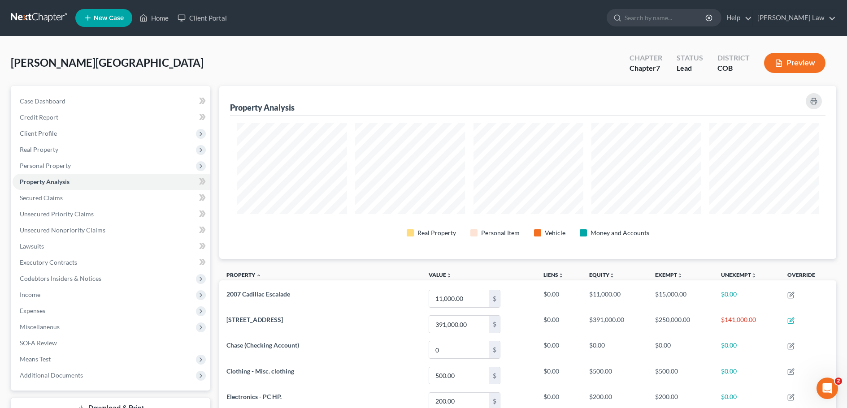
scroll to position [172, 617]
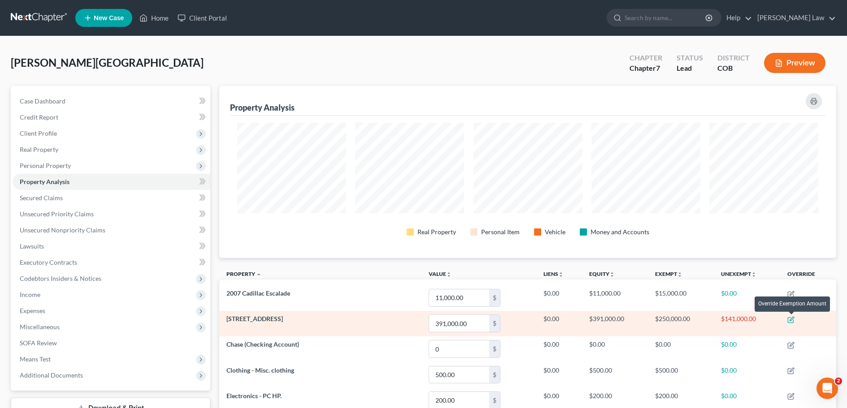
click at [793, 320] on icon "button" at bounding box center [790, 319] width 7 height 7
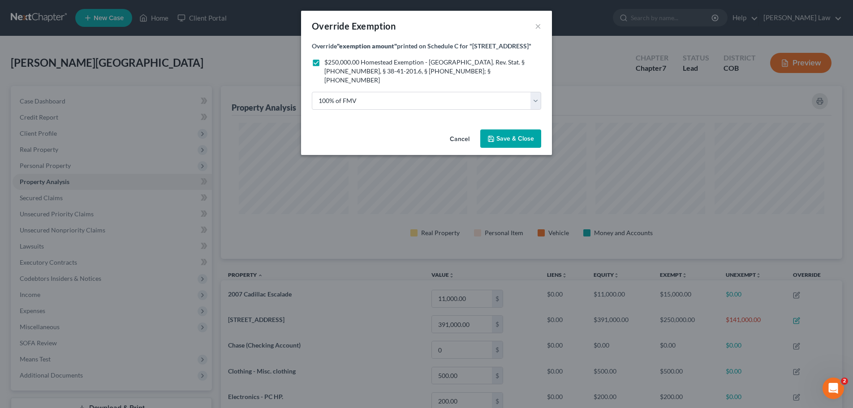
click at [508, 135] on span "Save & Close" at bounding box center [516, 139] width 38 height 8
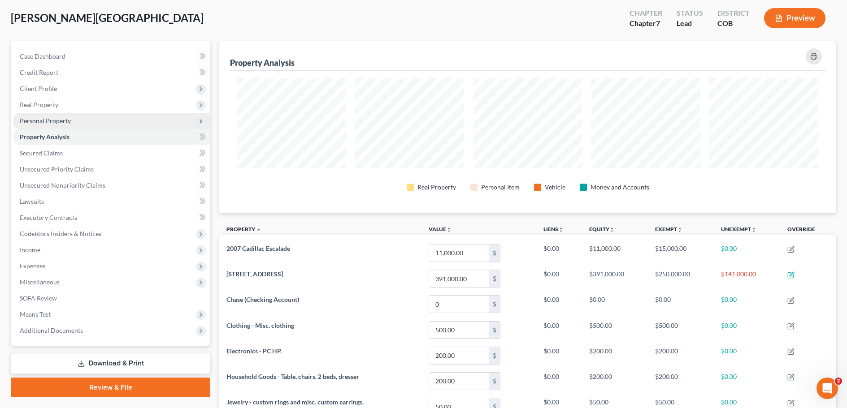
click at [56, 121] on span "Personal Property" at bounding box center [45, 121] width 51 height 8
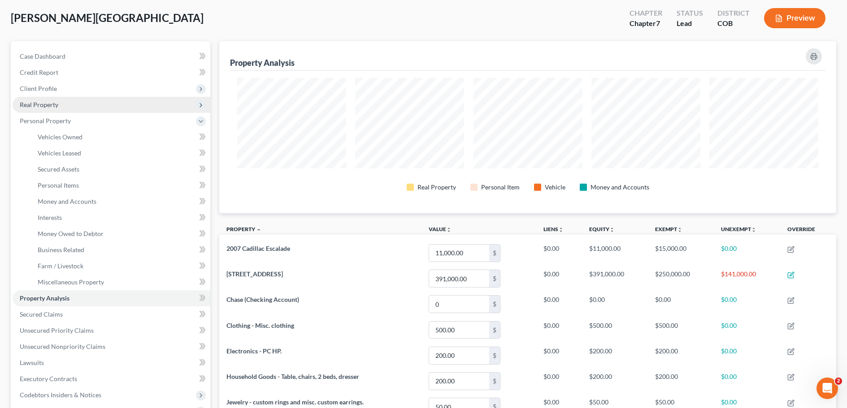
click at [49, 107] on span "Real Property" at bounding box center [39, 105] width 39 height 8
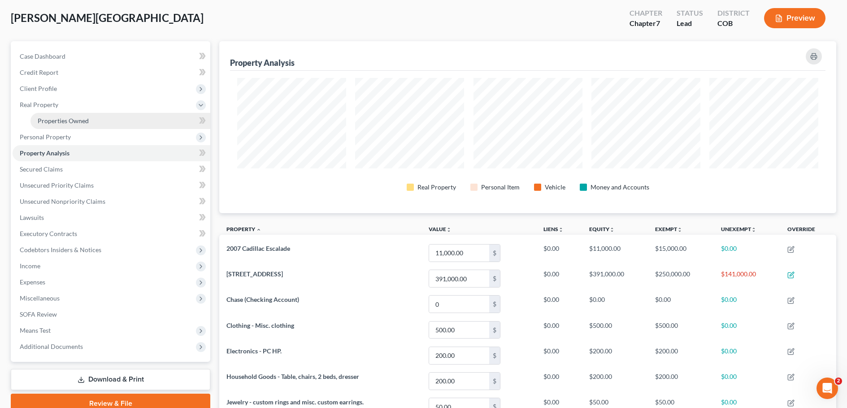
click at [73, 120] on span "Properties Owned" at bounding box center [63, 121] width 51 height 8
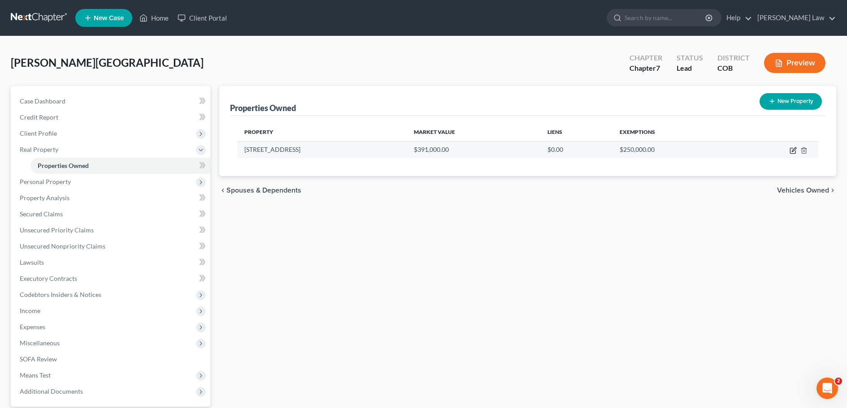
click at [792, 151] on icon "button" at bounding box center [792, 150] width 7 height 7
select select "5"
select select "20"
select select "3"
select select "0"
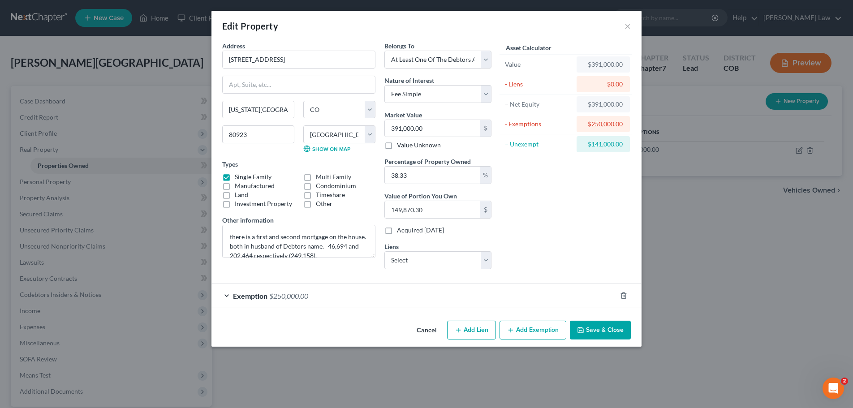
click at [459, 333] on icon "button" at bounding box center [458, 330] width 7 height 7
select select "3"
select select "0"
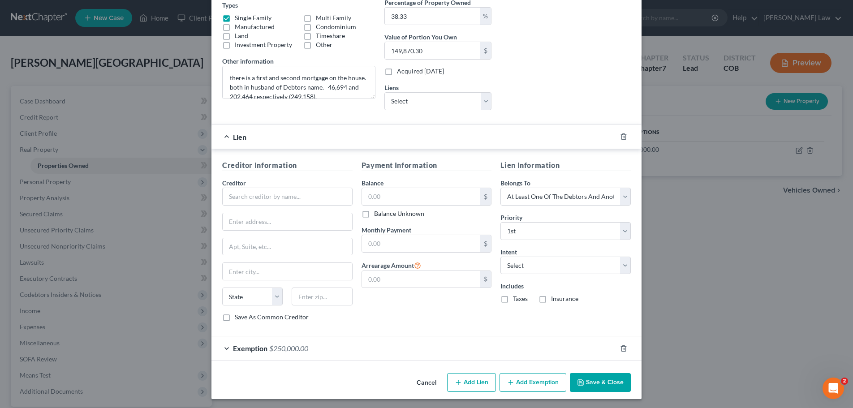
scroll to position [161, 0]
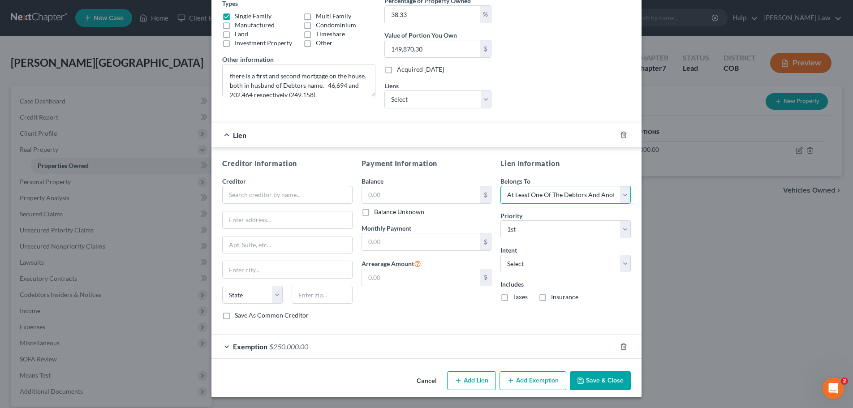
click at [622, 194] on select "Select Debtor 1 Only Debtor 2 Only Debtor 1 And Debtor 2 Only At Least One Of T…" at bounding box center [566, 195] width 130 height 18
select select
click at [501, 186] on select "Select Debtor 1 Only Debtor 2 Only Debtor 1 And Debtor 2 Only At Least One Of T…" at bounding box center [566, 195] width 130 height 18
click at [232, 194] on input "text" at bounding box center [287, 195] width 130 height 18
type input "CMG Financial"
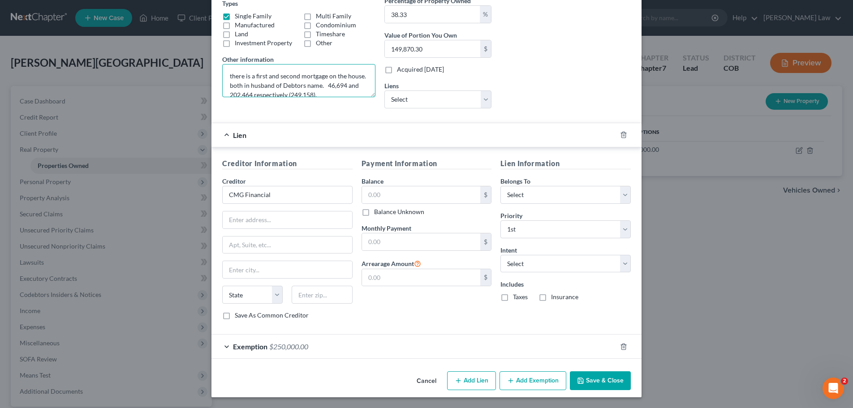
scroll to position [9, 0]
click at [373, 195] on input "text" at bounding box center [421, 194] width 119 height 17
type input "202,464"
click at [590, 382] on button "Save & Close" at bounding box center [600, 381] width 61 height 19
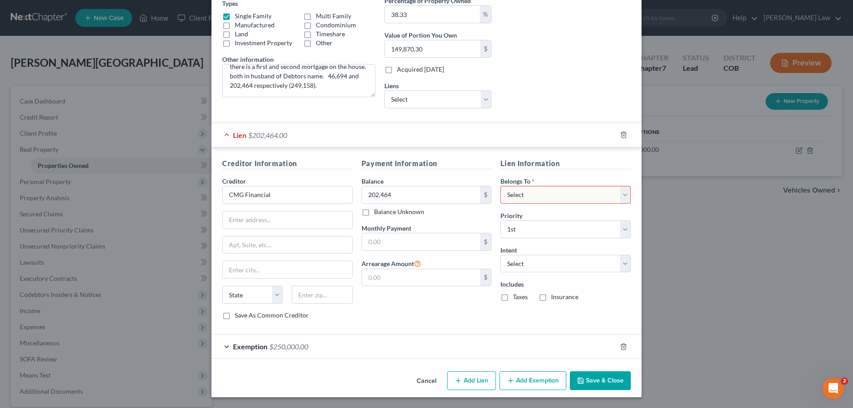
click at [620, 192] on select "Select Debtor 1 Only Debtor 2 Only Debtor 1 And Debtor 2 Only At Least One Of T…" at bounding box center [566, 195] width 130 height 18
click at [471, 160] on h5 "Payment Information" at bounding box center [427, 163] width 130 height 11
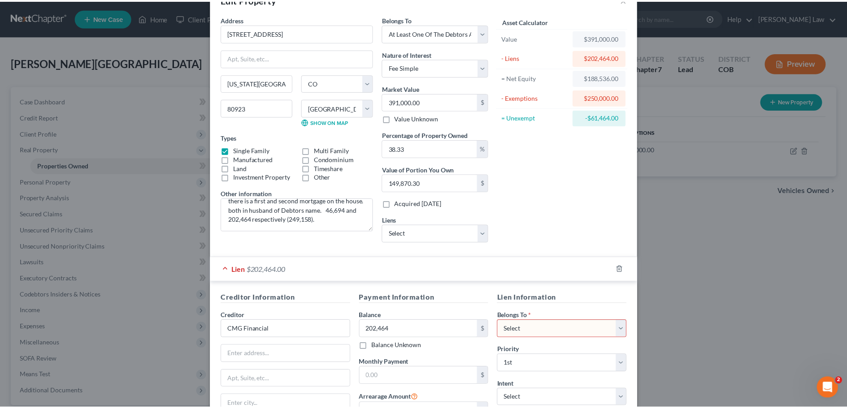
scroll to position [0, 0]
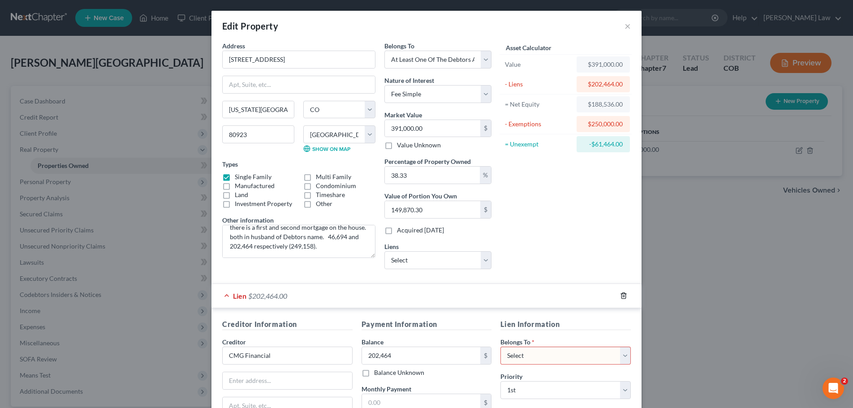
drag, startPoint x: 618, startPoint y: 298, endPoint x: 602, endPoint y: 293, distance: 17.3
click at [622, 298] on icon "button" at bounding box center [624, 296] width 4 height 6
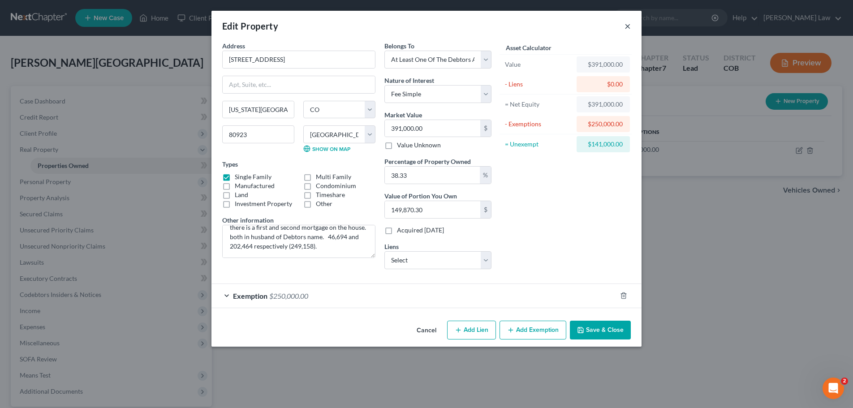
click at [626, 28] on button "×" at bounding box center [628, 26] width 6 height 11
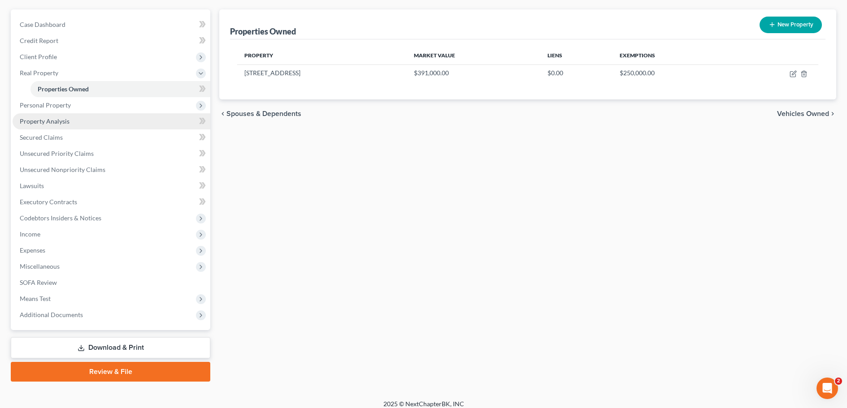
scroll to position [84, 0]
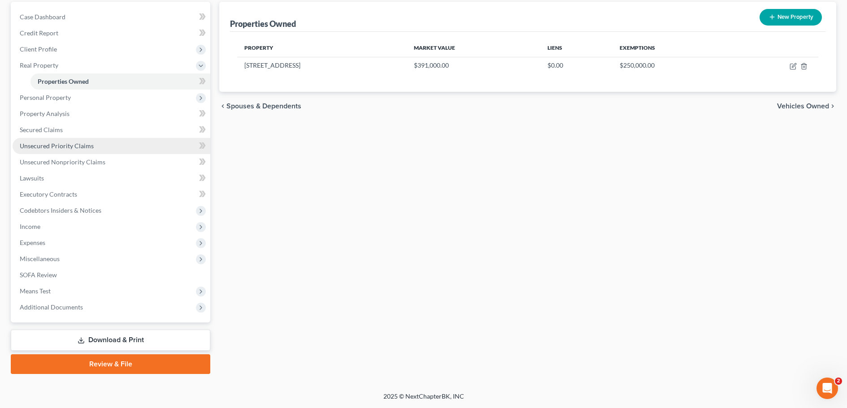
click at [51, 145] on span "Unsecured Priority Claims" at bounding box center [57, 146] width 74 height 8
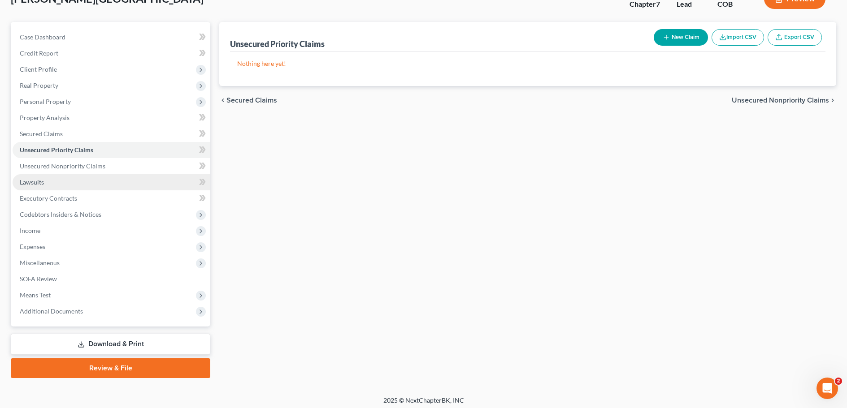
scroll to position [68, 0]
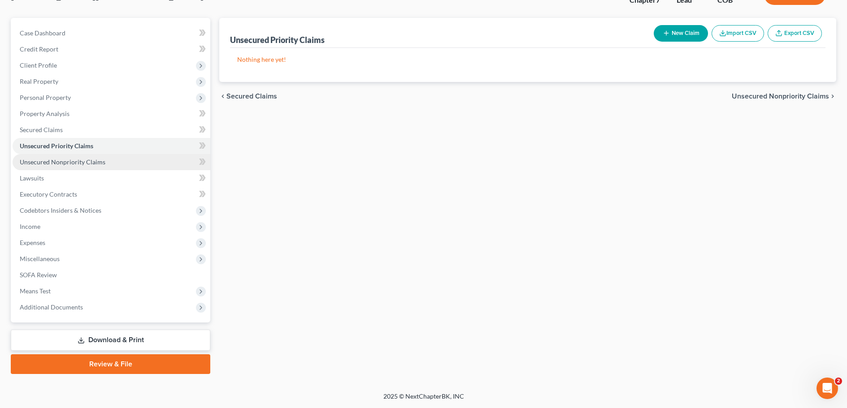
click at [59, 163] on span "Unsecured Nonpriority Claims" at bounding box center [63, 162] width 86 height 8
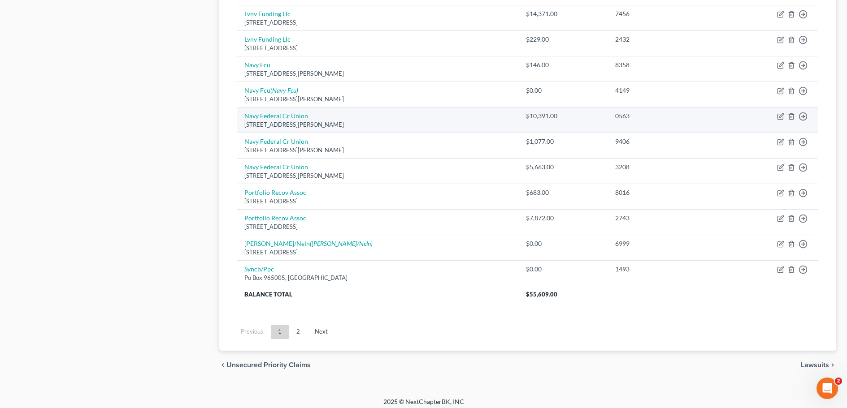
scroll to position [626, 0]
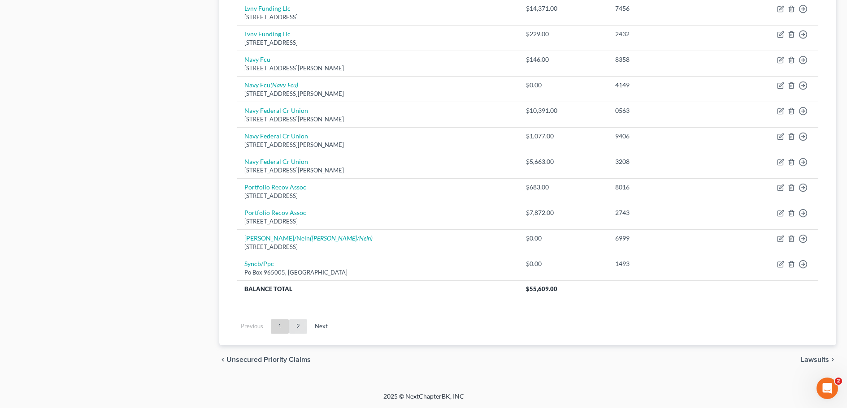
click at [297, 328] on link "2" at bounding box center [298, 327] width 18 height 14
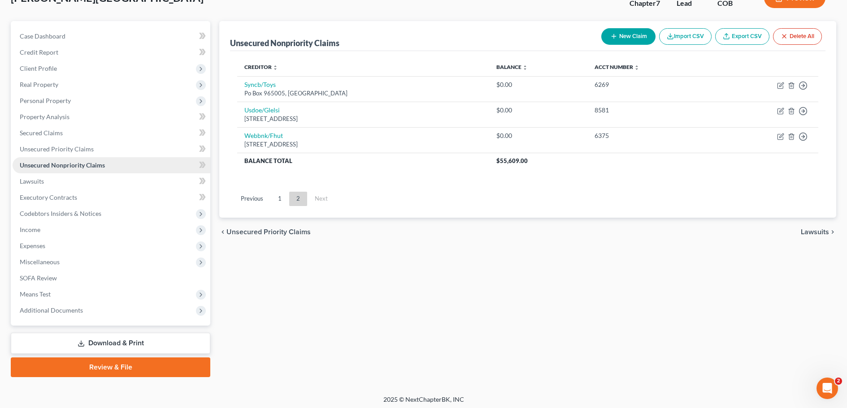
scroll to position [68, 0]
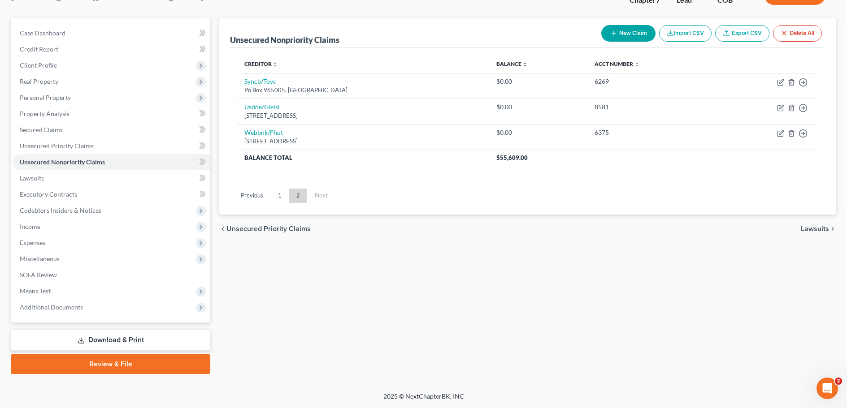
click at [104, 363] on link "Review & File" at bounding box center [110, 364] width 199 height 20
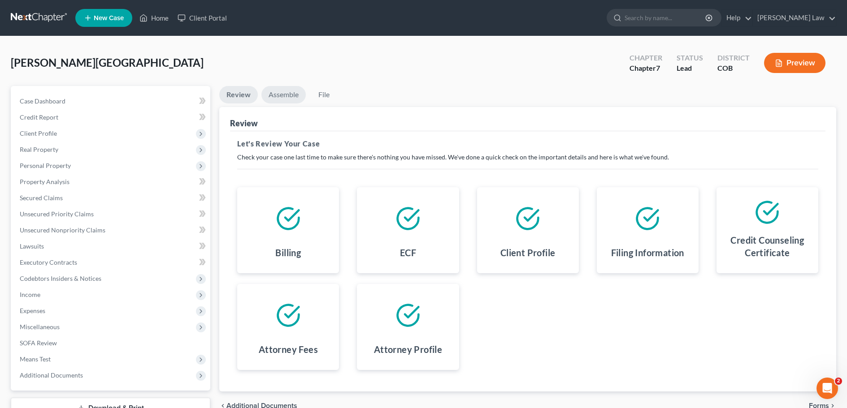
click at [284, 95] on link "Assemble" at bounding box center [283, 94] width 44 height 17
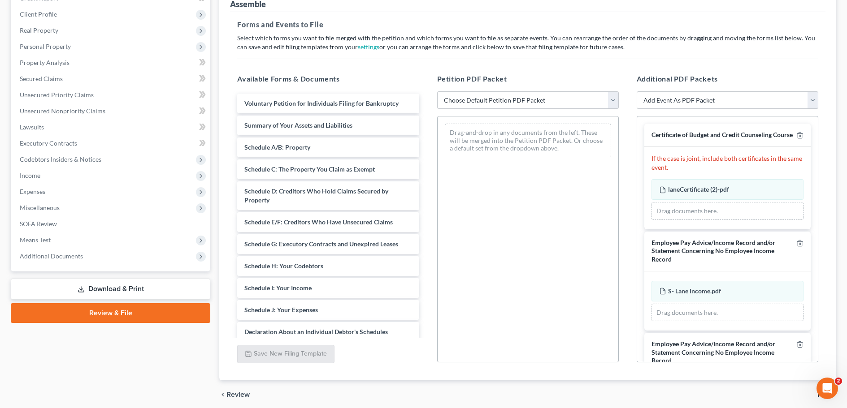
scroll to position [134, 0]
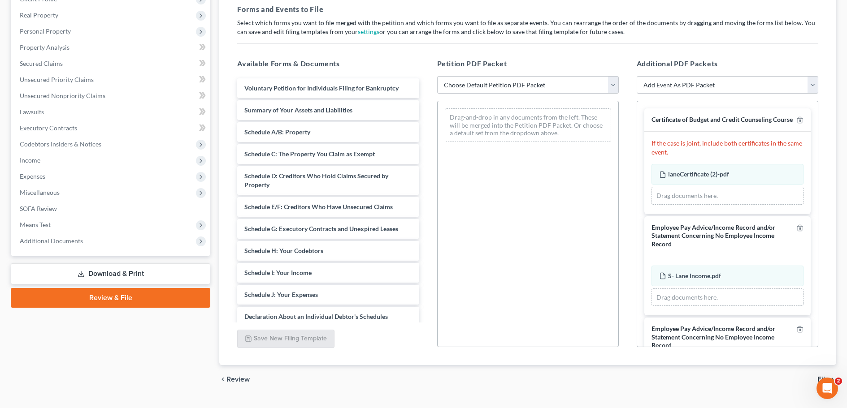
click at [612, 86] on select "Choose Default Petition PDF Packet Emergency Filing (Voluntary Petition and Cre…" at bounding box center [527, 85] width 181 height 18
select select "1"
click at [437, 76] on select "Choose Default Petition PDF Packet Emergency Filing (Voluntary Petition and Cre…" at bounding box center [527, 85] width 181 height 18
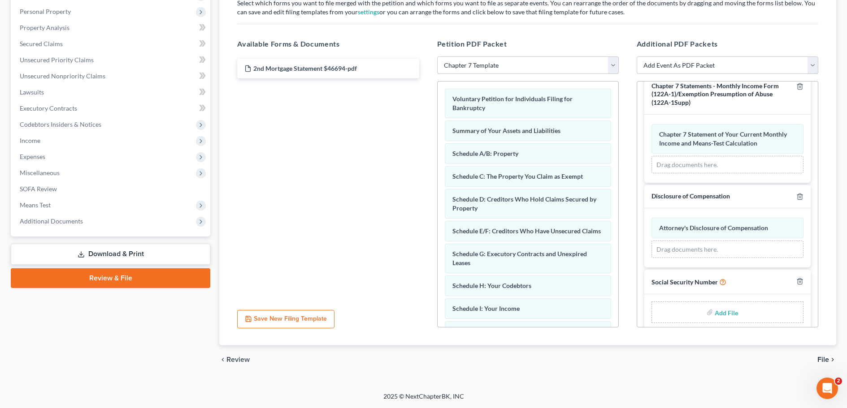
scroll to position [437, 0]
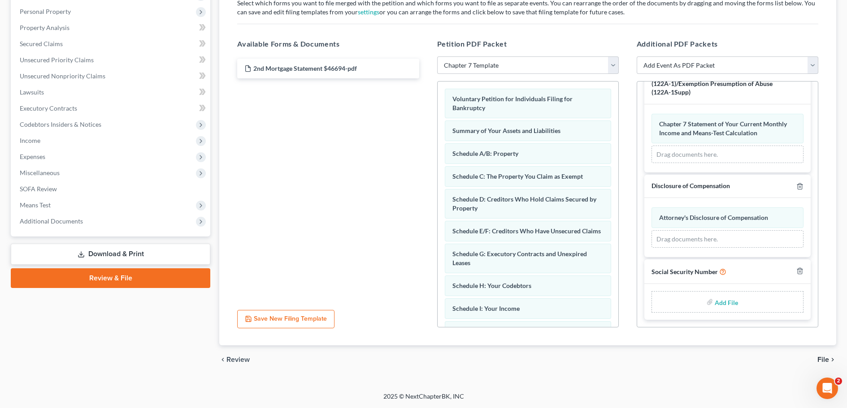
click at [718, 304] on input "file" at bounding box center [725, 302] width 22 height 16
type input "C:\fakepath\Signed 121.pdf"
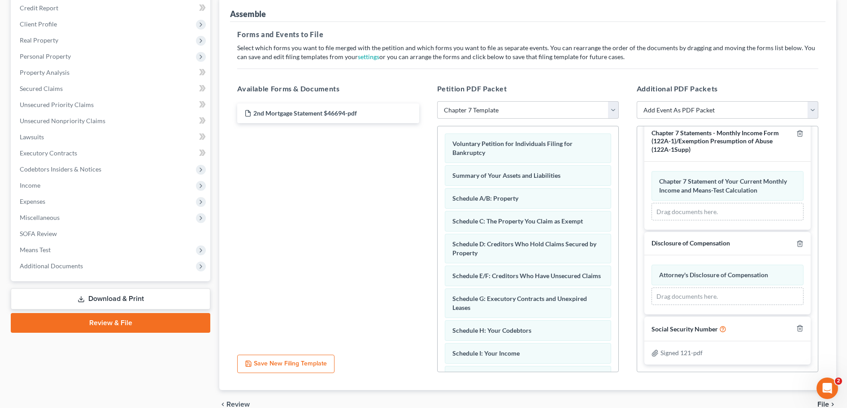
scroll to position [0, 0]
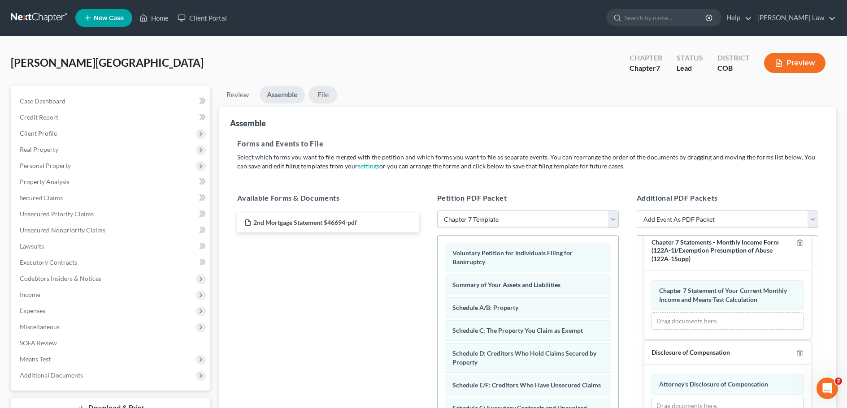
click at [323, 99] on link "File" at bounding box center [322, 94] width 29 height 17
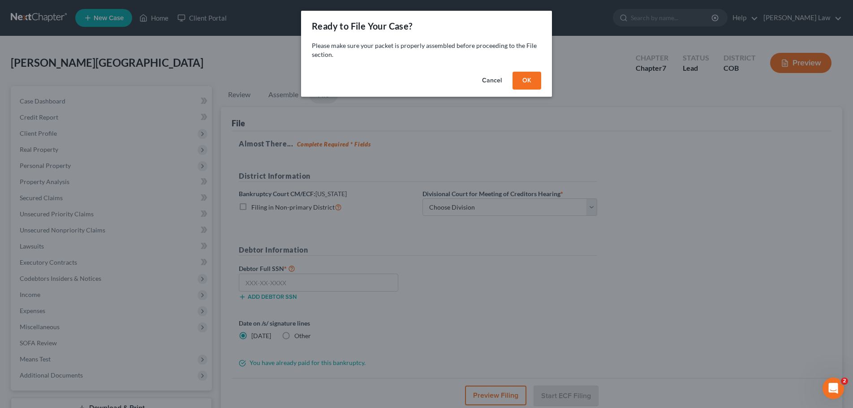
click at [536, 82] on button "OK" at bounding box center [527, 81] width 29 height 18
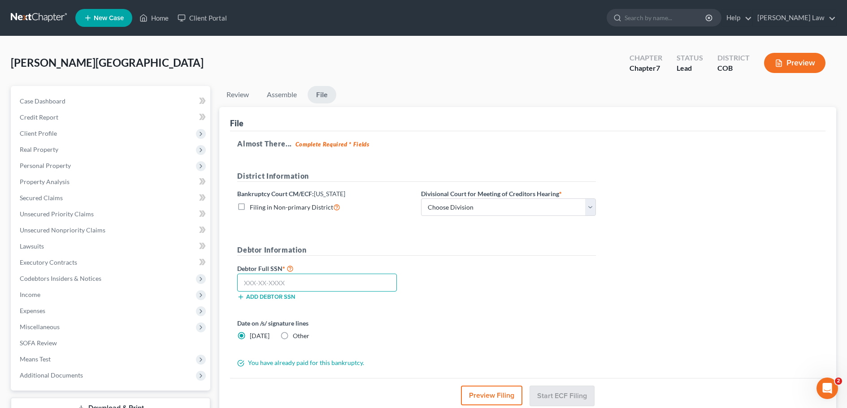
drag, startPoint x: 273, startPoint y: 285, endPoint x: 254, endPoint y: 121, distance: 165.6
click at [273, 285] on input "text" at bounding box center [317, 283] width 160 height 18
click at [264, 280] on input "text" at bounding box center [317, 283] width 160 height 18
type input "523-47-9693"
drag, startPoint x: 588, startPoint y: 207, endPoint x: 544, endPoint y: 215, distance: 45.2
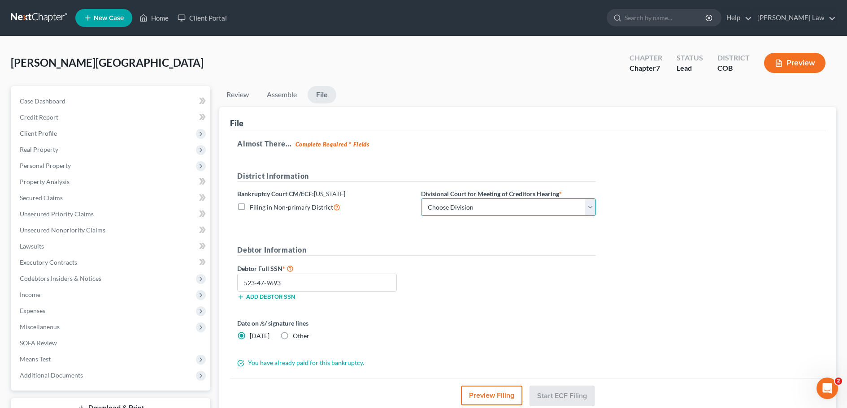
click at [588, 207] on select "Choose Division Denver" at bounding box center [508, 208] width 175 height 18
select select "0"
click at [421, 199] on select "Choose Division Denver" at bounding box center [508, 208] width 175 height 18
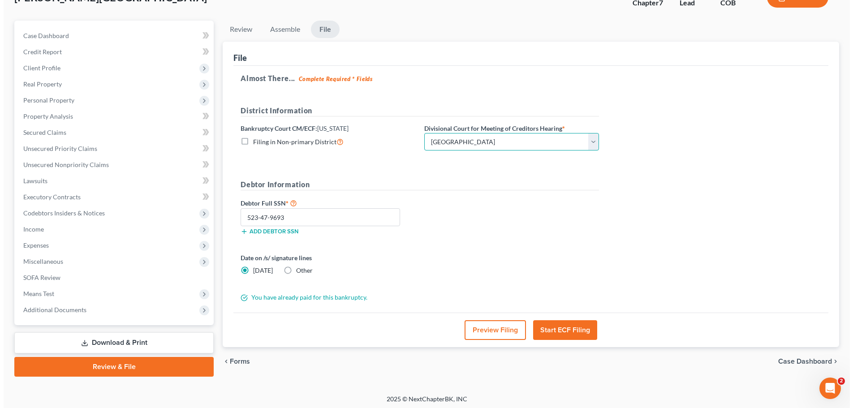
scroll to position [68, 0]
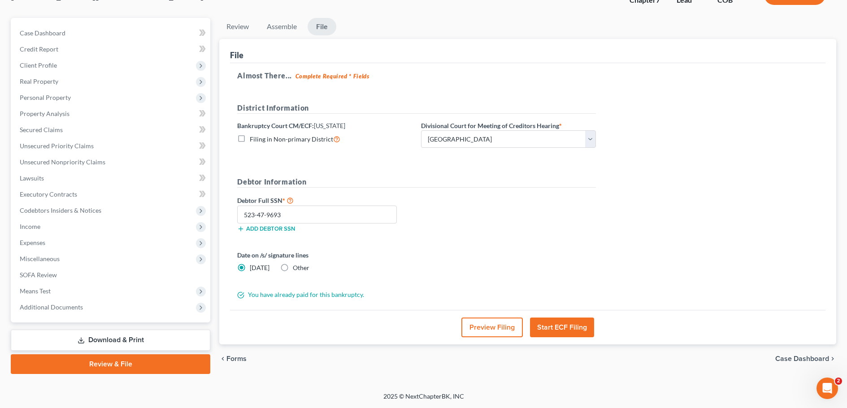
click at [293, 267] on label "Other" at bounding box center [301, 268] width 17 height 9
click at [296, 267] on input "Other" at bounding box center [299, 267] width 6 height 6
radio input "true"
radio input "false"
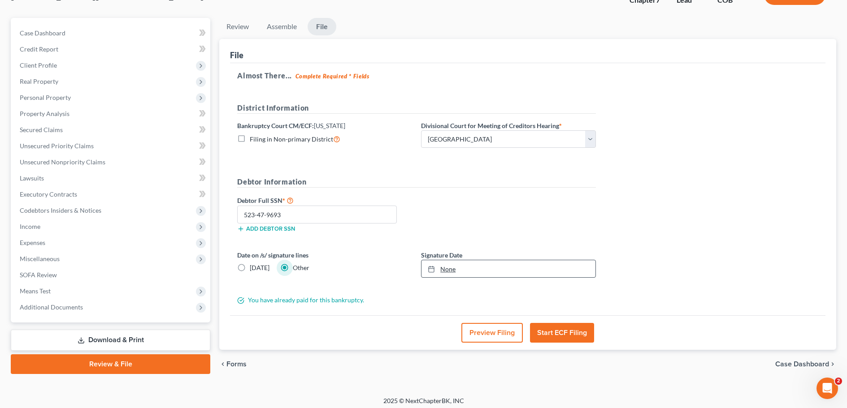
click at [456, 269] on link "None" at bounding box center [508, 268] width 174 height 17
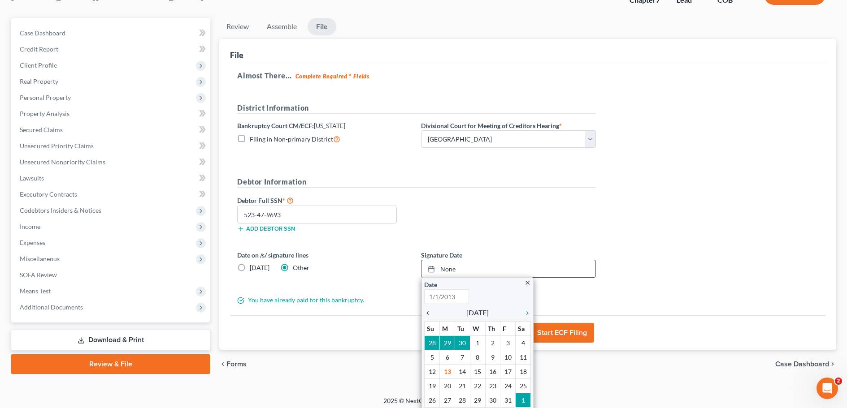
click at [429, 315] on icon "chevron_left" at bounding box center [430, 313] width 12 height 7
type input "10/13/2025"
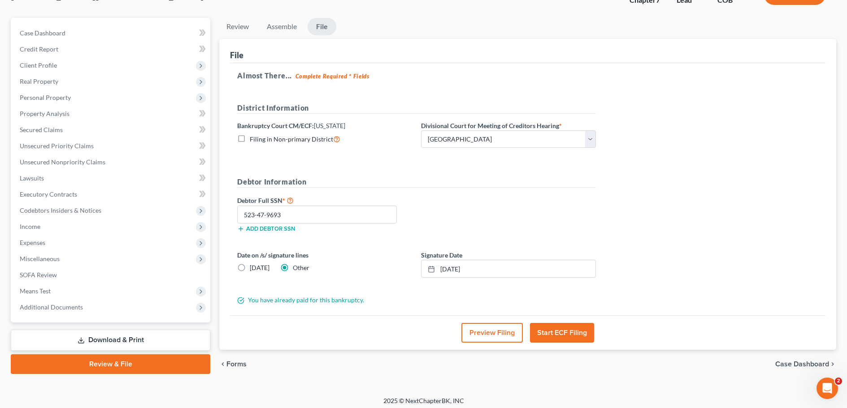
click at [551, 335] on button "Start ECF Filing" at bounding box center [562, 333] width 64 height 20
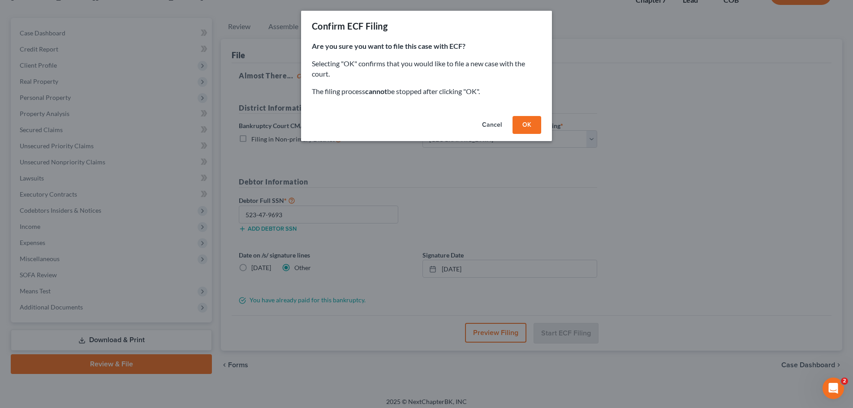
click at [527, 127] on button "OK" at bounding box center [527, 125] width 29 height 18
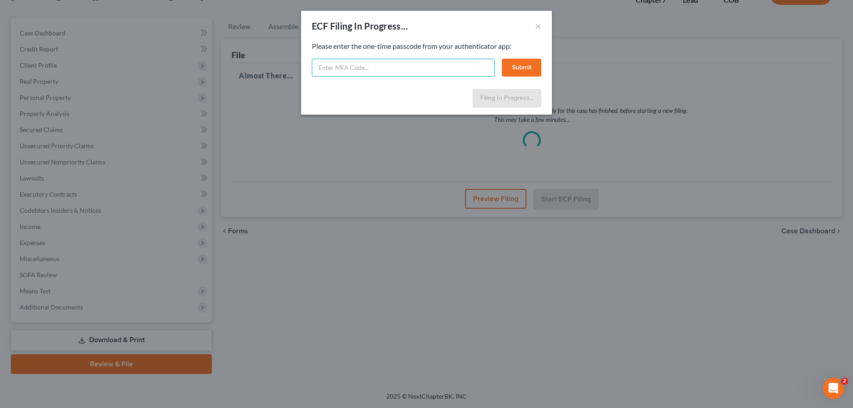
click at [324, 65] on input "text" at bounding box center [403, 68] width 183 height 18
type input "092955"
click at [526, 62] on button "Submit" at bounding box center [521, 68] width 39 height 18
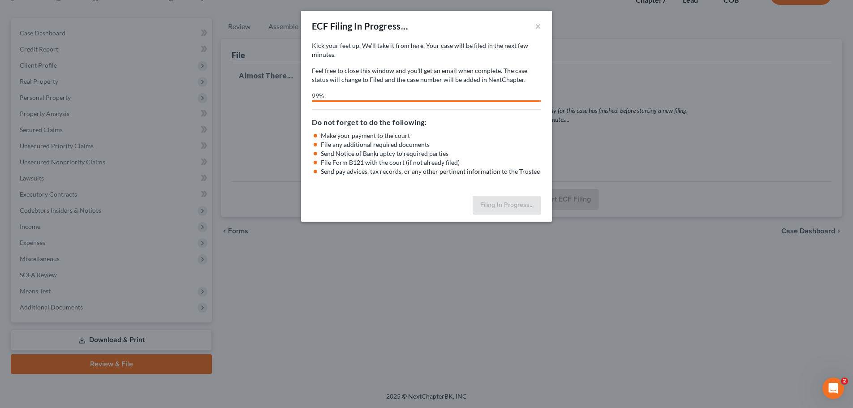
select select "0"
